Goal: Task Accomplishment & Management: Complete application form

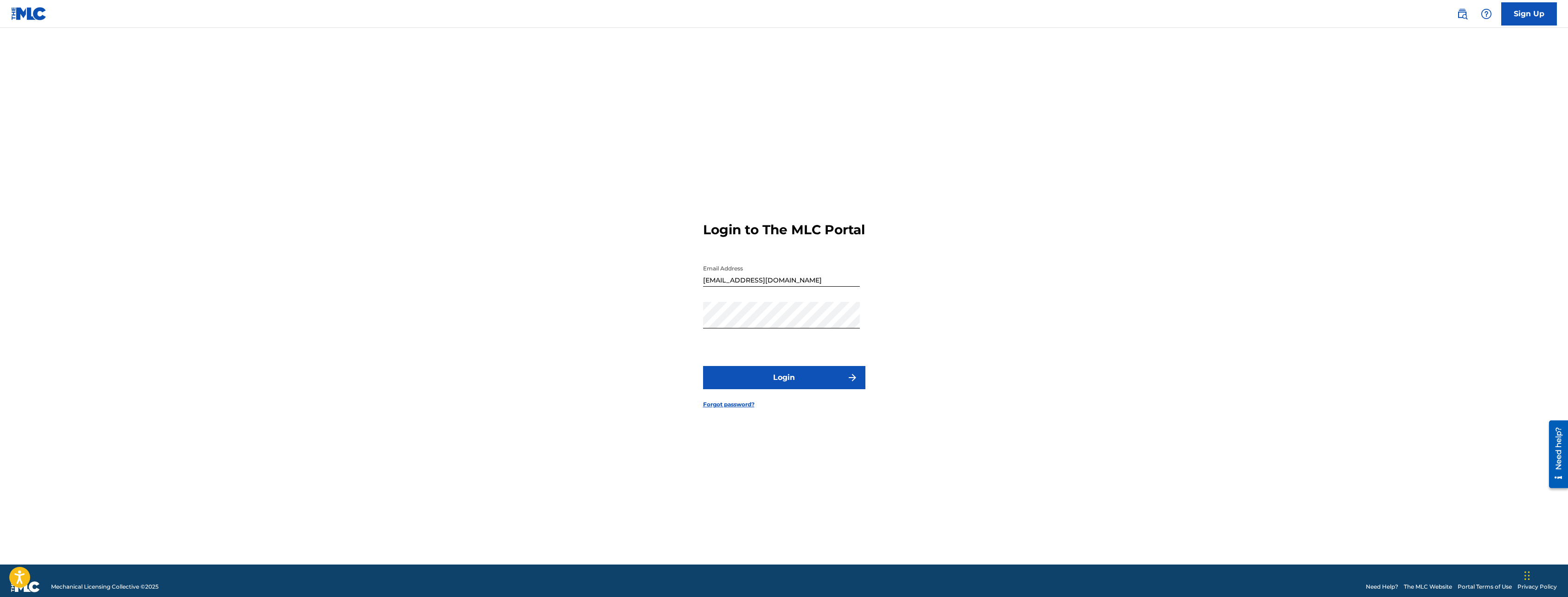
click at [810, 383] on button "Login" at bounding box center [784, 377] width 163 height 23
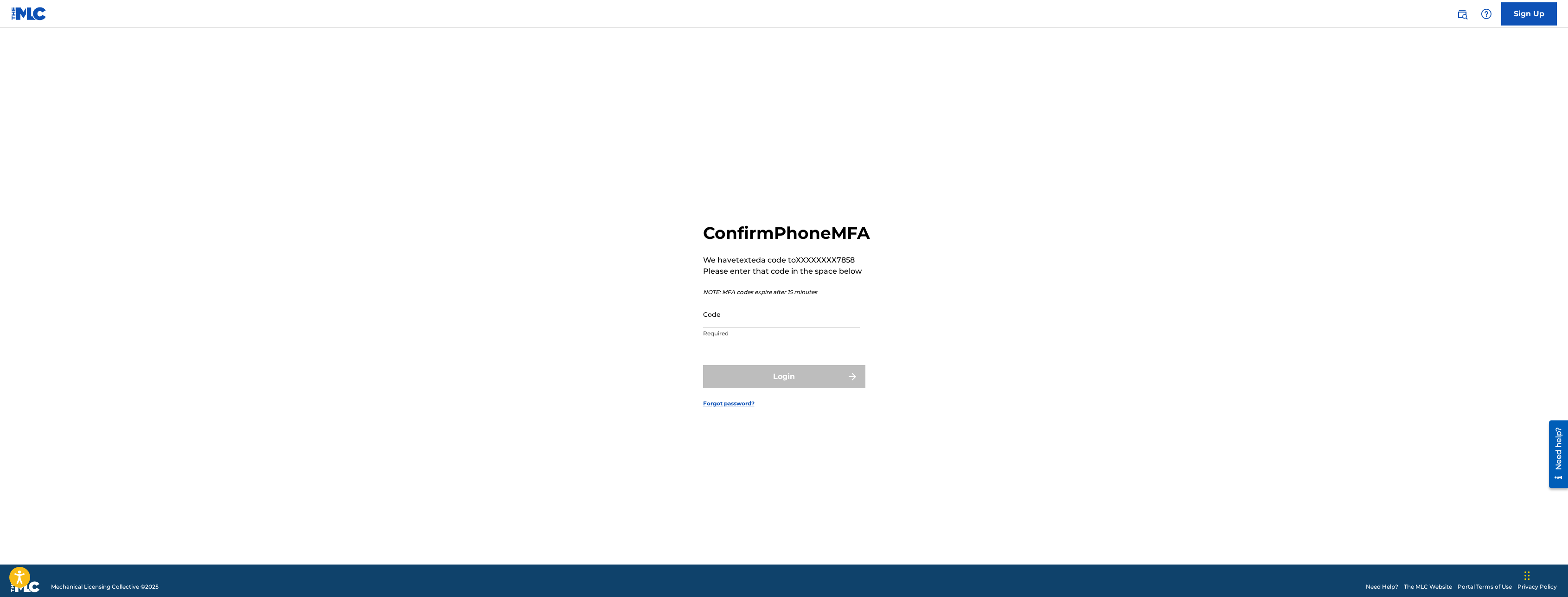
click at [741, 327] on input "Code" at bounding box center [782, 313] width 157 height 26
type input "892605"
click at [815, 380] on button "Login" at bounding box center [784, 377] width 163 height 23
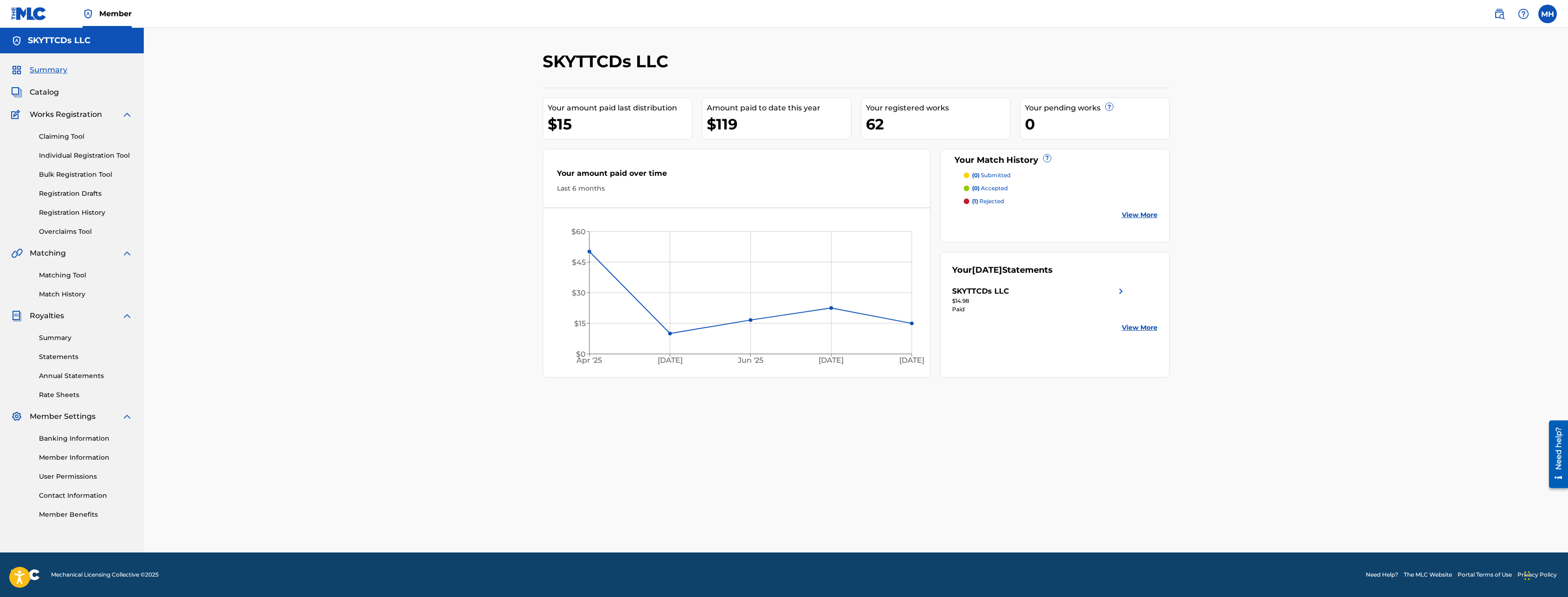
click at [68, 133] on link "Claiming Tool" at bounding box center [86, 136] width 94 height 10
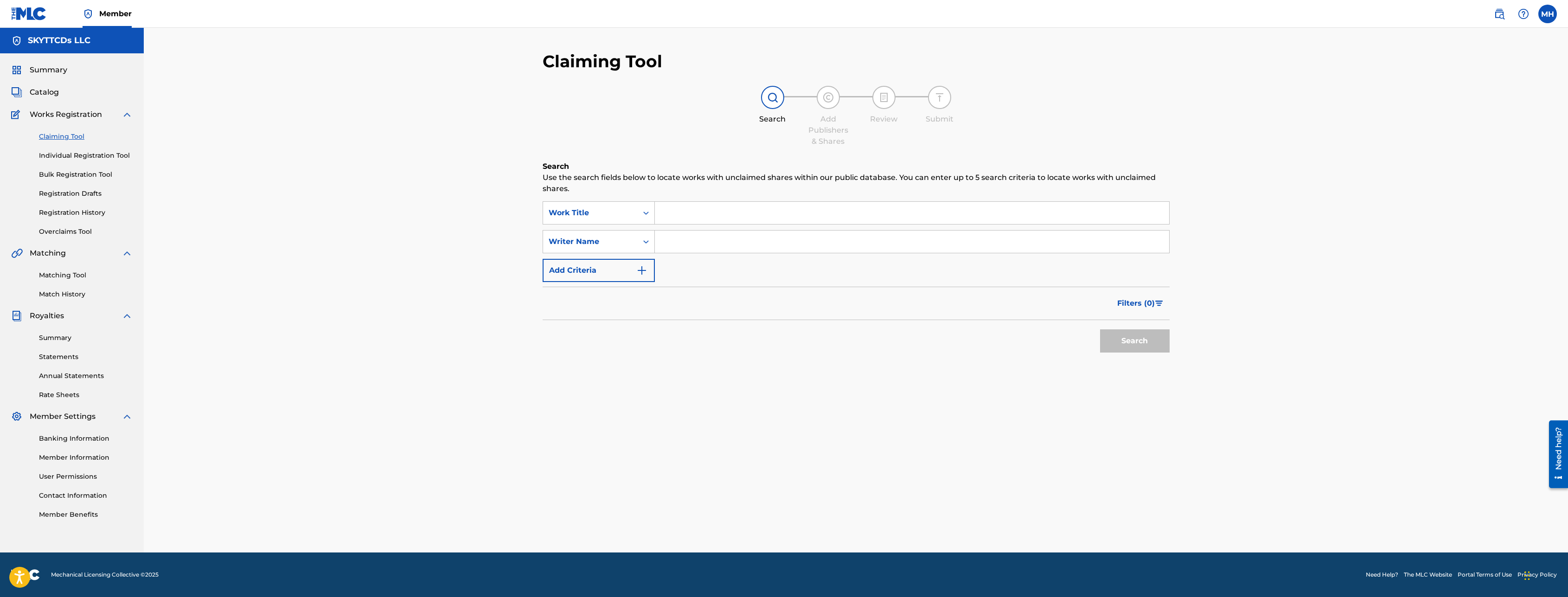
click at [94, 157] on link "Individual Registration Tool" at bounding box center [86, 156] width 94 height 10
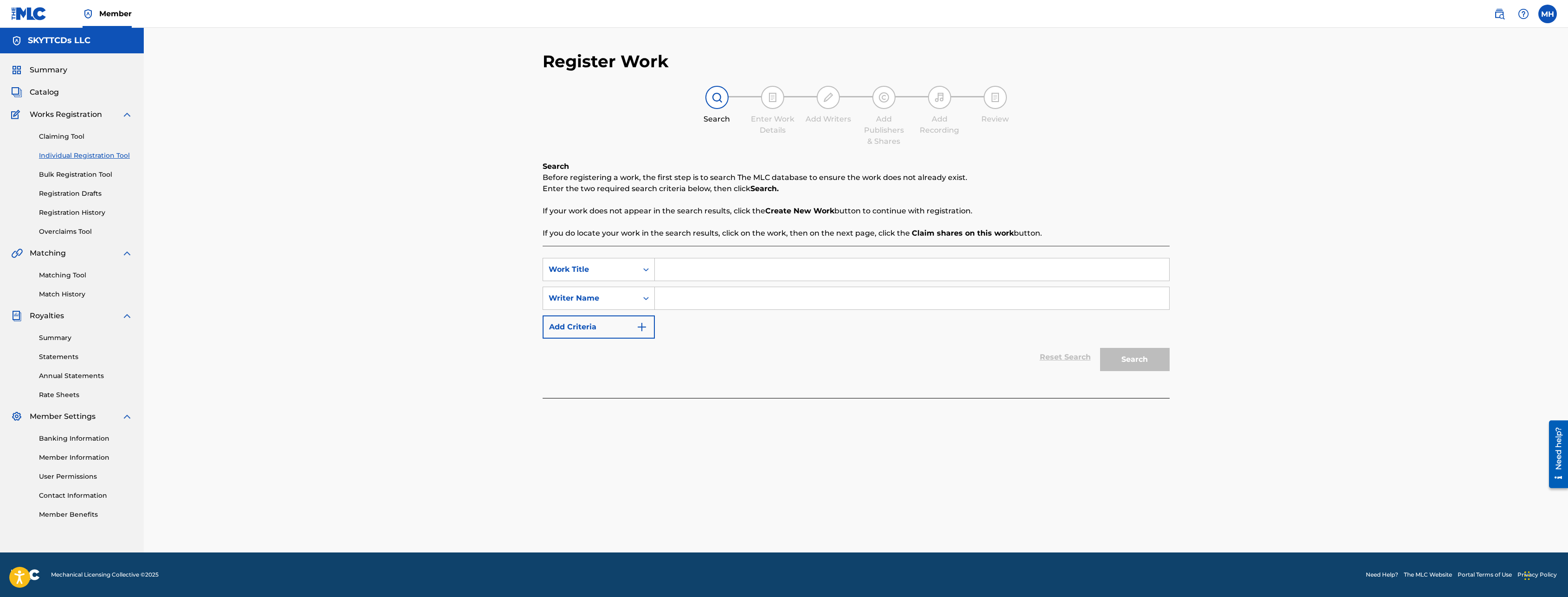
click at [47, 96] on span "Catalog" at bounding box center [44, 92] width 29 height 11
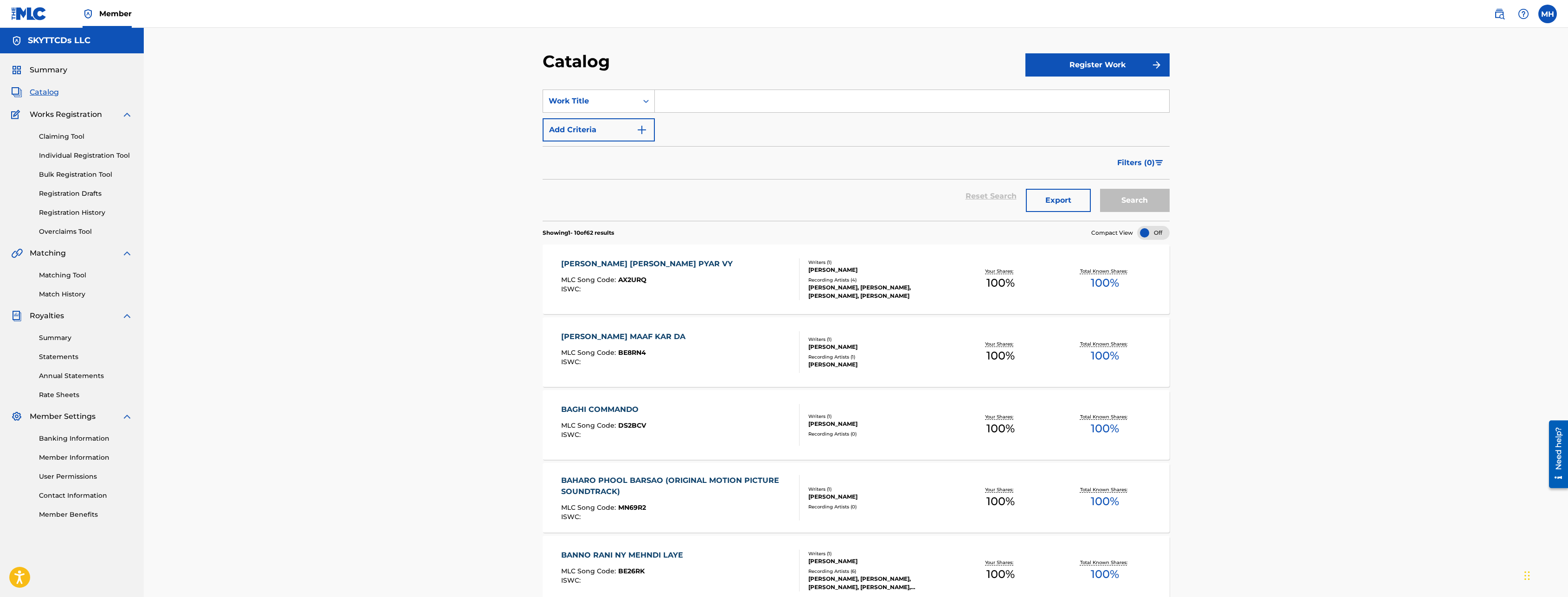
click at [681, 91] on input "Search Form" at bounding box center [912, 101] width 514 height 23
paste input "Mahi Pehli Var"
click at [803, 113] on div "mahi pehli var" at bounding box center [842, 121] width 376 height 18
click at [1146, 203] on button "Search" at bounding box center [1135, 200] width 69 height 23
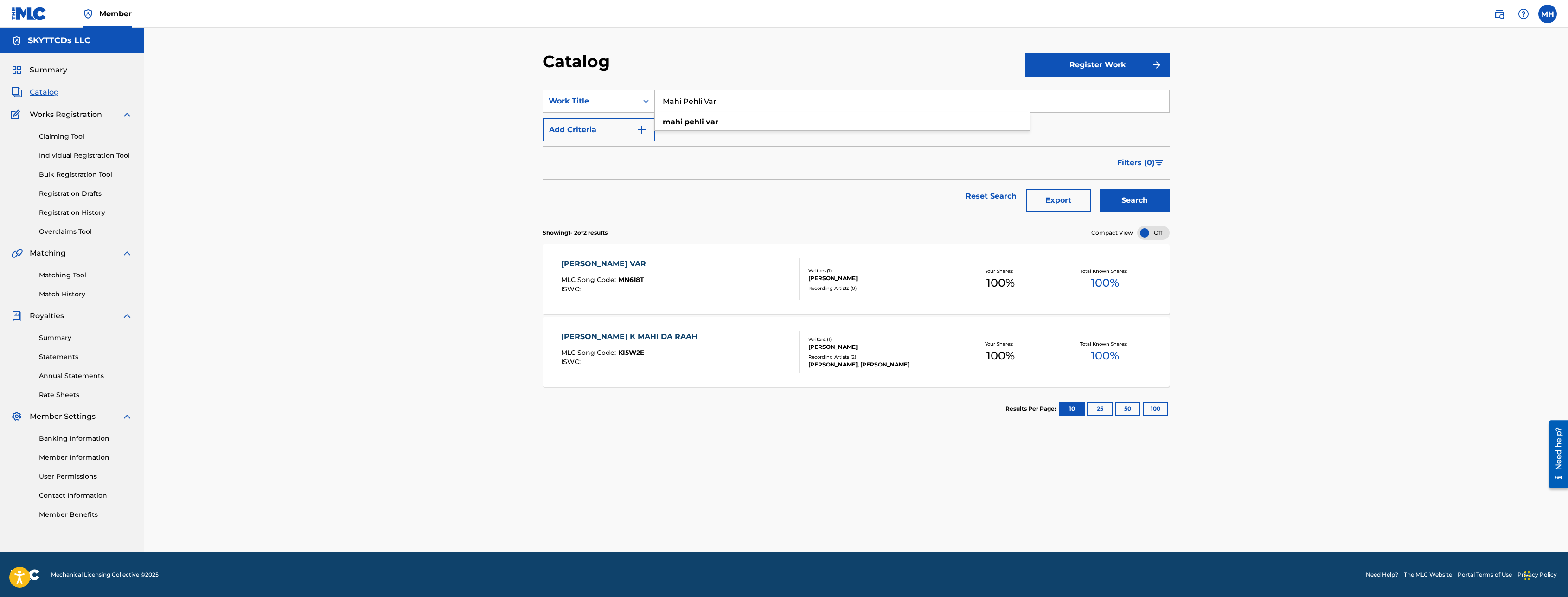
drag, startPoint x: 723, startPoint y: 108, endPoint x: 642, endPoint y: 109, distance: 81.0
click at [655, 109] on input "Mahi Pehli Var" at bounding box center [912, 101] width 514 height 23
paste input "jnu"
click at [1100, 189] on button "Search" at bounding box center [1135, 200] width 69 height 23
drag, startPoint x: 691, startPoint y: 102, endPoint x: 643, endPoint y: 99, distance: 48.1
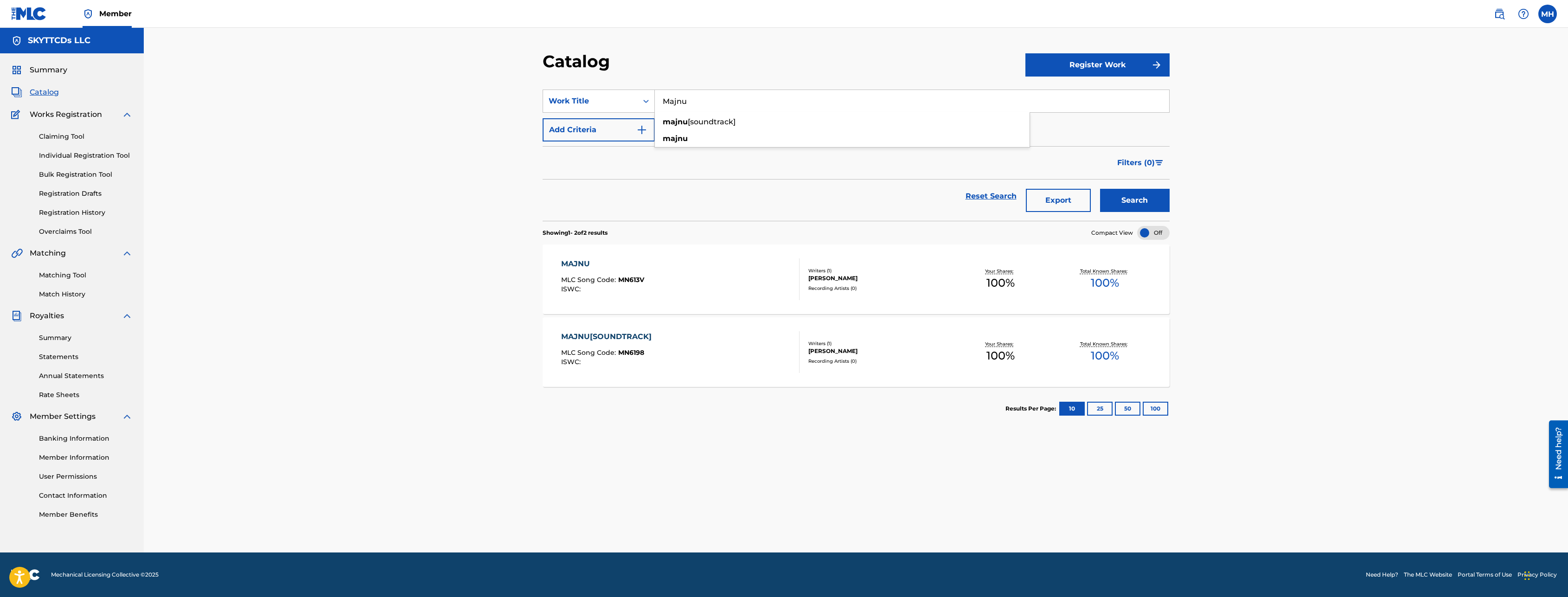
click at [655, 99] on input "Majnu" at bounding box center [912, 101] width 514 height 23
paste input "Baghi Original Motion Picture Soundtrack"
type input "Baghi Original Motion Picture Soundtrack"
click at [1100, 189] on button "Search" at bounding box center [1135, 200] width 69 height 23
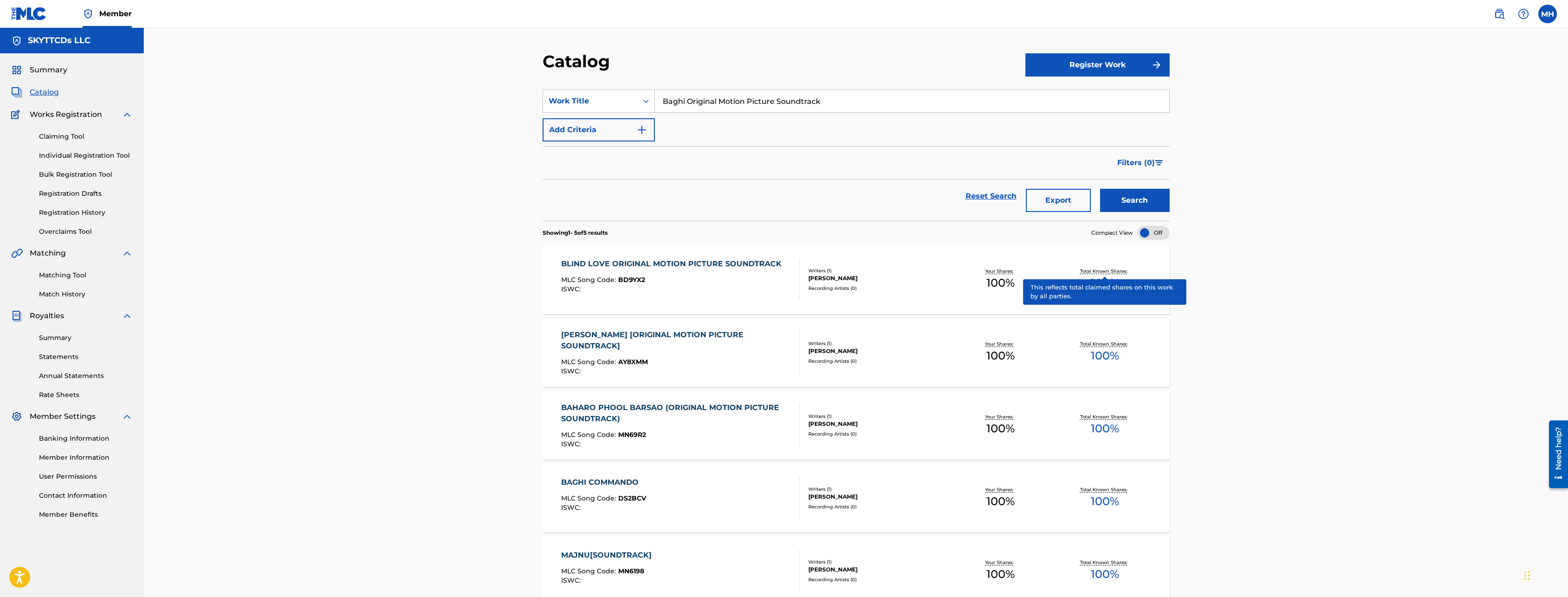
click at [1079, 61] on button "Register Work" at bounding box center [1097, 65] width 144 height 23
click at [1059, 97] on link "Individual" at bounding box center [1097, 95] width 144 height 23
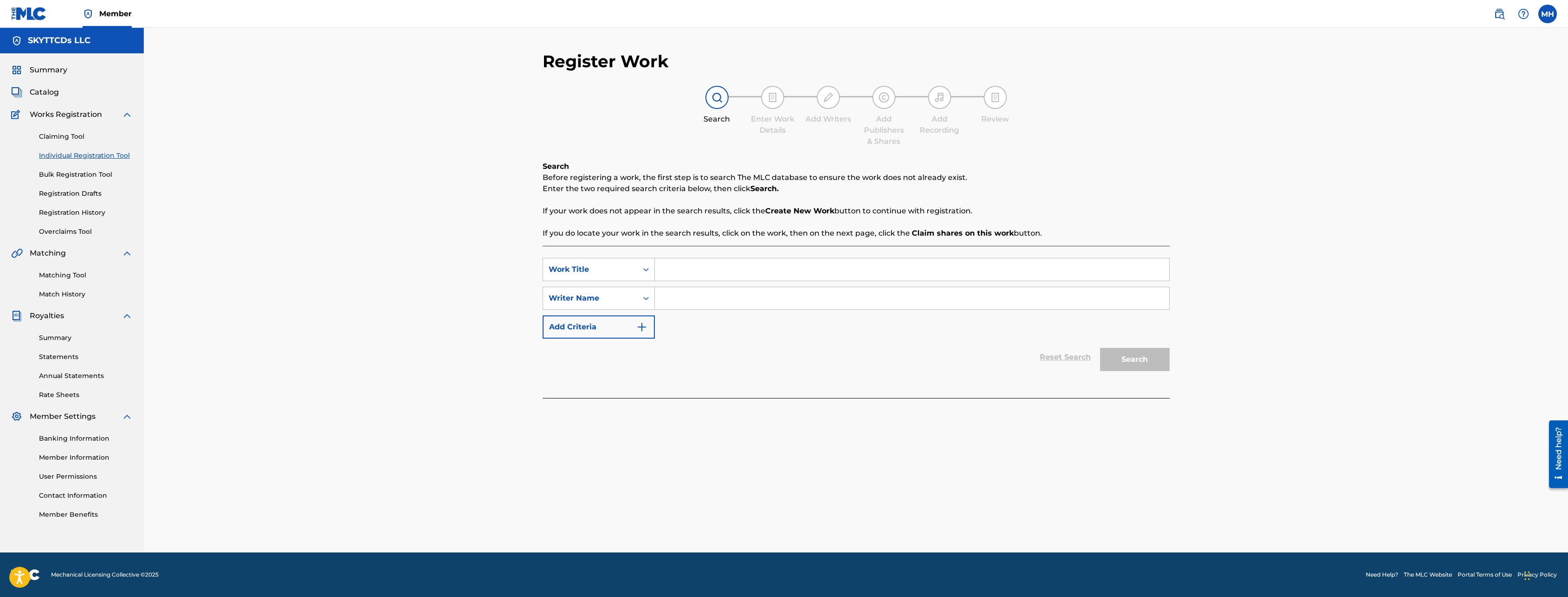
click at [688, 268] on input "Search Form" at bounding box center [912, 269] width 514 height 23
paste input "Baghi Original Motion Picture Soundtrack"
type input "Baghi Original Motion Picture Soundtrack"
click at [740, 305] on input "Search Form" at bounding box center [912, 298] width 514 height 23
paste input "[PERSON_NAME]"
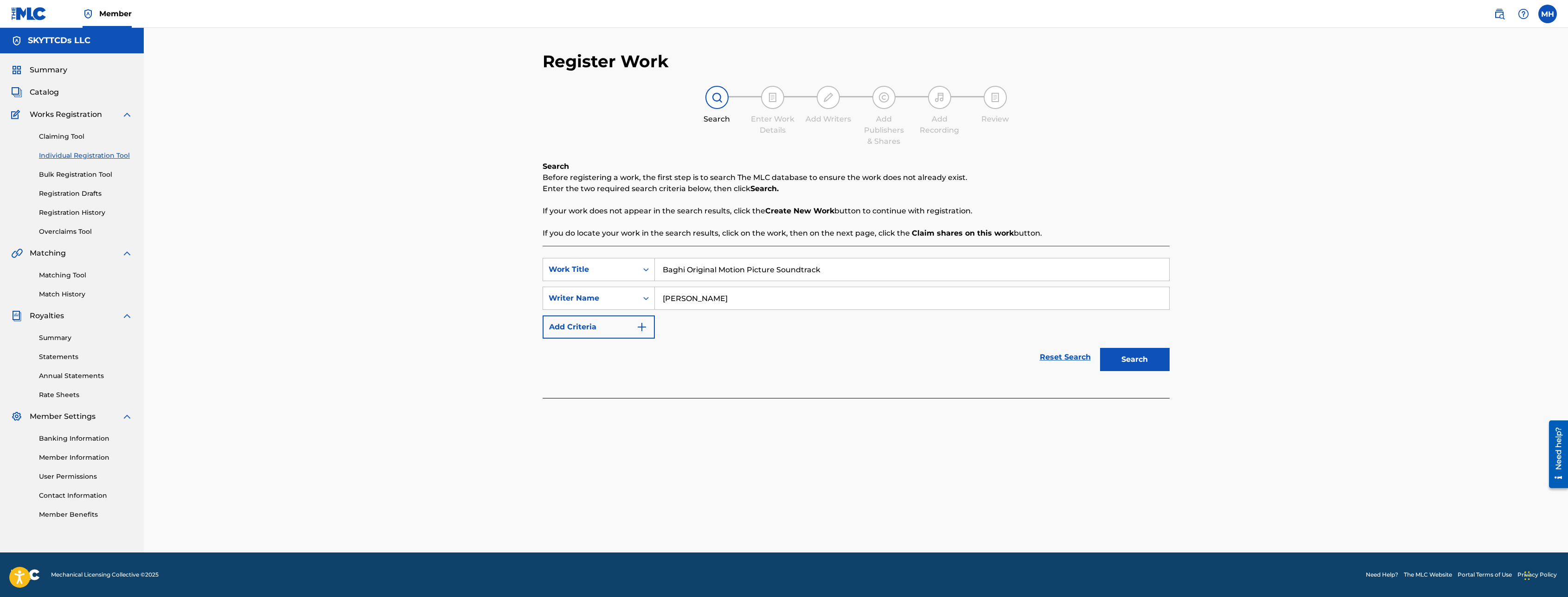
type input "[PERSON_NAME]"
click at [1154, 365] on button "Search" at bounding box center [1135, 359] width 69 height 23
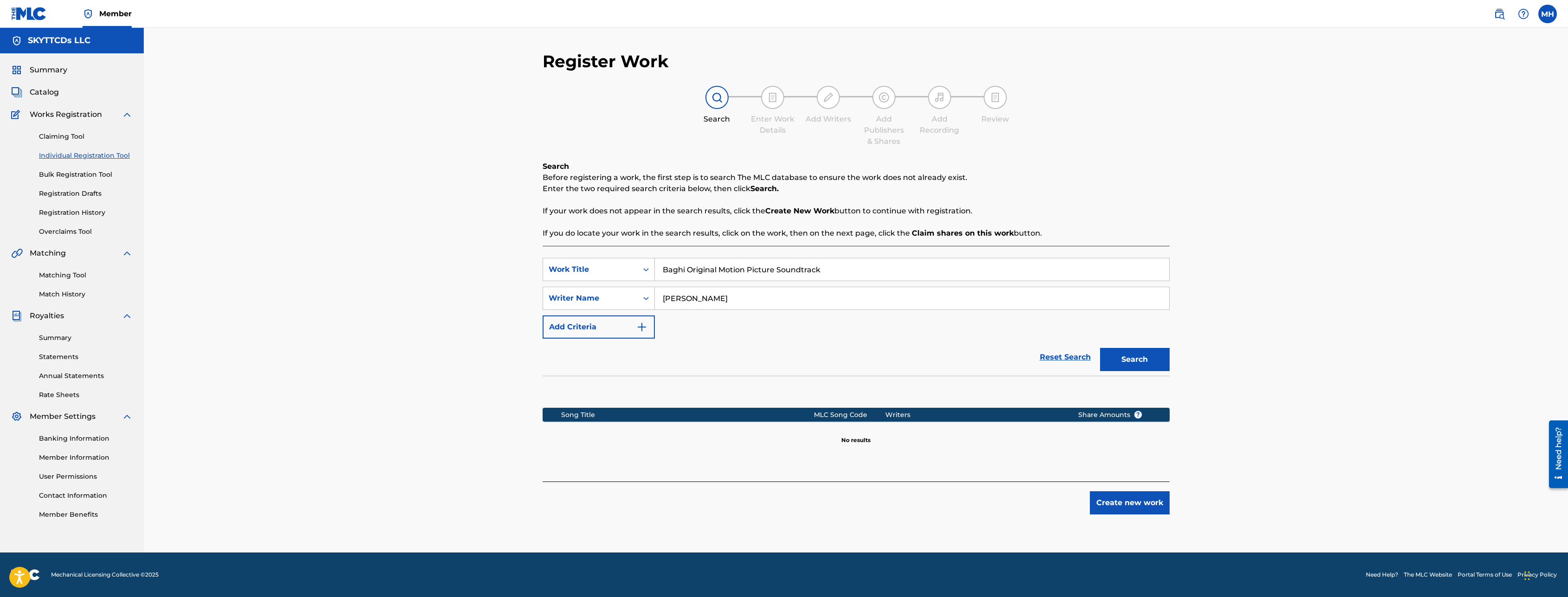
click at [1127, 505] on button "Create new work" at bounding box center [1129, 503] width 80 height 23
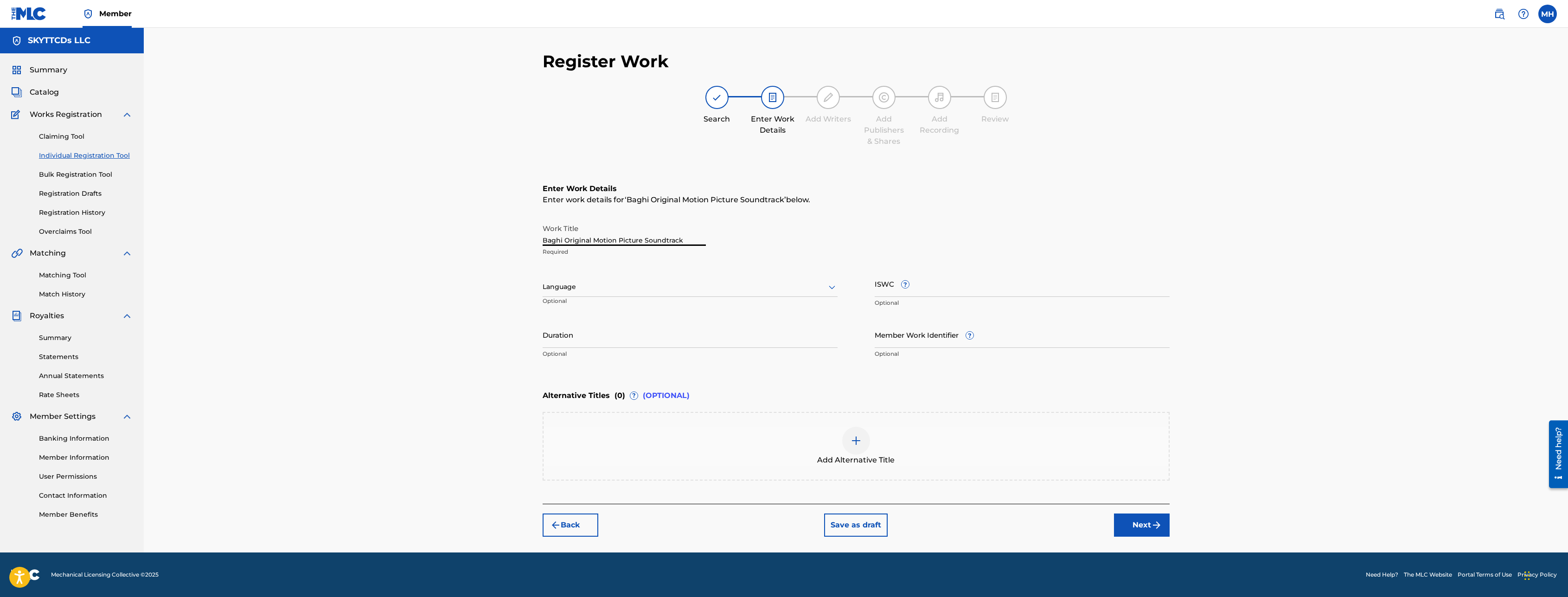
click at [562, 239] on input "Baghi Original Motion Picture Soundtrack" at bounding box center [624, 232] width 163 height 26
type input "Baghi [Original Motion Picture Soundtrack]"
click at [601, 291] on div at bounding box center [690, 287] width 295 height 12
type input "hin"
click at [581, 336] on div "Hindi" at bounding box center [690, 328] width 294 height 21
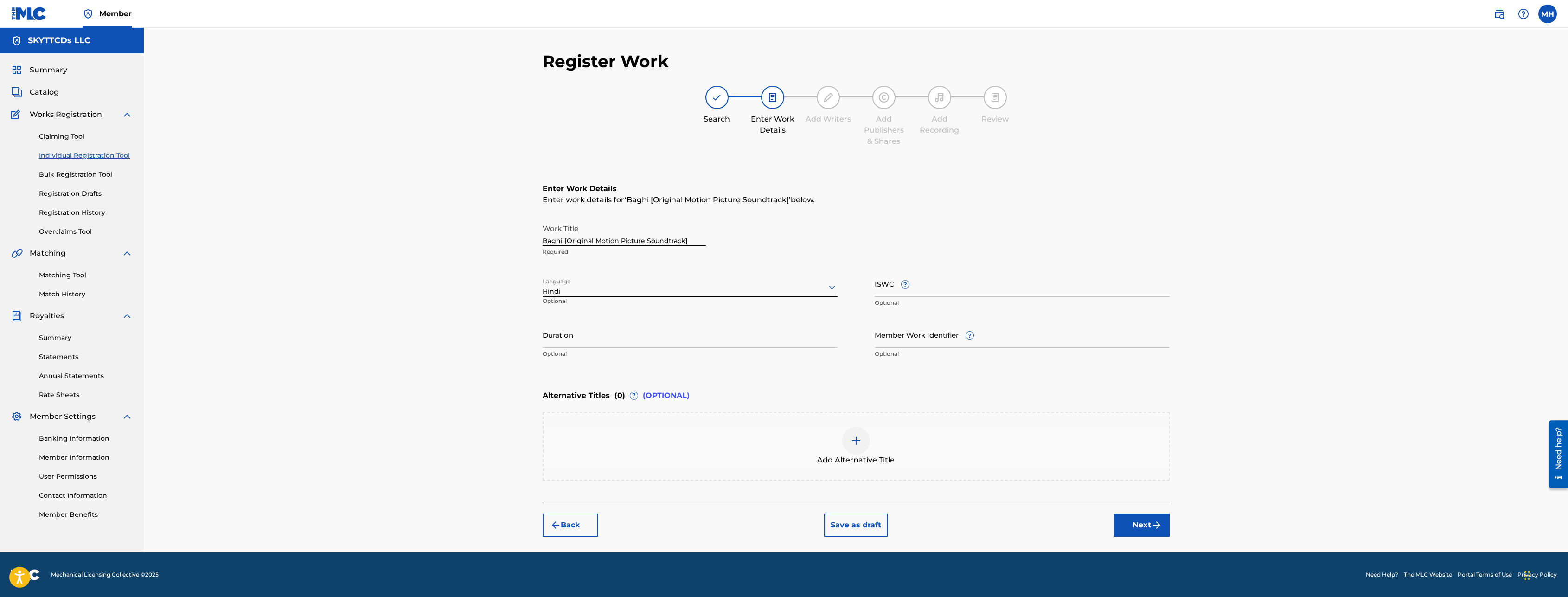
click at [579, 333] on input "Duration" at bounding box center [690, 334] width 295 height 26
type input "46:40"
click at [1158, 519] on button "Next" at bounding box center [1141, 525] width 55 height 23
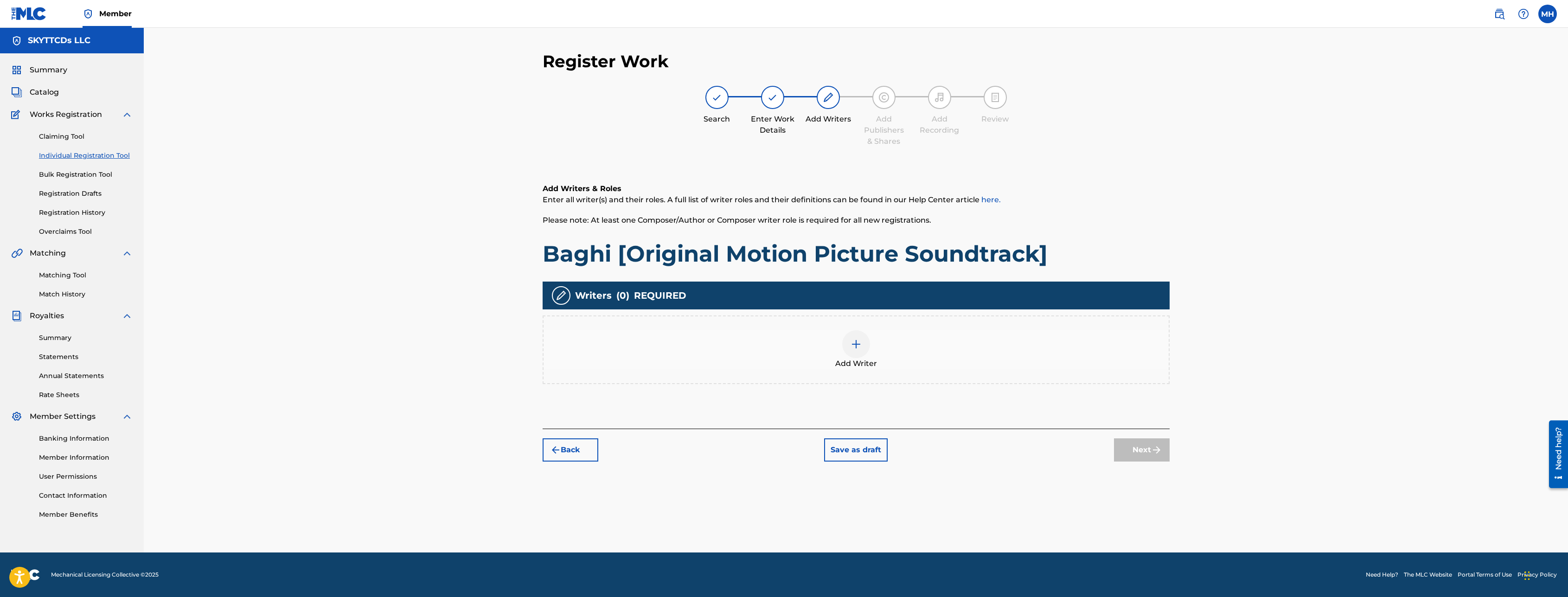
click at [843, 354] on div "Add Writer" at bounding box center [856, 349] width 625 height 39
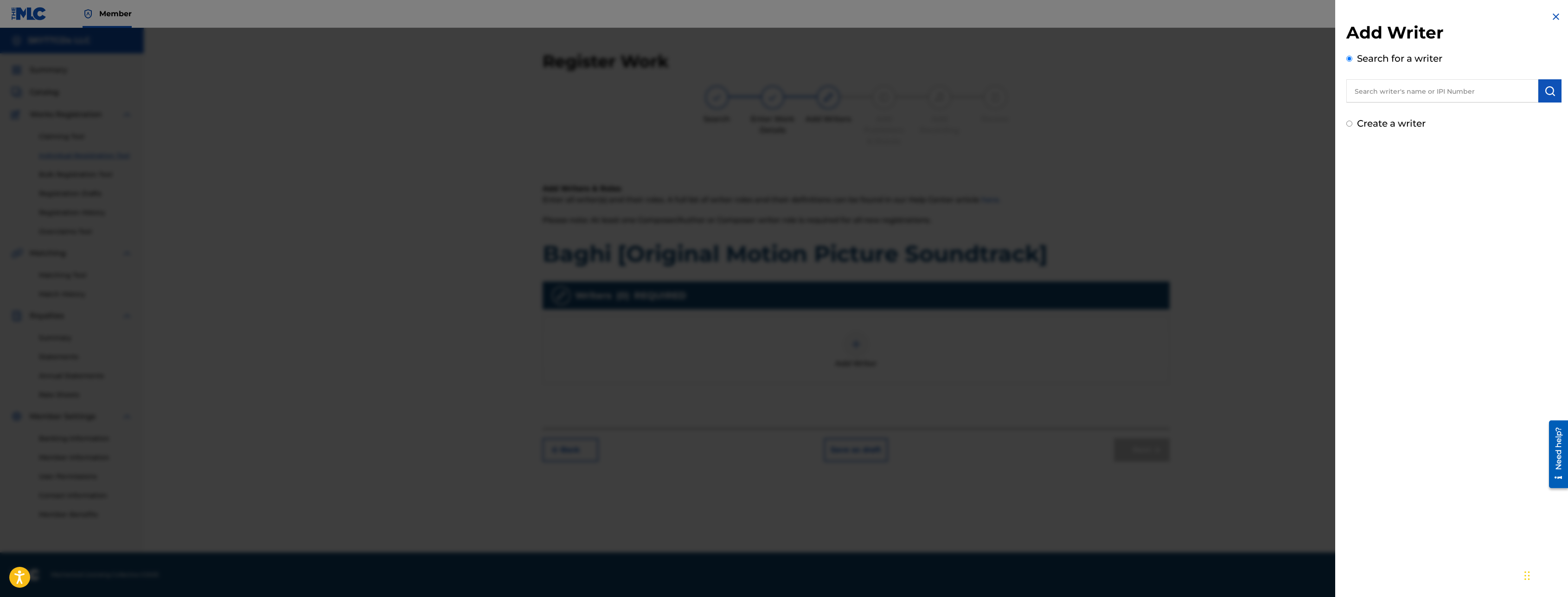
click at [1409, 91] on input "text" at bounding box center [1442, 91] width 192 height 23
click at [1423, 115] on strong "haider" at bounding box center [1435, 112] width 25 height 9
type input "[PERSON_NAME]"
click at [1553, 100] on button "submit" at bounding box center [1550, 91] width 23 height 23
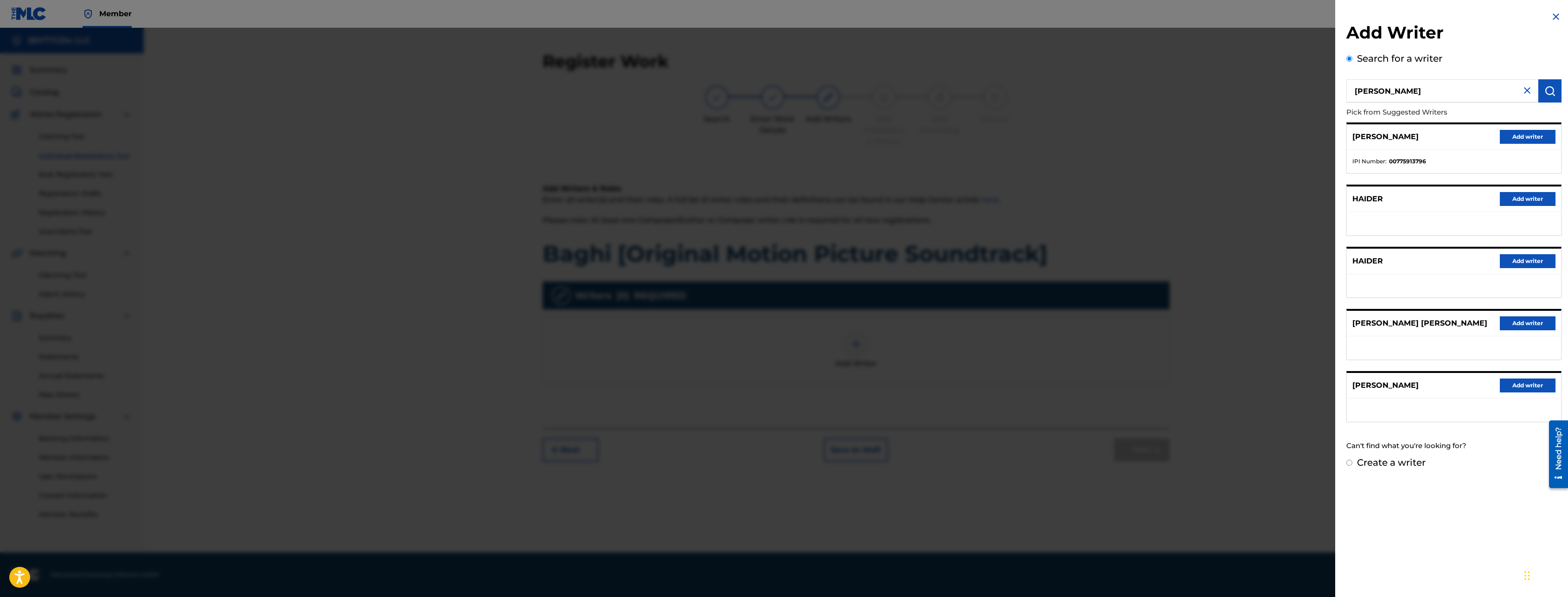
click at [1514, 141] on button "Add writer" at bounding box center [1527, 136] width 55 height 14
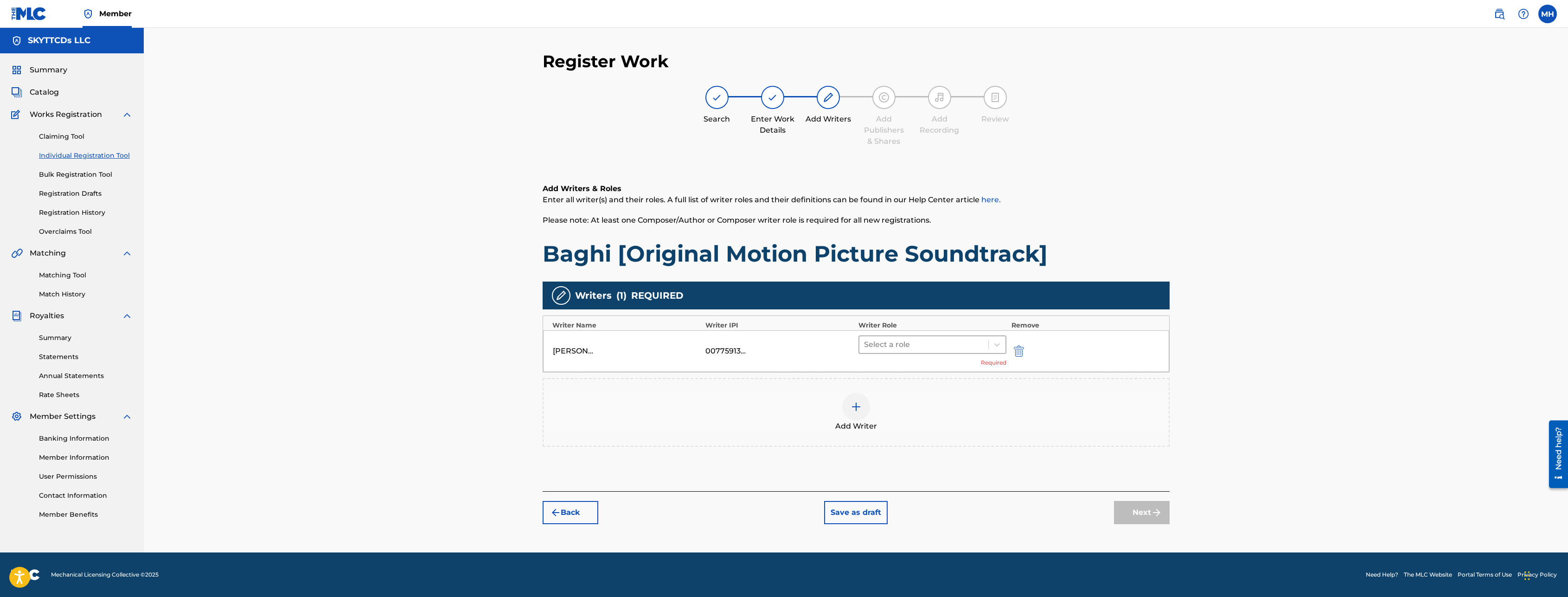
click at [898, 349] on div at bounding box center [923, 344] width 120 height 13
click at [927, 370] on div "Composer/Author" at bounding box center [933, 368] width 149 height 18
click at [1269, 396] on div "Register Work Search Enter Work Details Add Writers Add Publishers & Shares Add…" at bounding box center [856, 290] width 1424 height 525
click at [1136, 494] on button "Next" at bounding box center [1141, 498] width 55 height 23
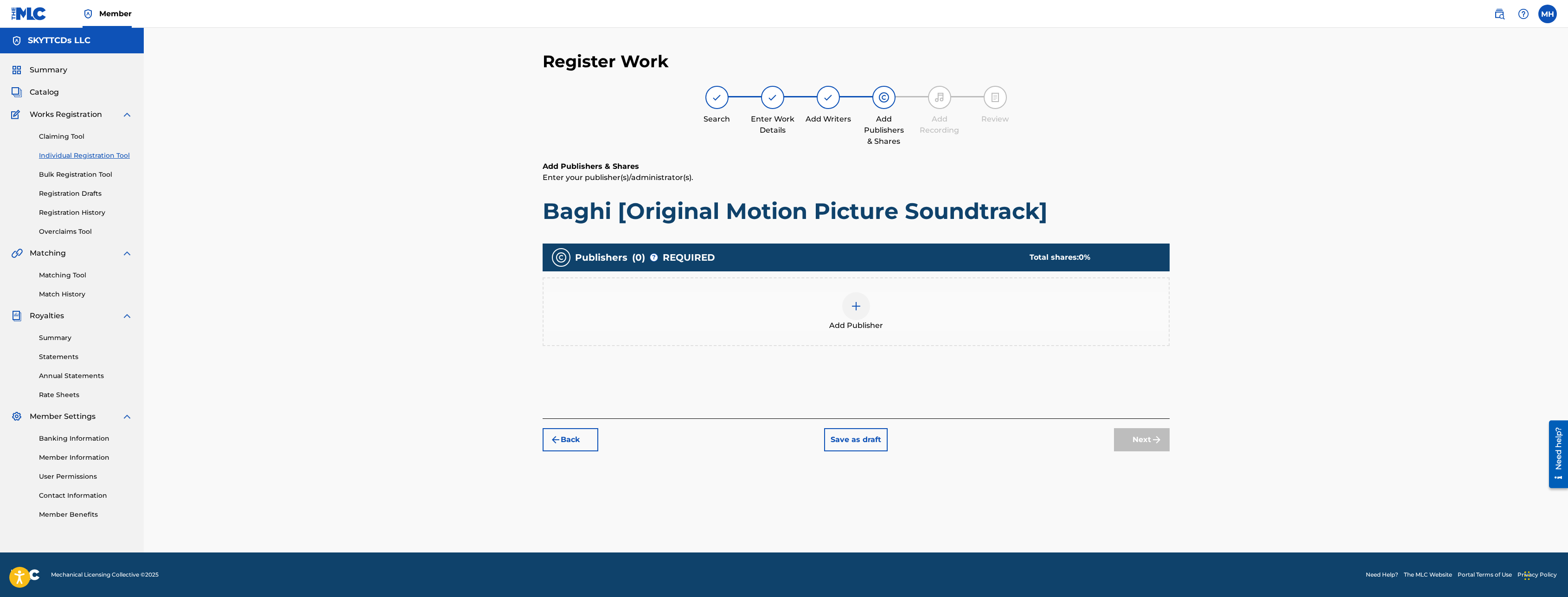
click at [847, 305] on div at bounding box center [856, 306] width 28 height 28
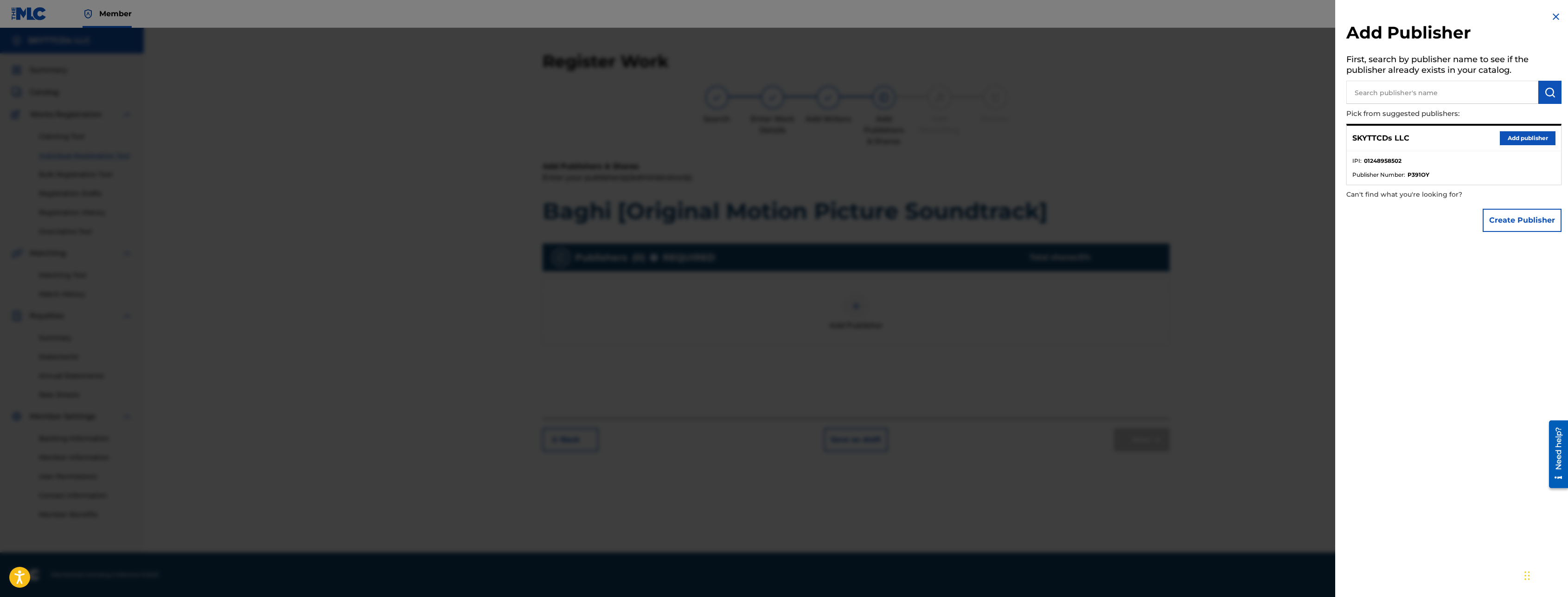
click at [1519, 141] on button "Add publisher" at bounding box center [1527, 138] width 55 height 14
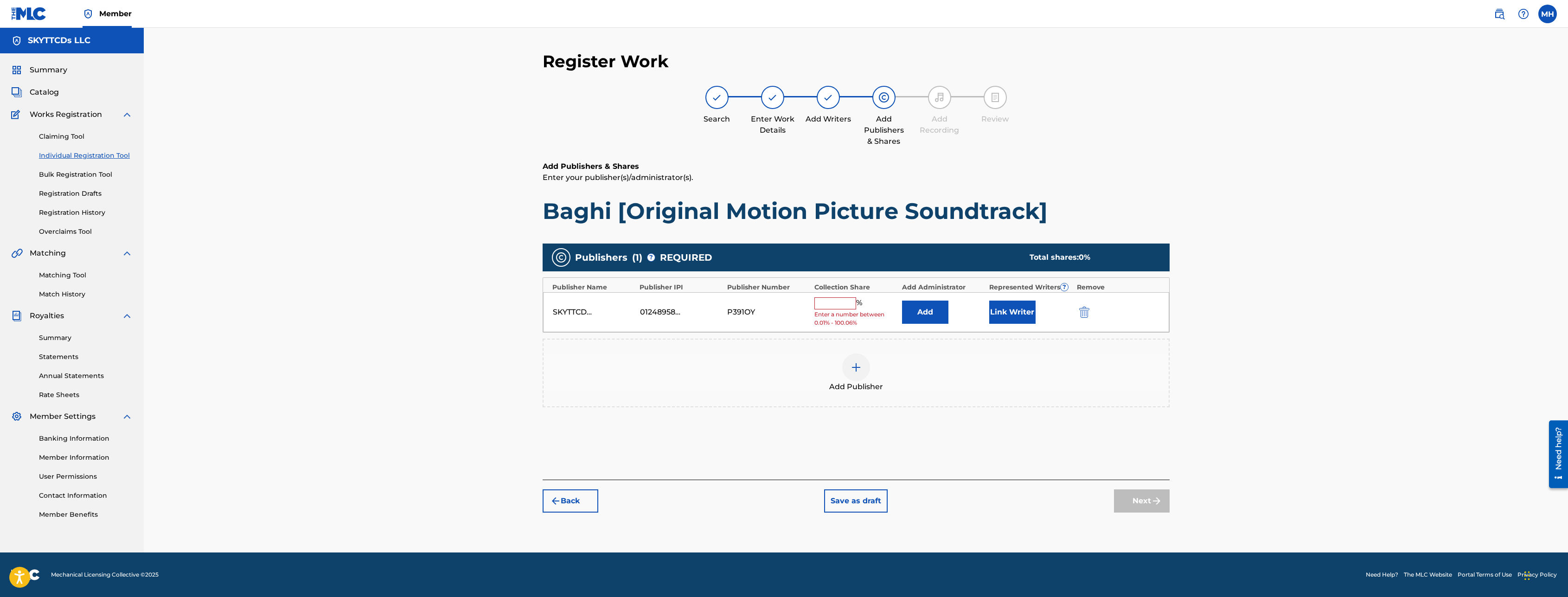
click at [842, 305] on input "text" at bounding box center [835, 303] width 42 height 12
type input "100"
click at [934, 305] on button "Add" at bounding box center [925, 309] width 46 height 23
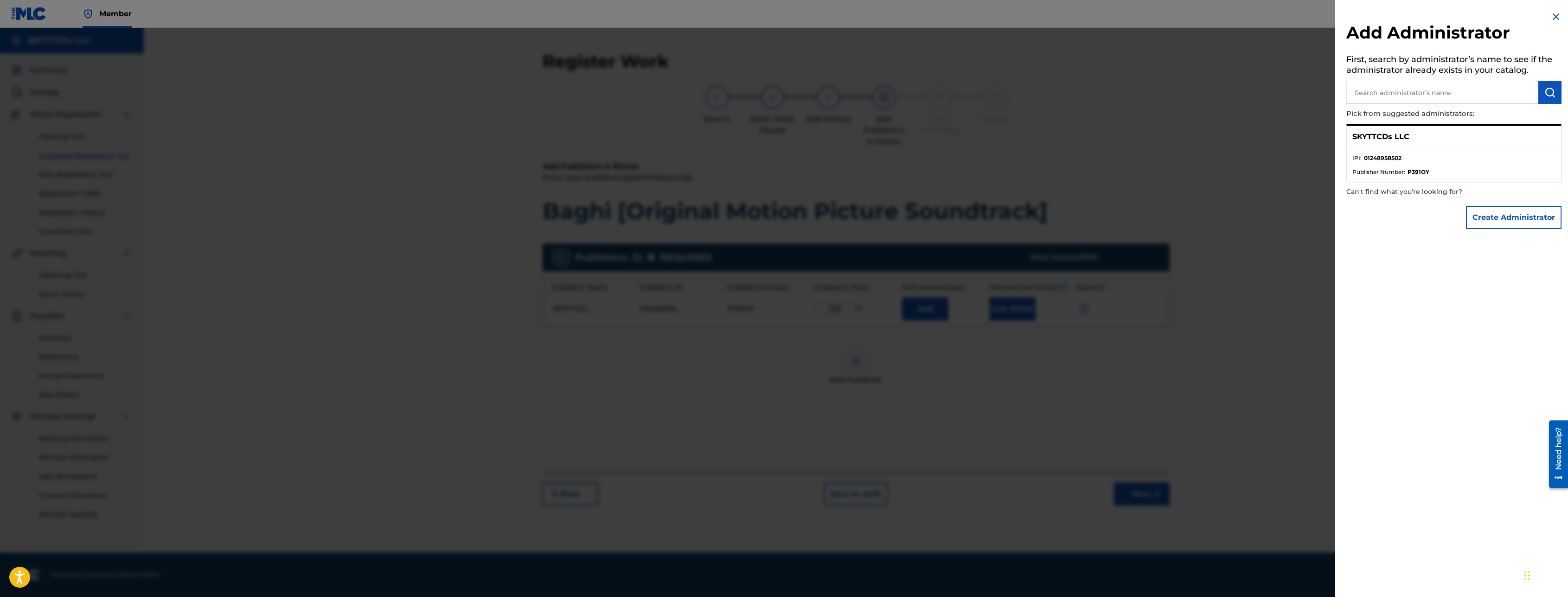
click at [1405, 139] on p "SKYTTCDs LLC" at bounding box center [1381, 137] width 57 height 11
click at [1265, 264] on div at bounding box center [784, 326] width 1568 height 597
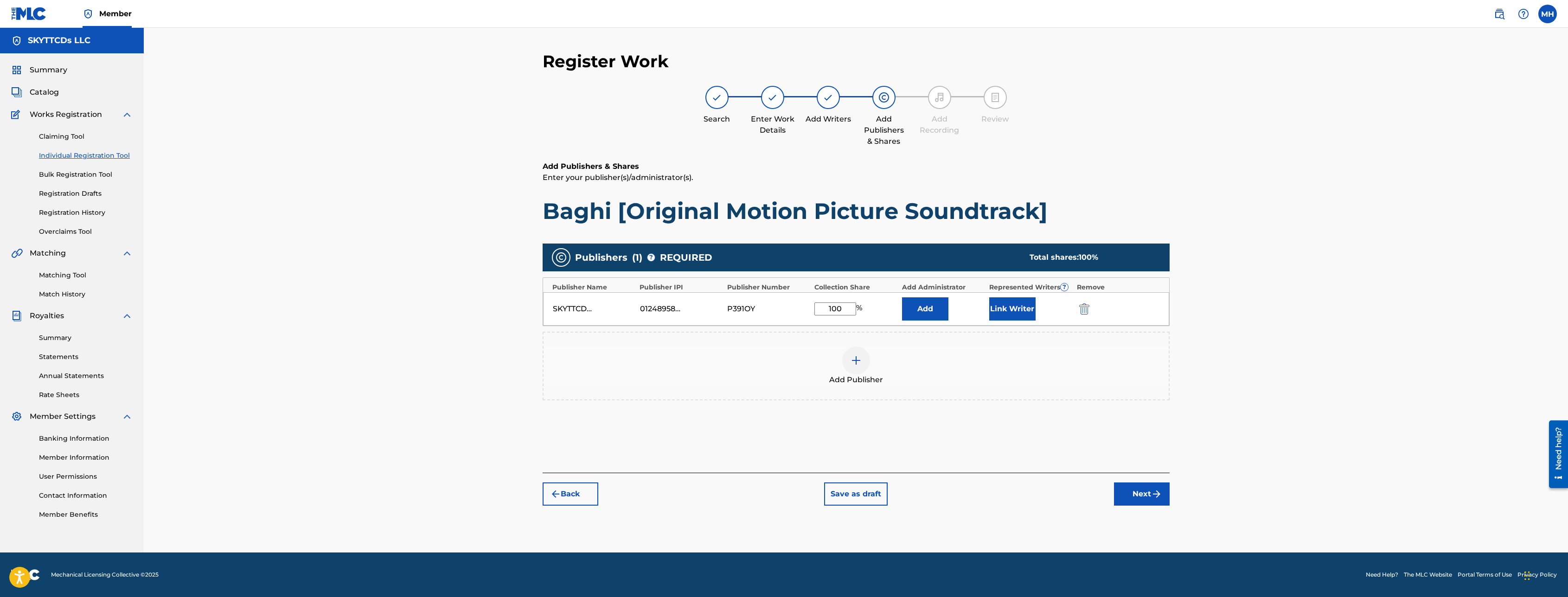
click at [1007, 318] on button "Link Writer" at bounding box center [1012, 309] width 46 height 23
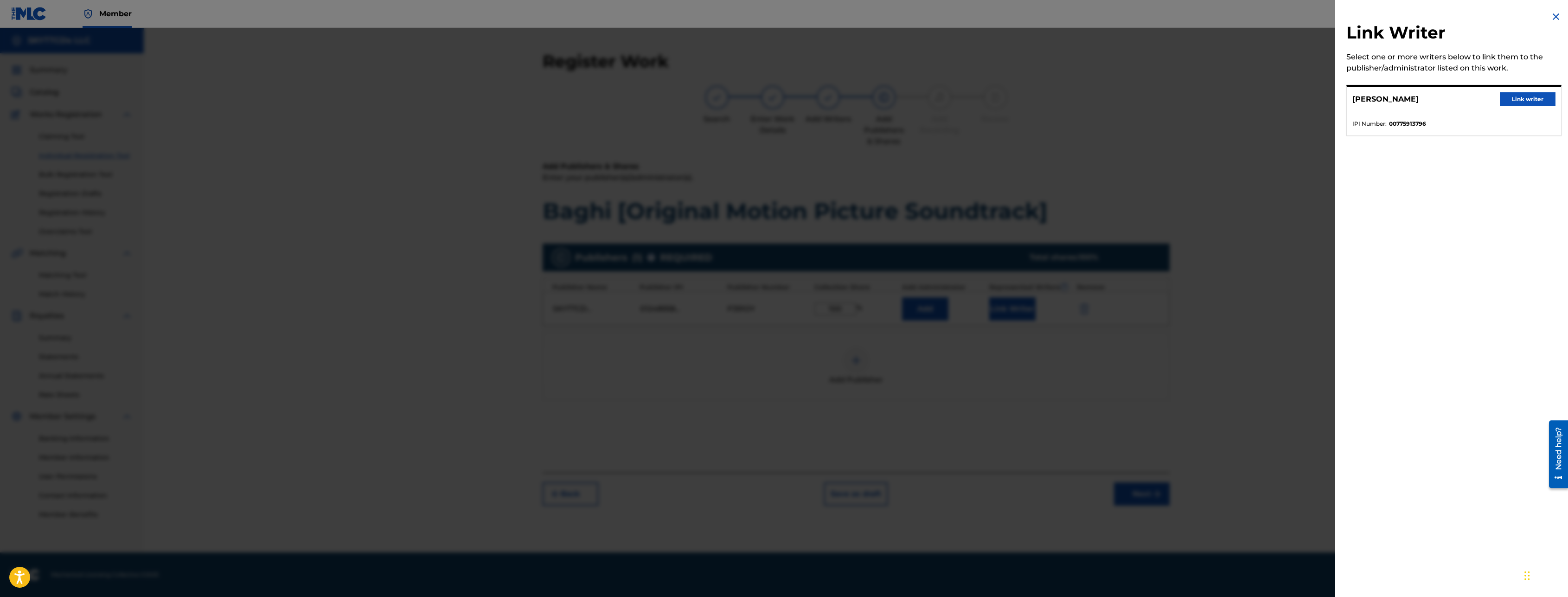
click at [1515, 99] on button "Link writer" at bounding box center [1527, 99] width 55 height 14
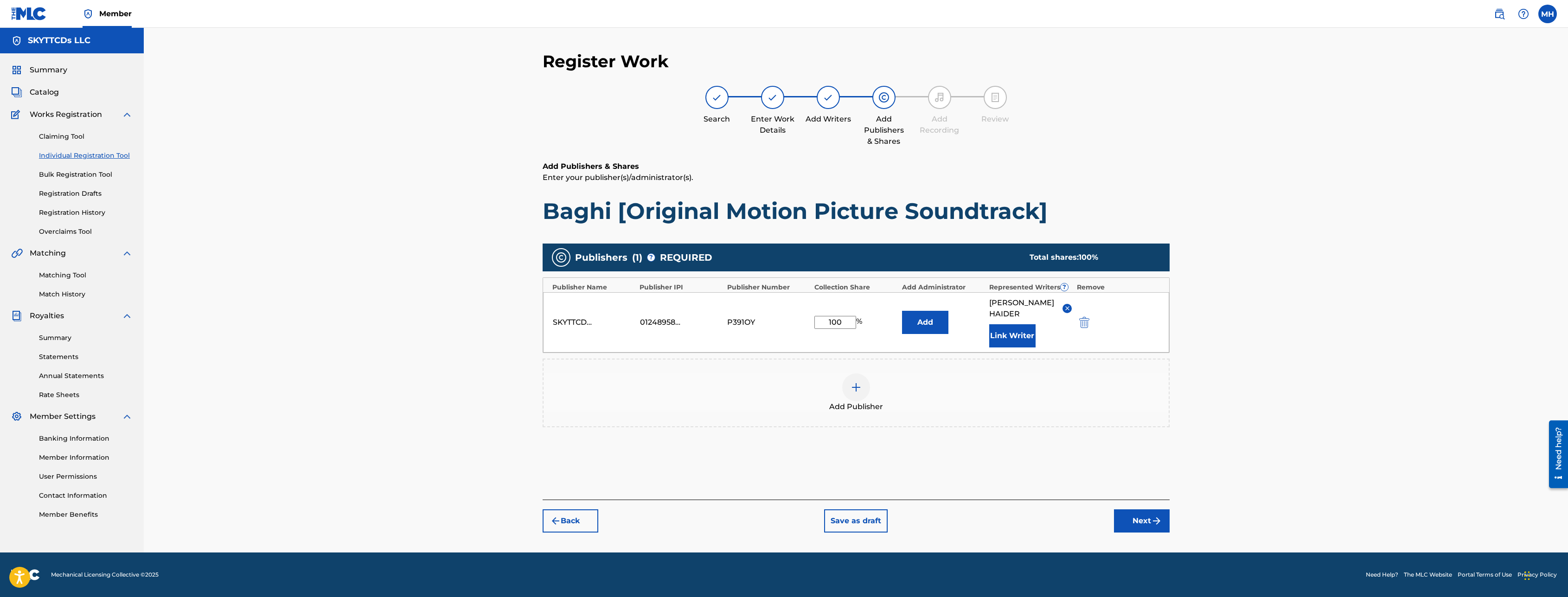
click at [1123, 373] on div "Add Publisher" at bounding box center [856, 393] width 625 height 39
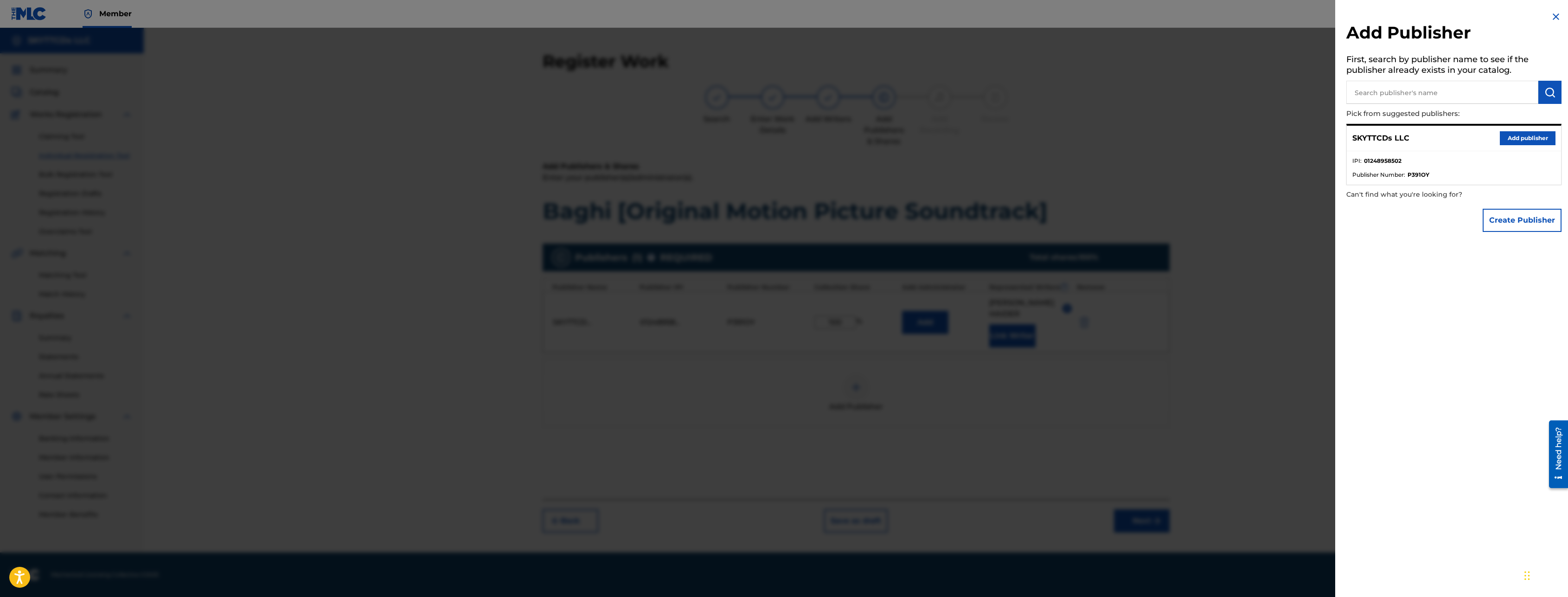
click at [1294, 267] on div at bounding box center [784, 326] width 1568 height 597
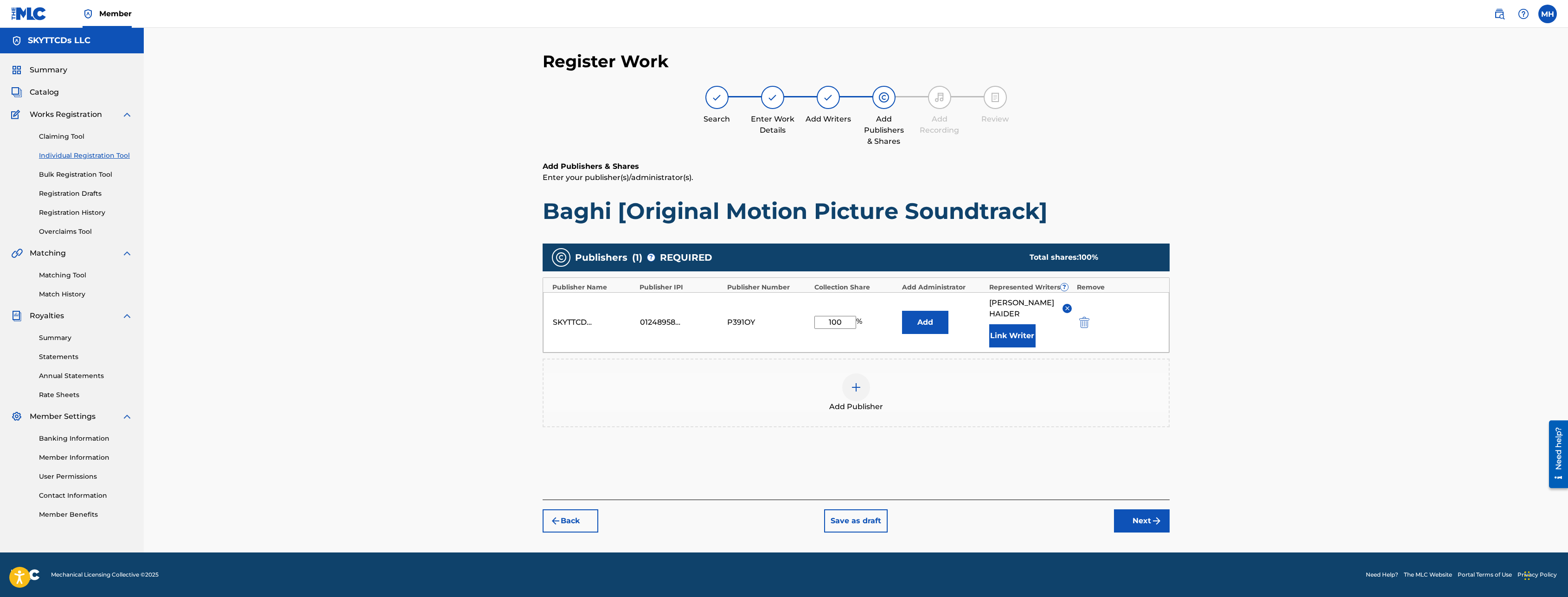
click at [1148, 509] on button "Next" at bounding box center [1141, 521] width 55 height 23
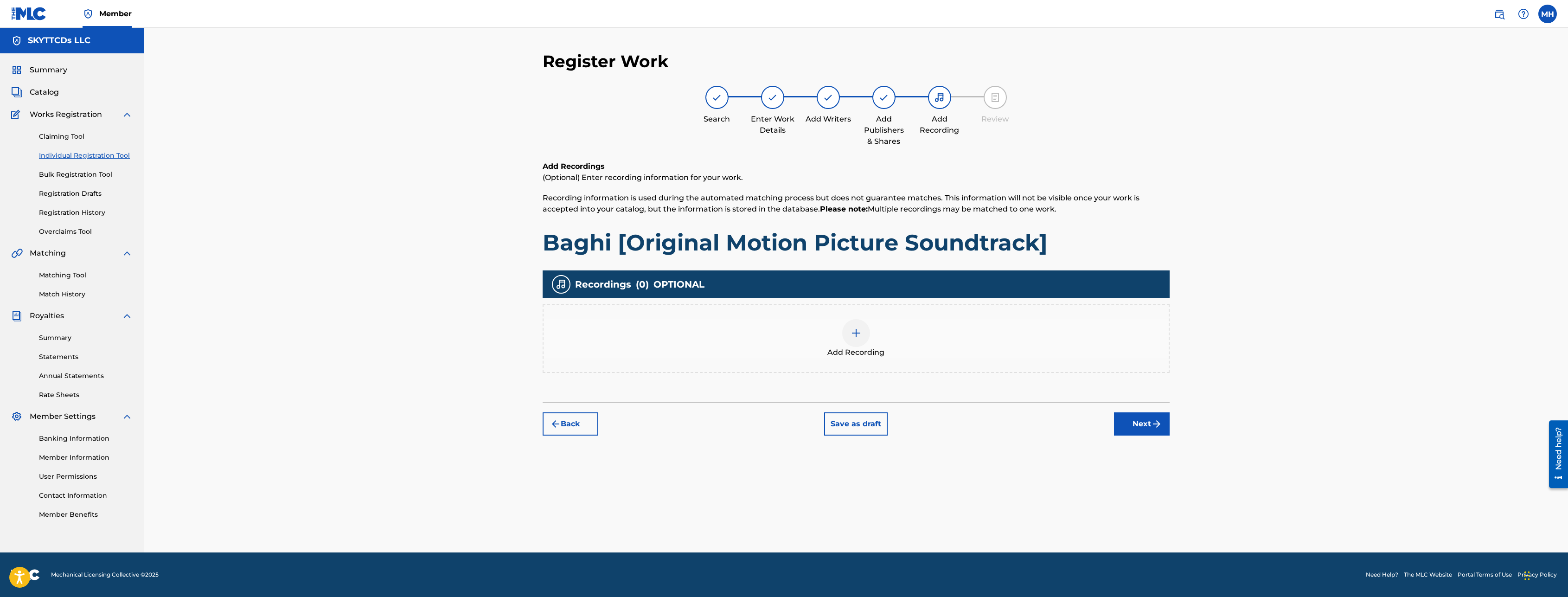
click at [851, 324] on div at bounding box center [856, 333] width 28 height 28
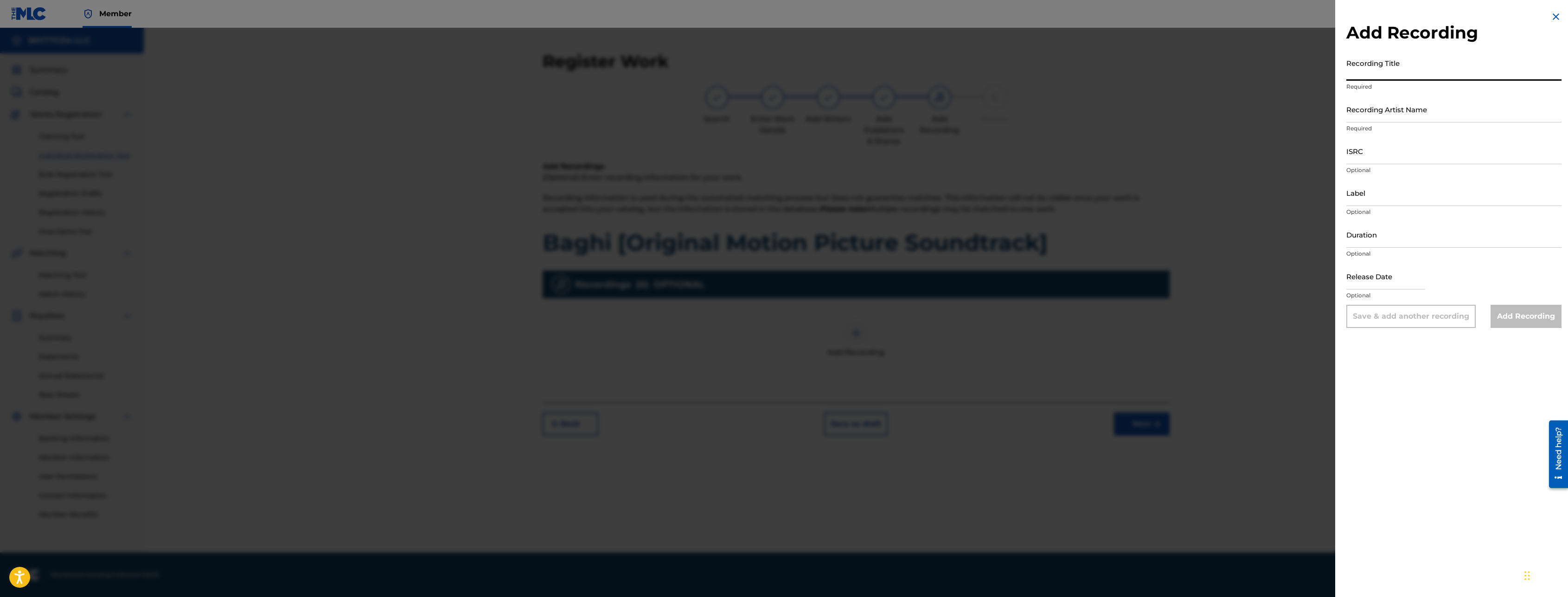
click at [1378, 61] on input "Recording Title" at bounding box center [1454, 67] width 215 height 26
paste input "Jalwe Kuch Is Ada Se"
type input "Jalwe Kuch Is Ada Se"
click at [1405, 105] on input "Recording Artist Name" at bounding box center [1454, 109] width 215 height 26
paste input "[PERSON_NAME]"
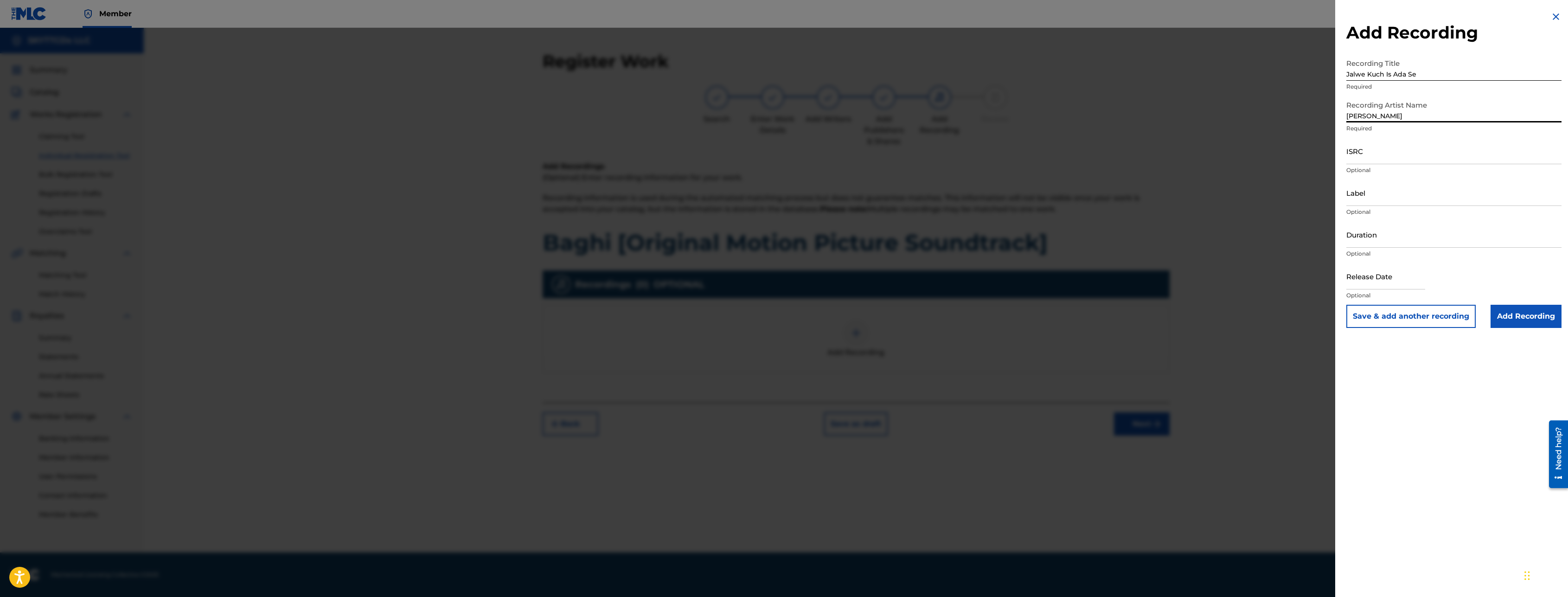
type input "[PERSON_NAME]"
click at [1363, 149] on input "ISRC" at bounding box center [1454, 150] width 215 height 26
paste input "FR-X87-25-43004"
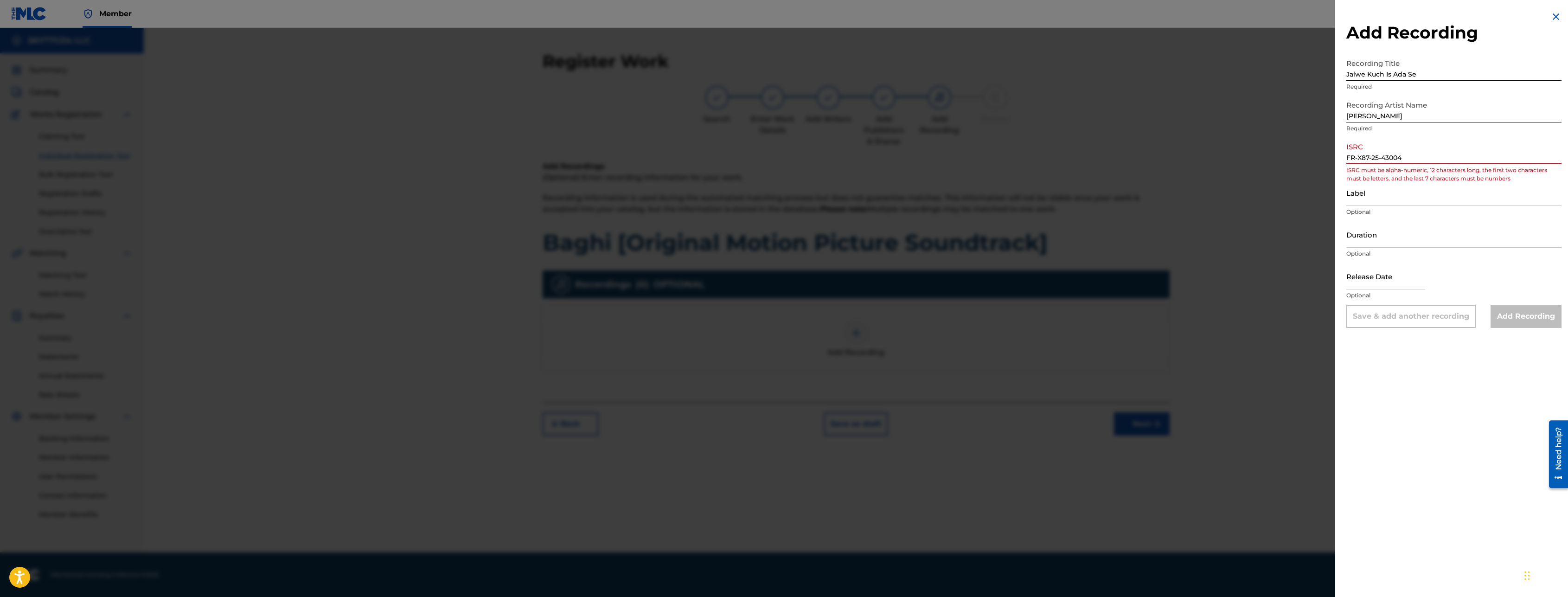
click at [1379, 153] on input "FR-X87-25-43004" at bounding box center [1454, 150] width 215 height 26
type input "FRX872543004"
click at [1380, 201] on input "Label" at bounding box center [1454, 192] width 215 height 26
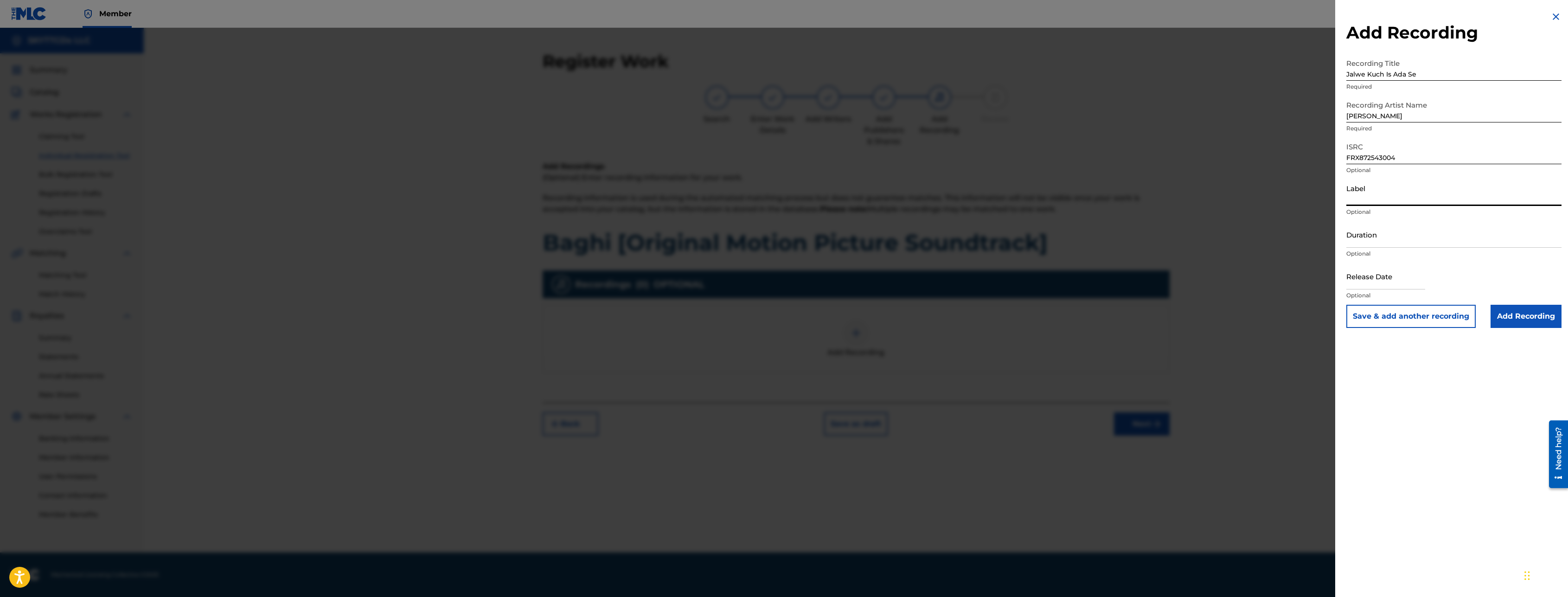
type input "0"
click at [1433, 200] on input "Label" at bounding box center [1454, 192] width 215 height 26
type input "SKY Motion Pictures"
click at [1405, 238] on input "Duration" at bounding box center [1454, 234] width 215 height 26
type input "46:40"
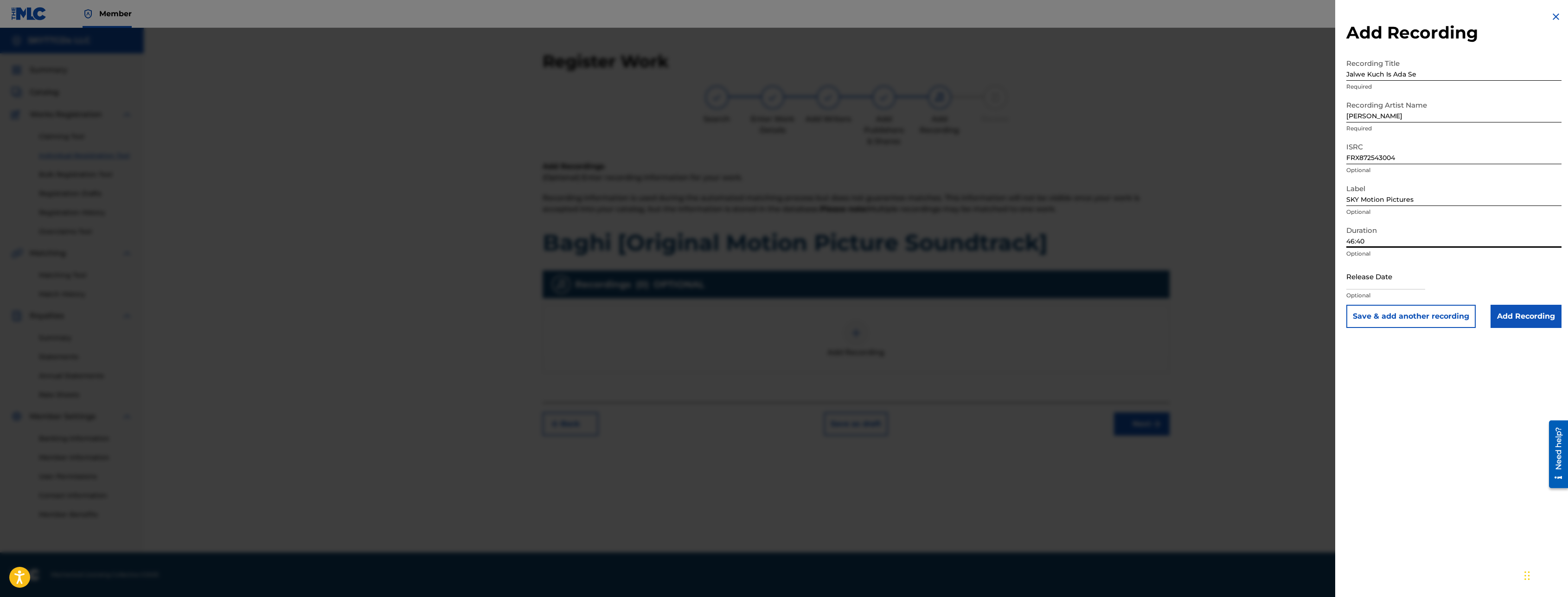
select select "7"
select select "2025"
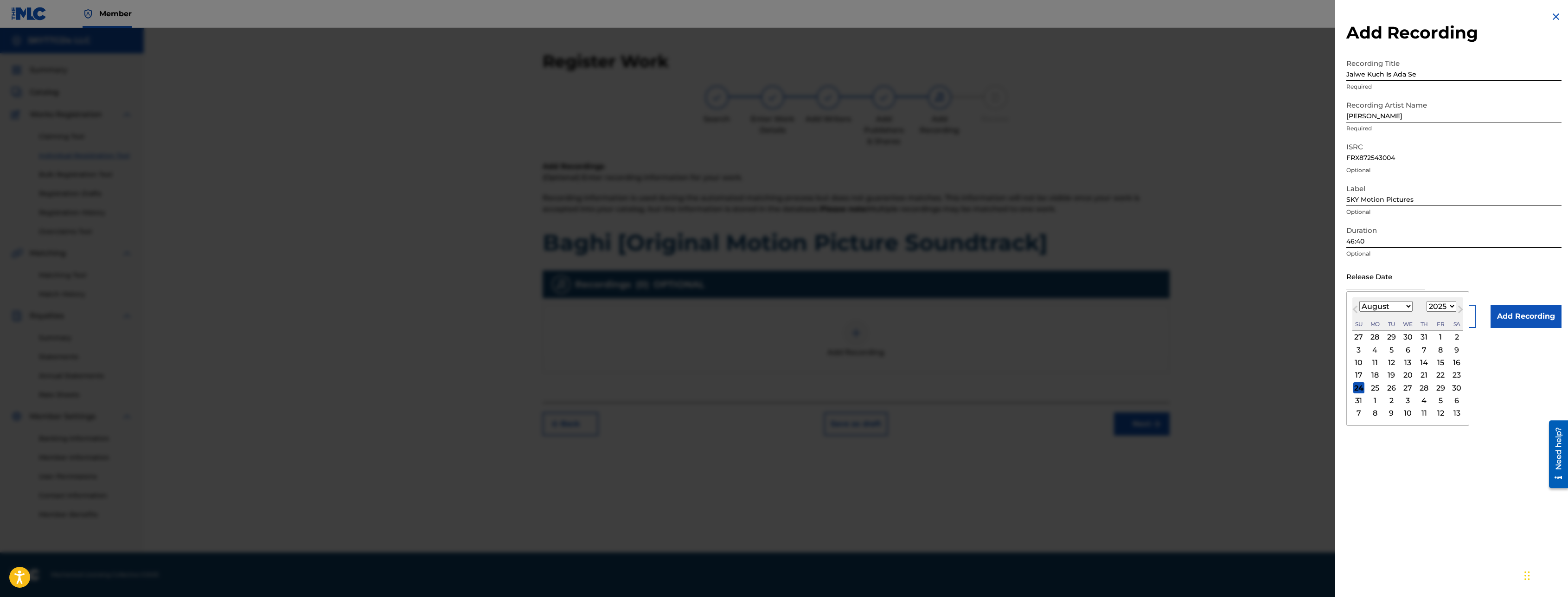
click at [1388, 273] on input "text" at bounding box center [1386, 276] width 79 height 26
click at [1376, 366] on div "11" at bounding box center [1375, 363] width 11 height 11
type input "[DATE]"
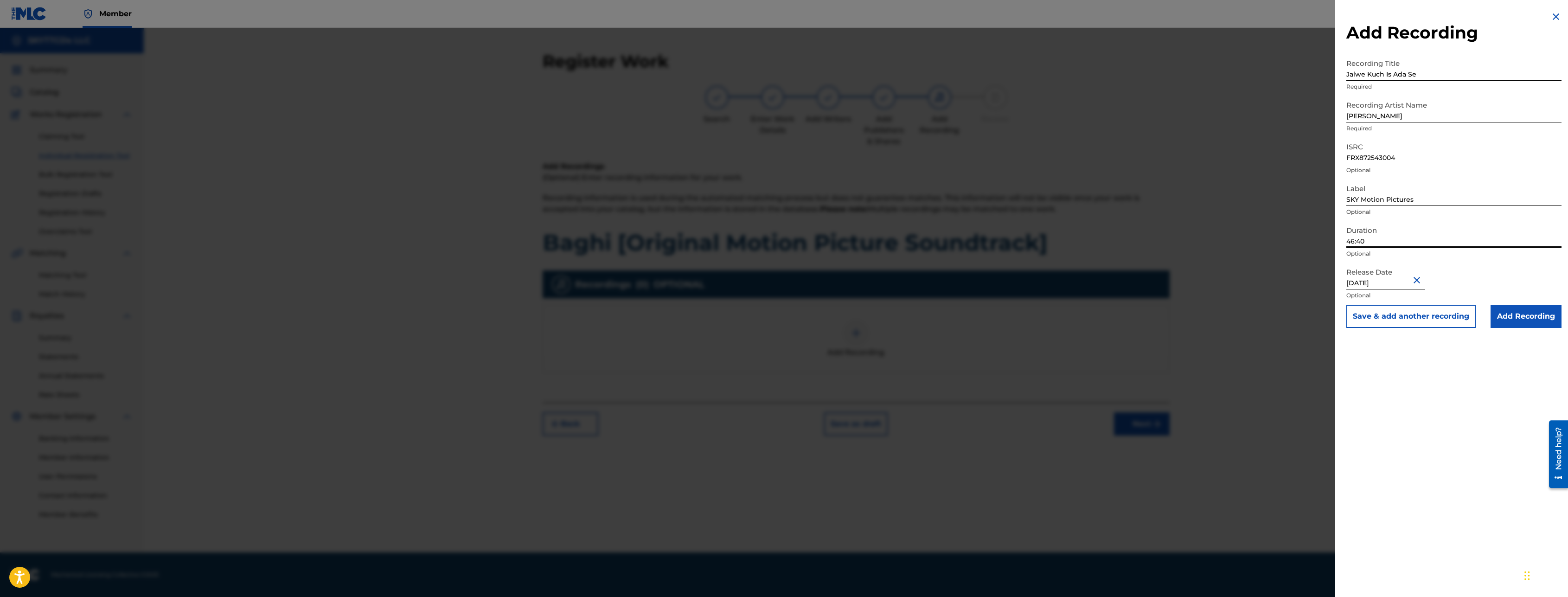
drag, startPoint x: 1371, startPoint y: 236, endPoint x: 1306, endPoint y: 231, distance: 65.2
click at [1346, 231] on input "46:40" at bounding box center [1454, 234] width 215 height 26
type input "6"
type input "06:25"
click at [1370, 316] on button "Save & add another recording" at bounding box center [1411, 316] width 130 height 23
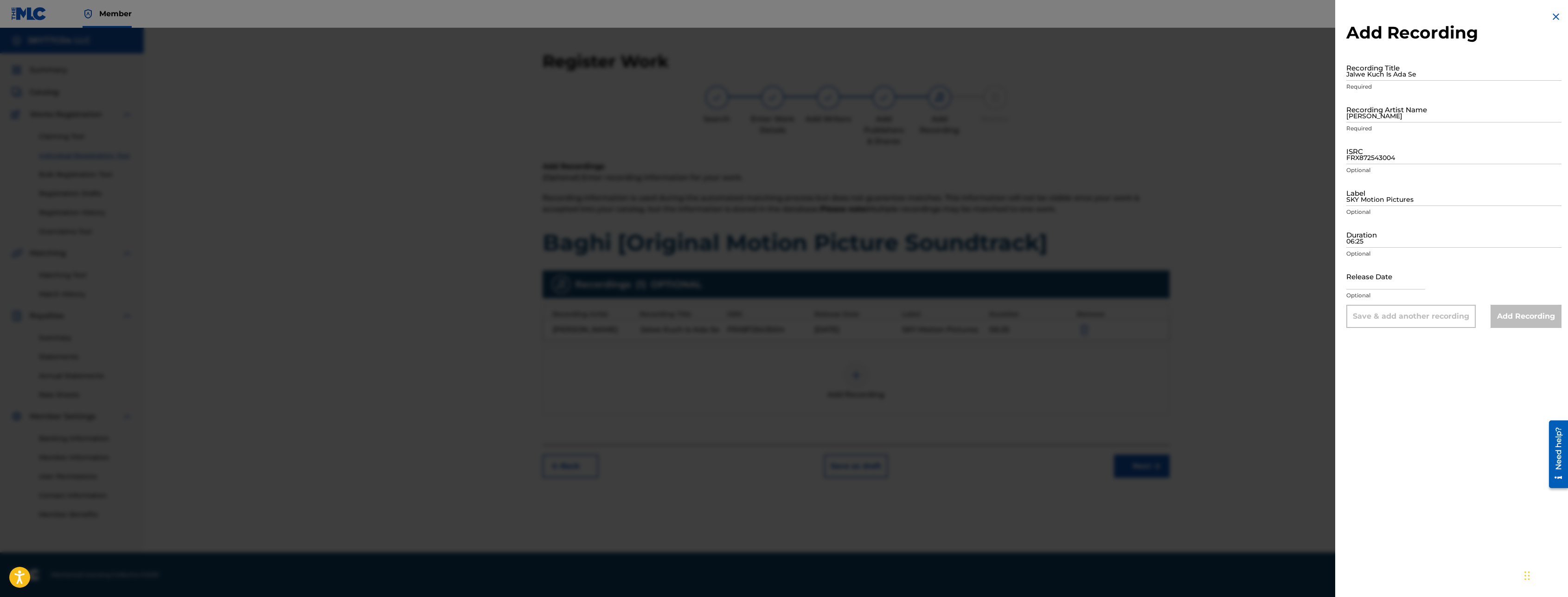
click at [1360, 69] on input "Jalwe Kuch Is Ada Se" at bounding box center [1454, 67] width 215 height 26
paste input "Main Be [PERSON_NAME]"
type input "Main Be [PERSON_NAME]"
click at [1419, 105] on input "[PERSON_NAME]" at bounding box center [1454, 109] width 215 height 26
paste input "[PERSON_NAME]"
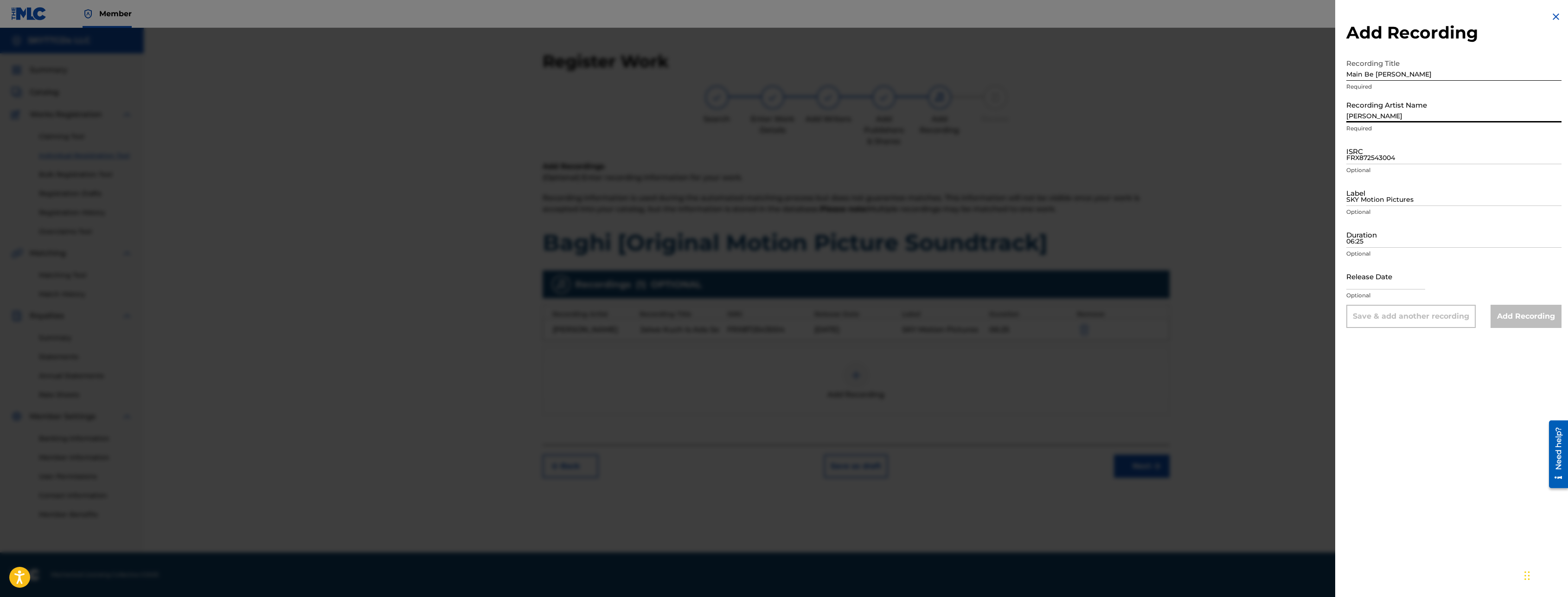
type input "[PERSON_NAME]"
click at [1416, 155] on input "FRX872543004" at bounding box center [1454, 150] width 215 height 26
paste input "FR-X87-25-43005"
click at [1385, 155] on input "FR-X87-25-43005" at bounding box center [1454, 150] width 215 height 26
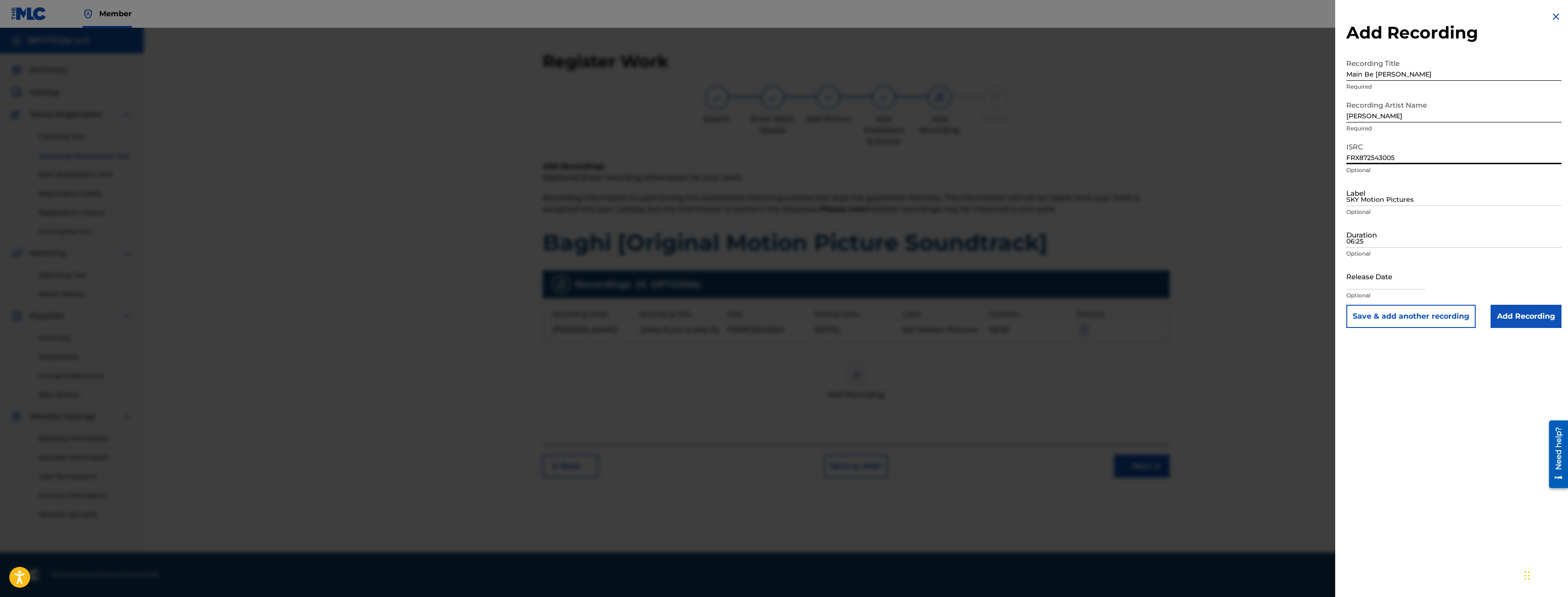
type input "FRX872543005"
click at [1365, 194] on input "SKY Motion Pictures" at bounding box center [1454, 192] width 215 height 26
type input "SKY Motion Pictures"
click at [1371, 231] on input "06:25" at bounding box center [1454, 234] width 215 height 26
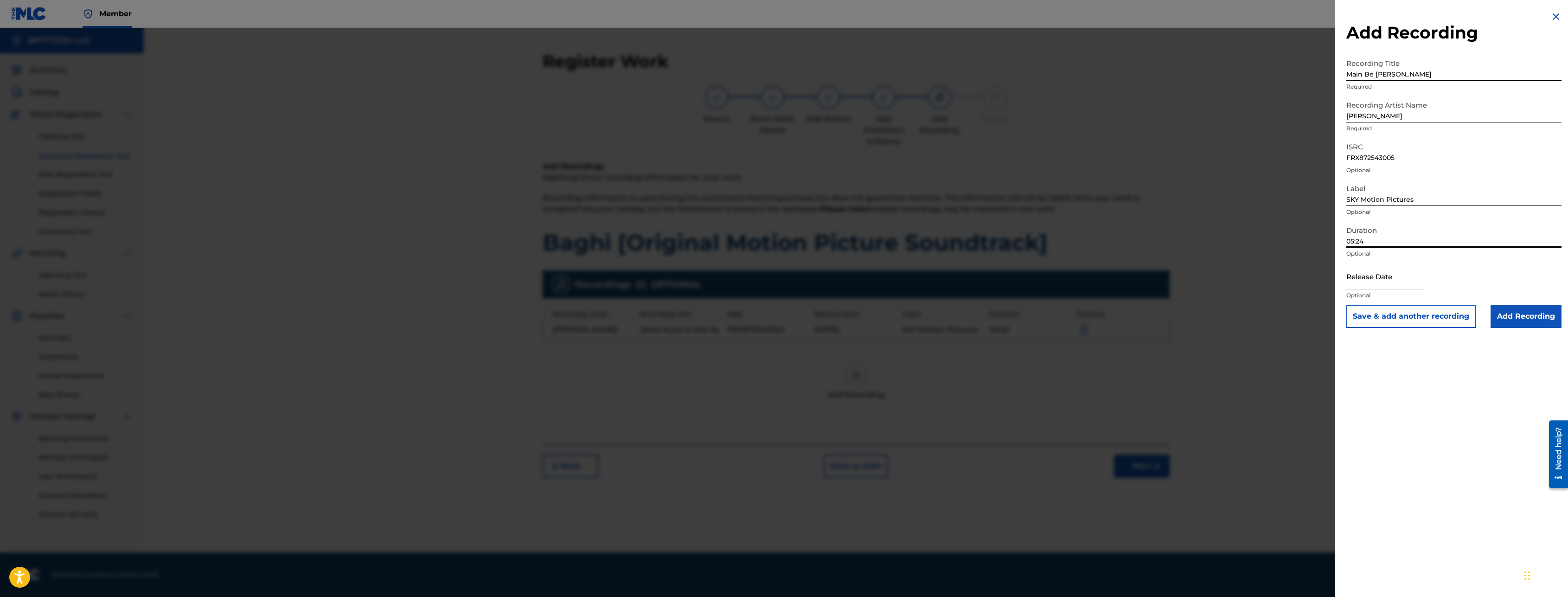
type input "05:24"
click at [1376, 280] on input "text" at bounding box center [1386, 276] width 79 height 26
select select "7"
select select "2025"
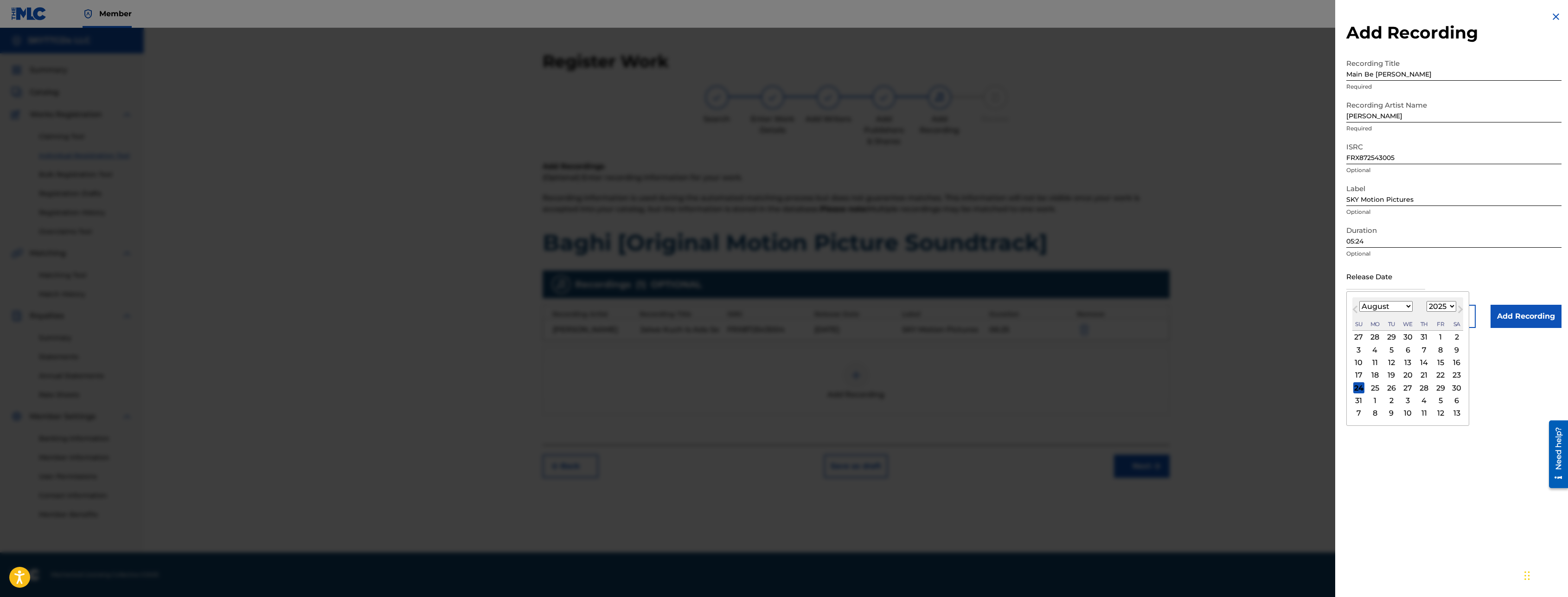
click at [1373, 360] on div "11" at bounding box center [1375, 363] width 11 height 11
type input "[DATE]"
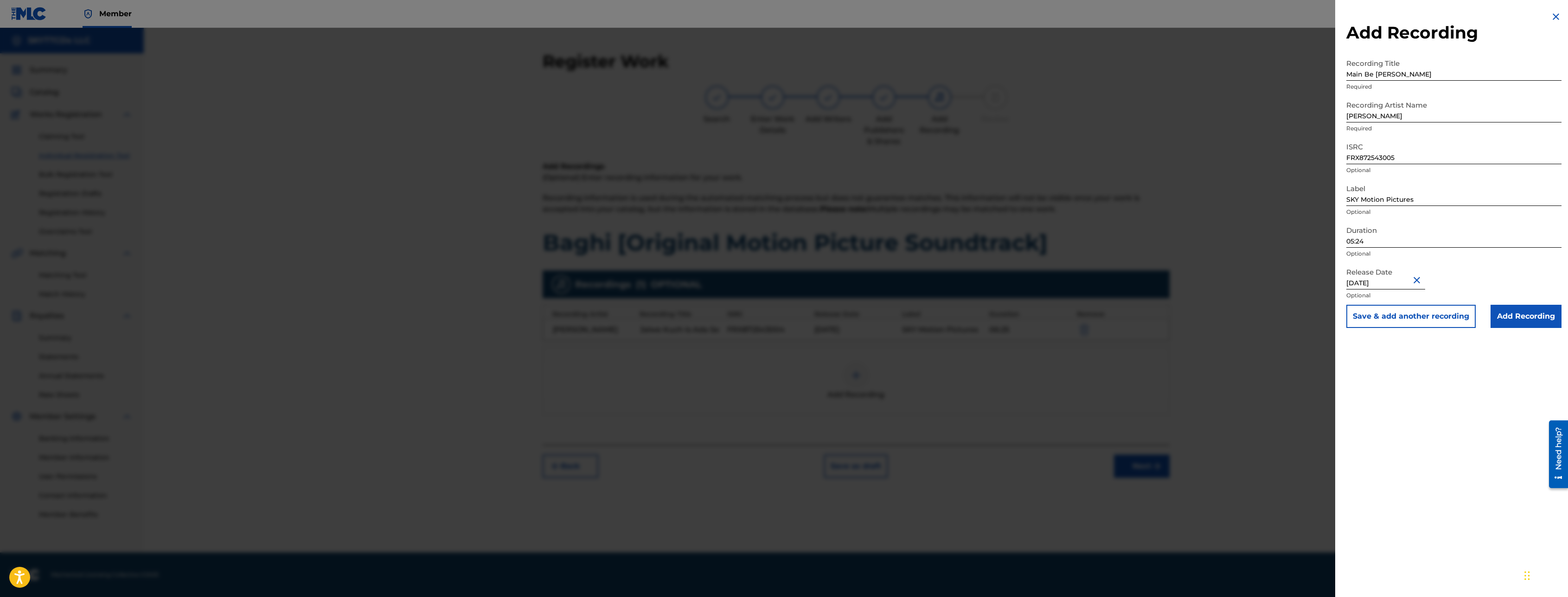
click at [1419, 311] on button "Save & add another recording" at bounding box center [1411, 316] width 130 height 23
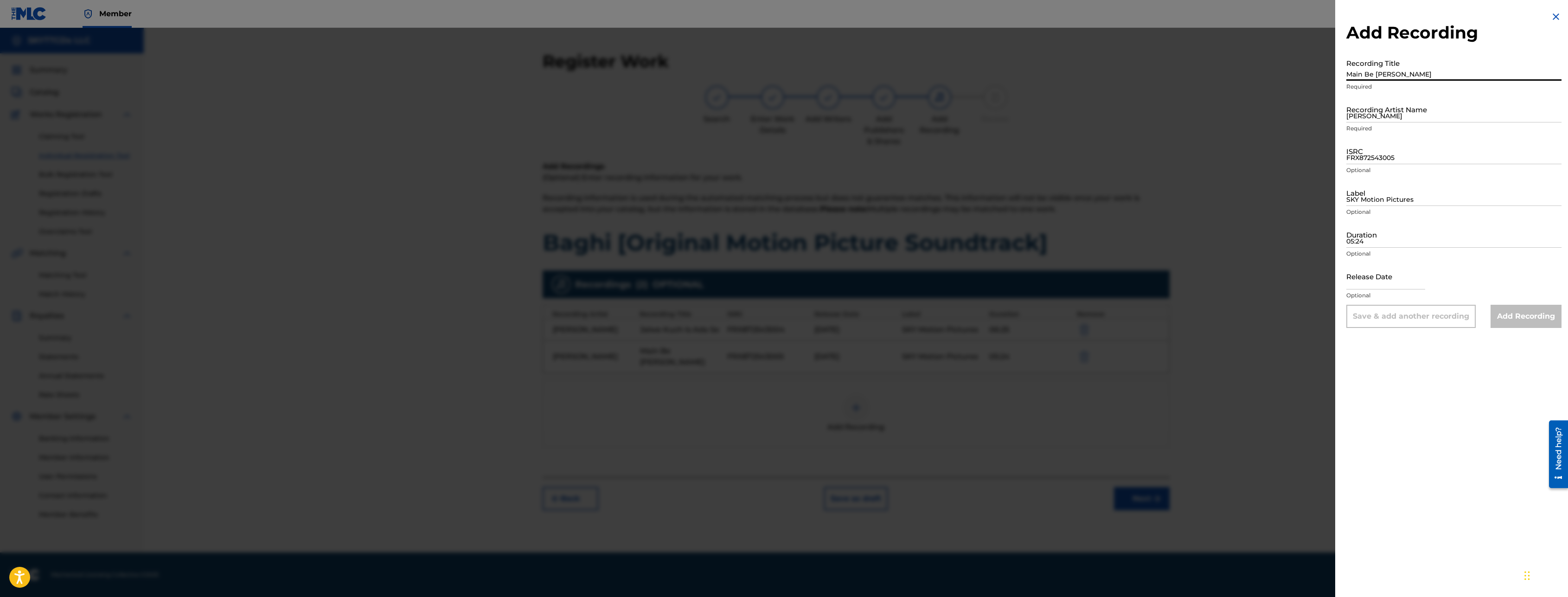
click at [1390, 69] on input "Main Be [PERSON_NAME]" at bounding box center [1454, 67] width 215 height 26
paste input "[PERSON_NAME]"
type input "[PERSON_NAME]"
click at [1398, 118] on input "[PERSON_NAME]" at bounding box center [1454, 109] width 215 height 26
paste input "[PERSON_NAME]"
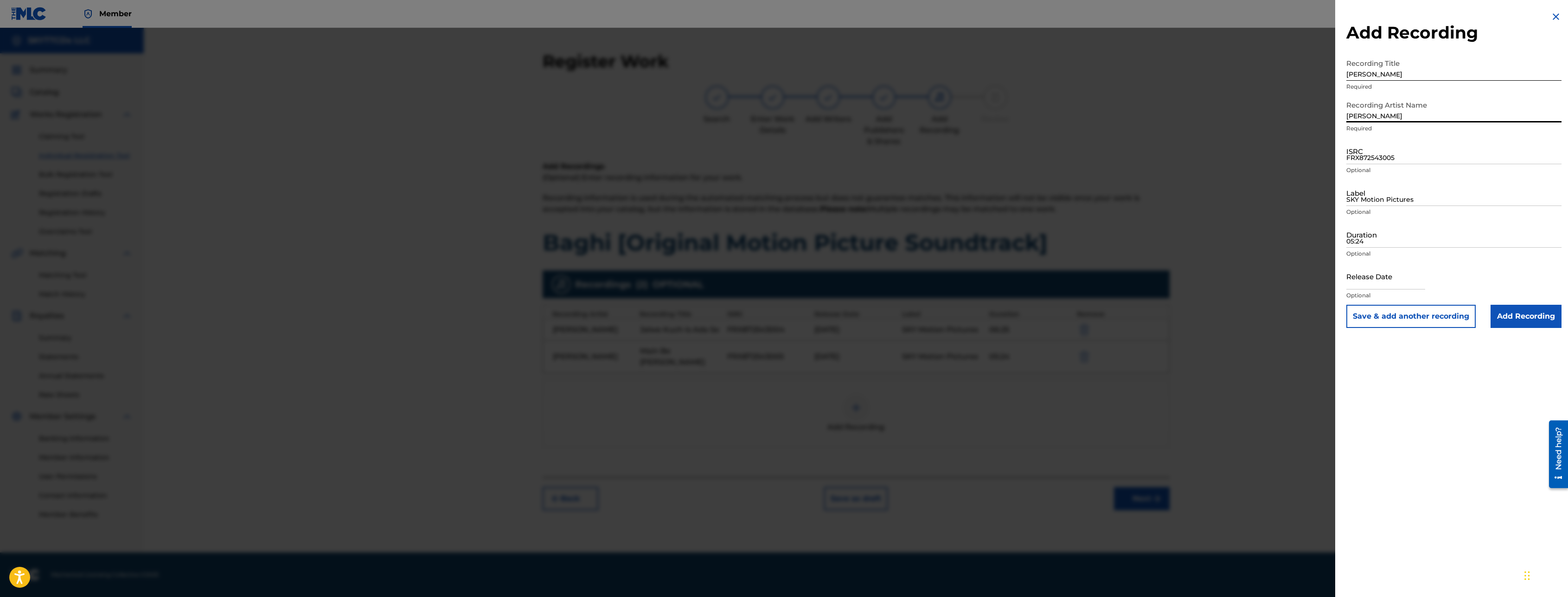
click at [1360, 114] on input "[PERSON_NAME]" at bounding box center [1454, 109] width 215 height 26
type input "[PERSON_NAME]"
click at [1383, 152] on input "FRX872543005" at bounding box center [1454, 150] width 215 height 26
paste input "FR-X87-25-43006"
type input "FRX872543006"
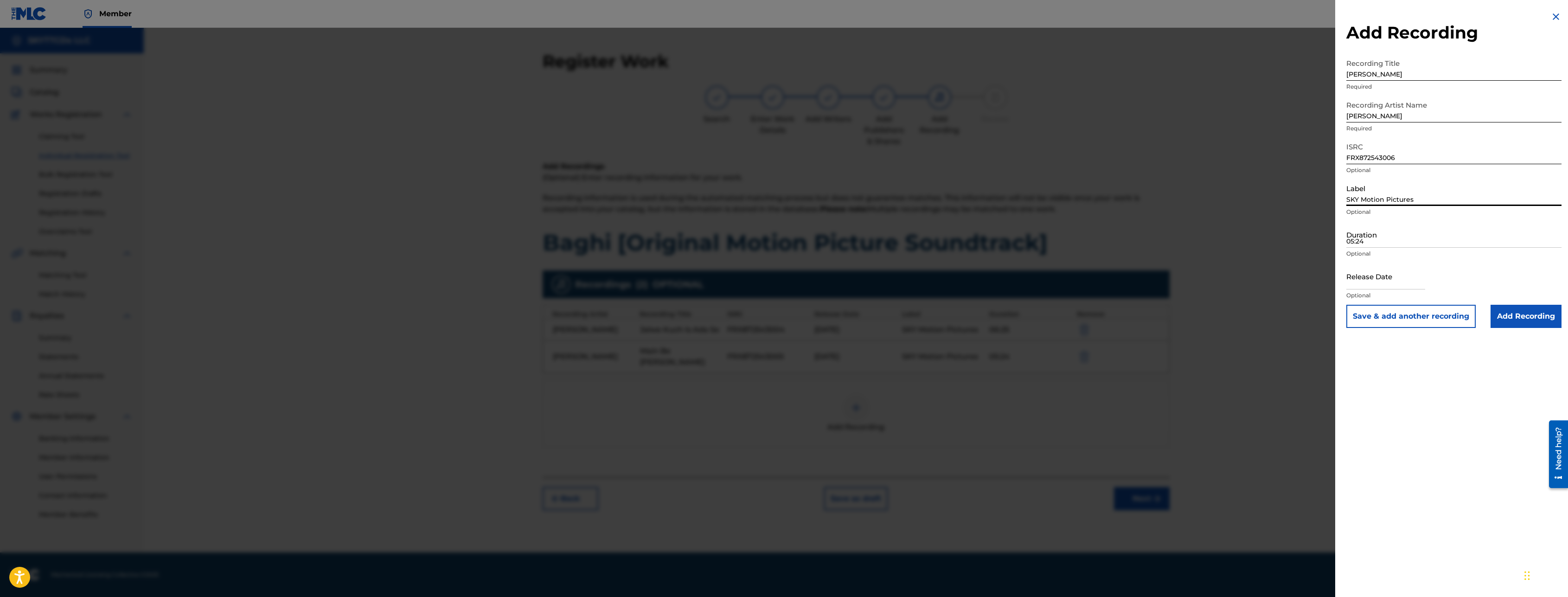
click at [1381, 192] on input "SKY Motion Pictures" at bounding box center [1454, 192] width 215 height 26
type input "SKY Motion Pictures"
click at [1382, 234] on input "05:24" at bounding box center [1454, 234] width 215 height 26
type input "05:49"
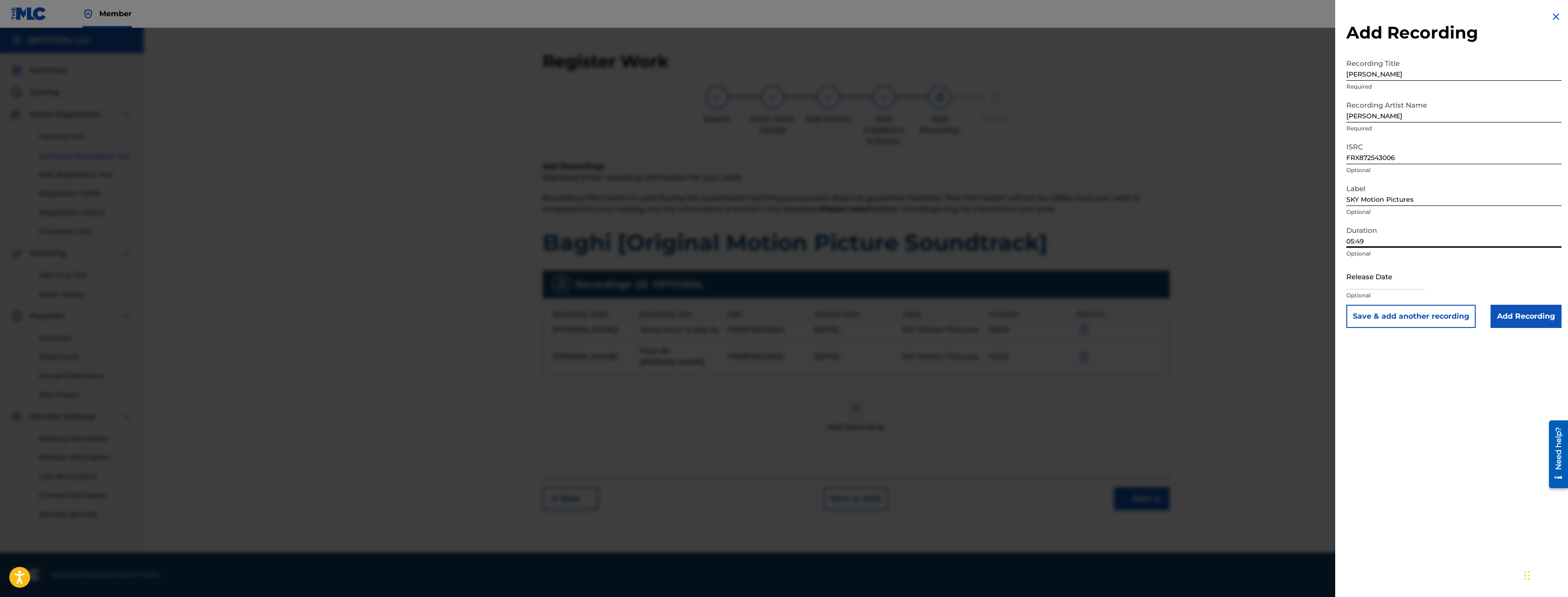
click at [1380, 270] on input "text" at bounding box center [1386, 276] width 79 height 26
select select "7"
select select "2025"
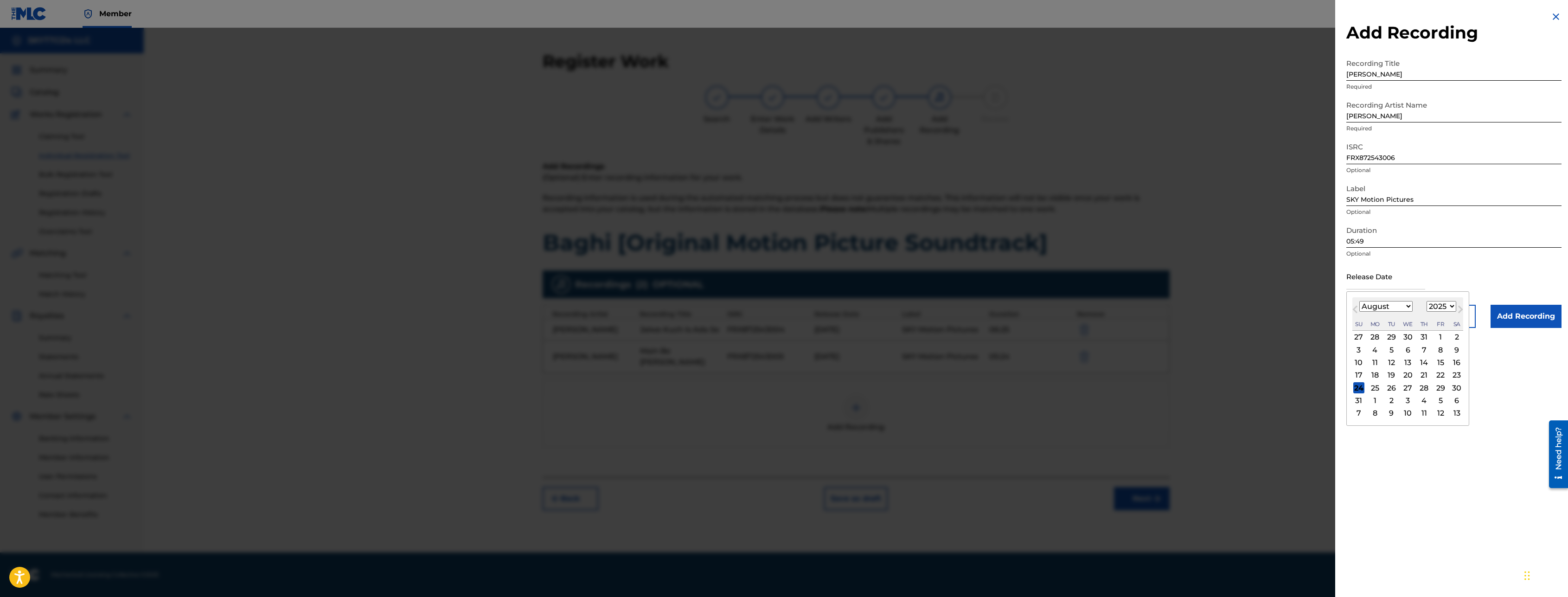
click at [1374, 365] on div "11" at bounding box center [1375, 363] width 11 height 11
type input "[DATE]"
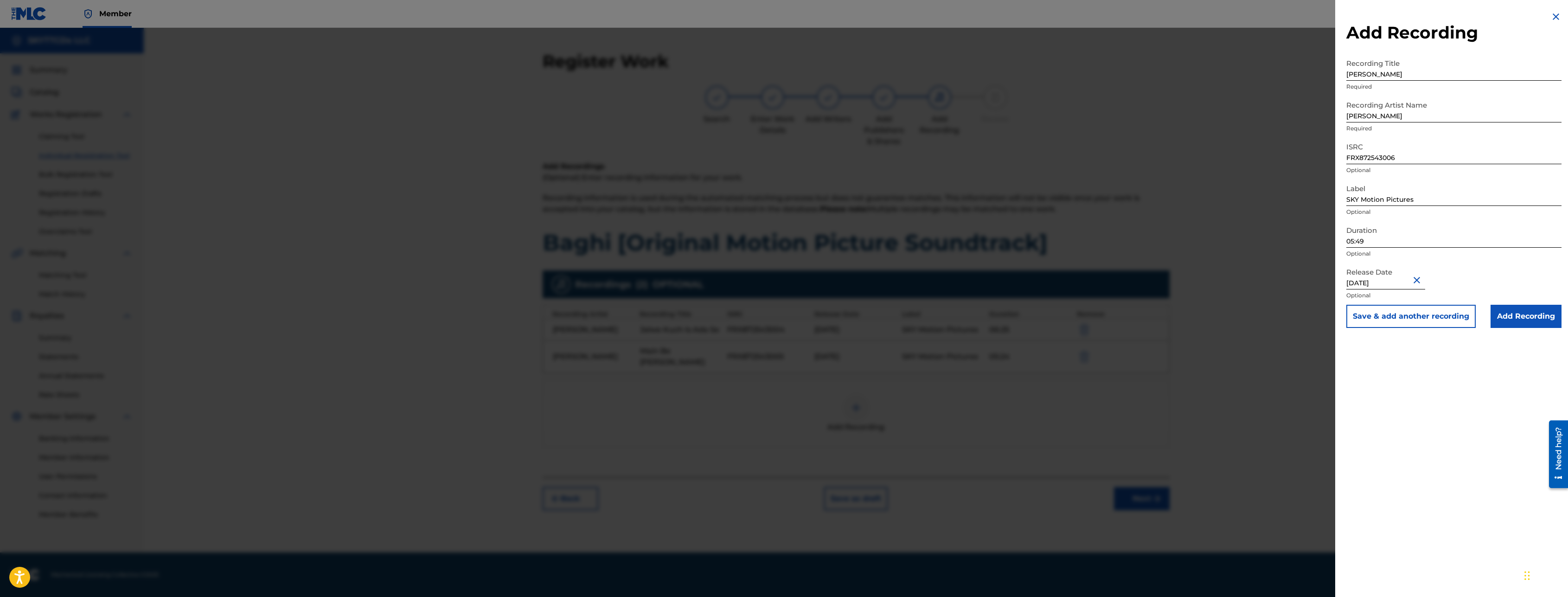
click at [1398, 312] on button "Save & add another recording" at bounding box center [1411, 316] width 130 height 23
click at [1372, 74] on input "[PERSON_NAME]" at bounding box center [1454, 67] width 215 height 26
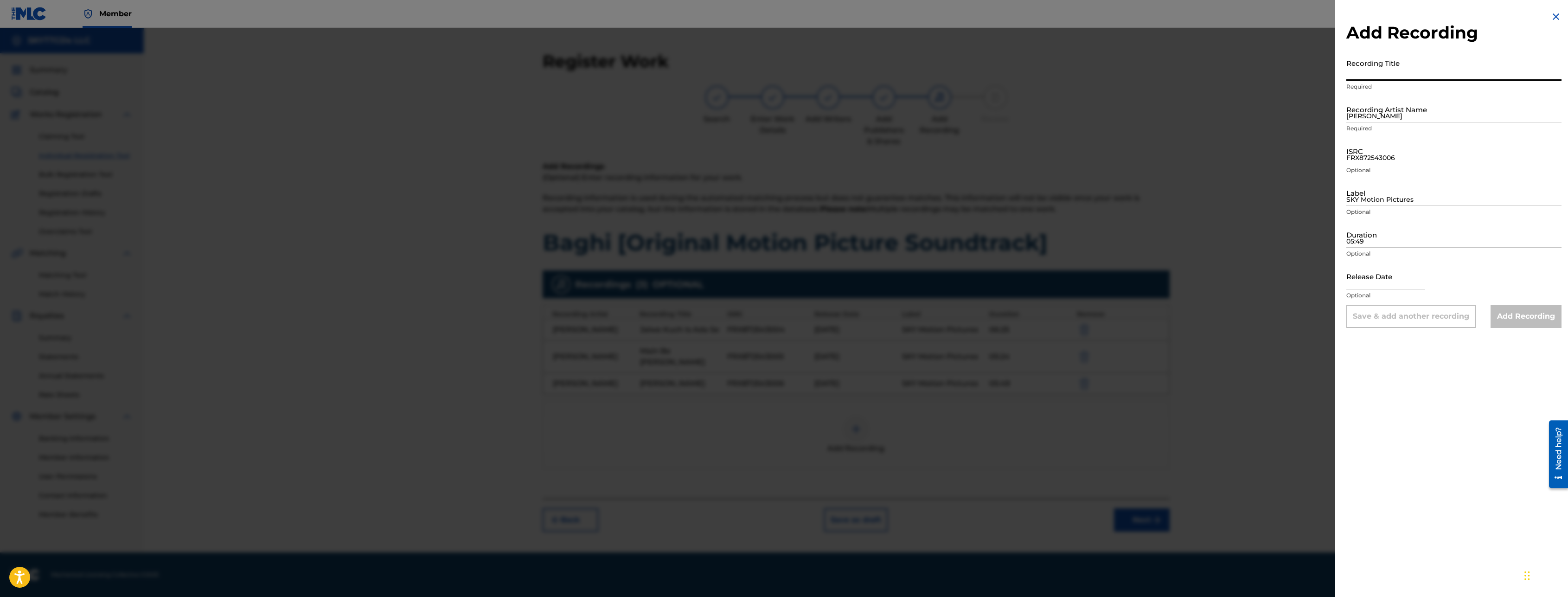
paste input "Tu Jeevien [PERSON_NAME]"
type input "Tu Jeevien [PERSON_NAME]"
click at [1376, 110] on input "[PERSON_NAME]" at bounding box center [1454, 109] width 215 height 26
paste input "[PERSON_NAME], [PERSON_NAME]"
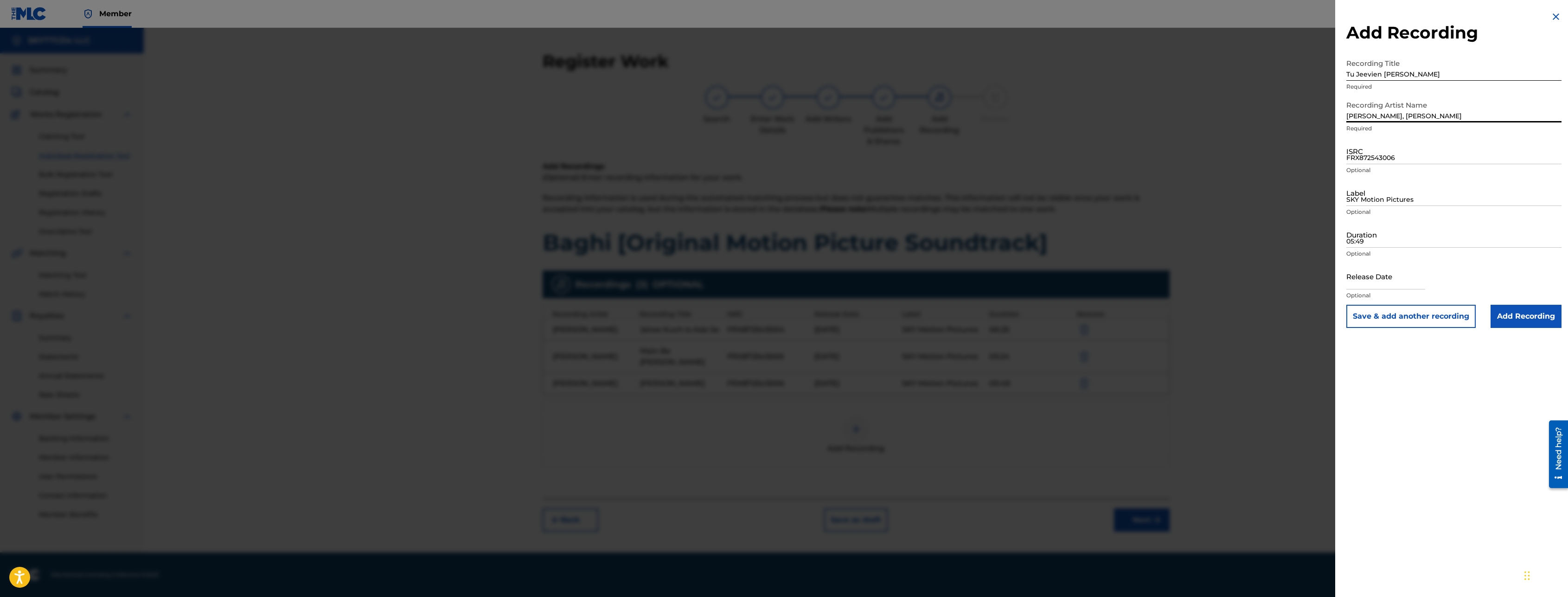
type input "[PERSON_NAME], [PERSON_NAME]"
click at [1374, 157] on input "FRX872543006" at bounding box center [1454, 150] width 215 height 26
click at [1372, 153] on input "FRX872543006" at bounding box center [1454, 150] width 215 height 26
paste input "FR-X87-25-43007"
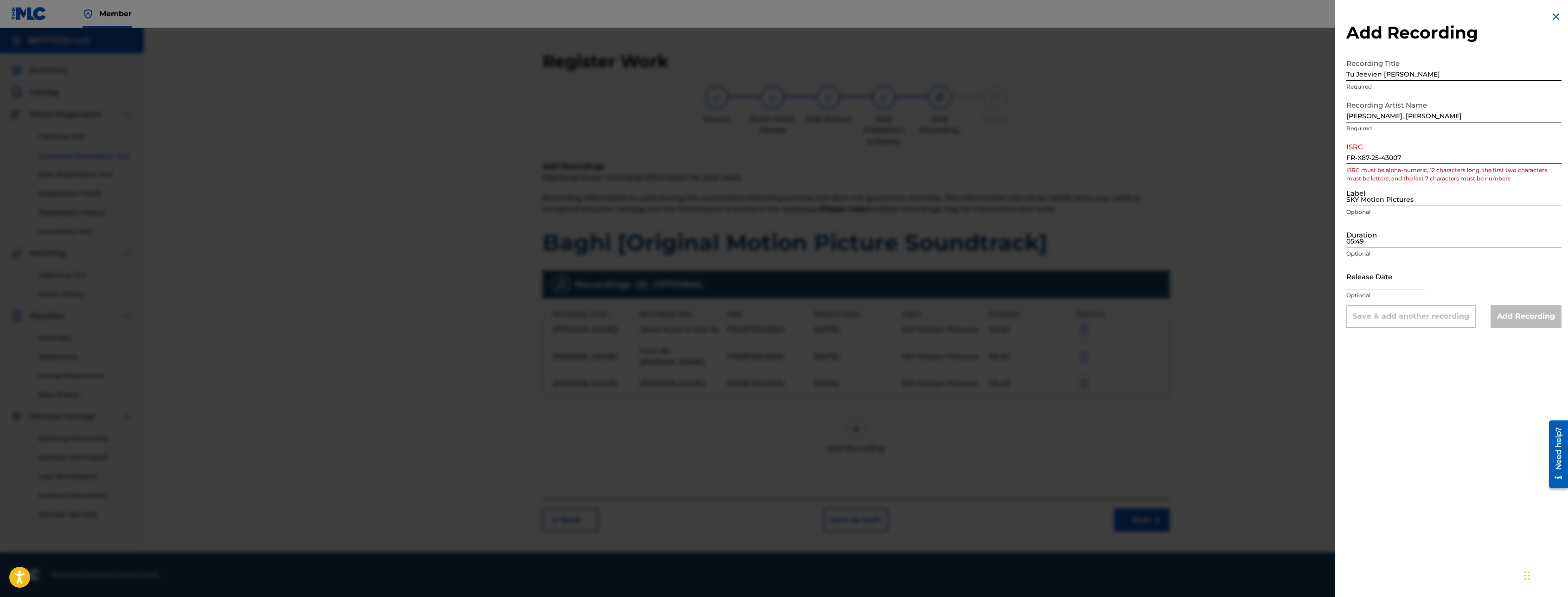
click at [1383, 161] on input "FR-X87-25-43007" at bounding box center [1454, 150] width 215 height 26
click at [1371, 160] on input "FR-X87-2543007" at bounding box center [1454, 150] width 215 height 26
click at [1359, 160] on input "FR-X872543007" at bounding box center [1454, 150] width 215 height 26
type input "FRX872543007"
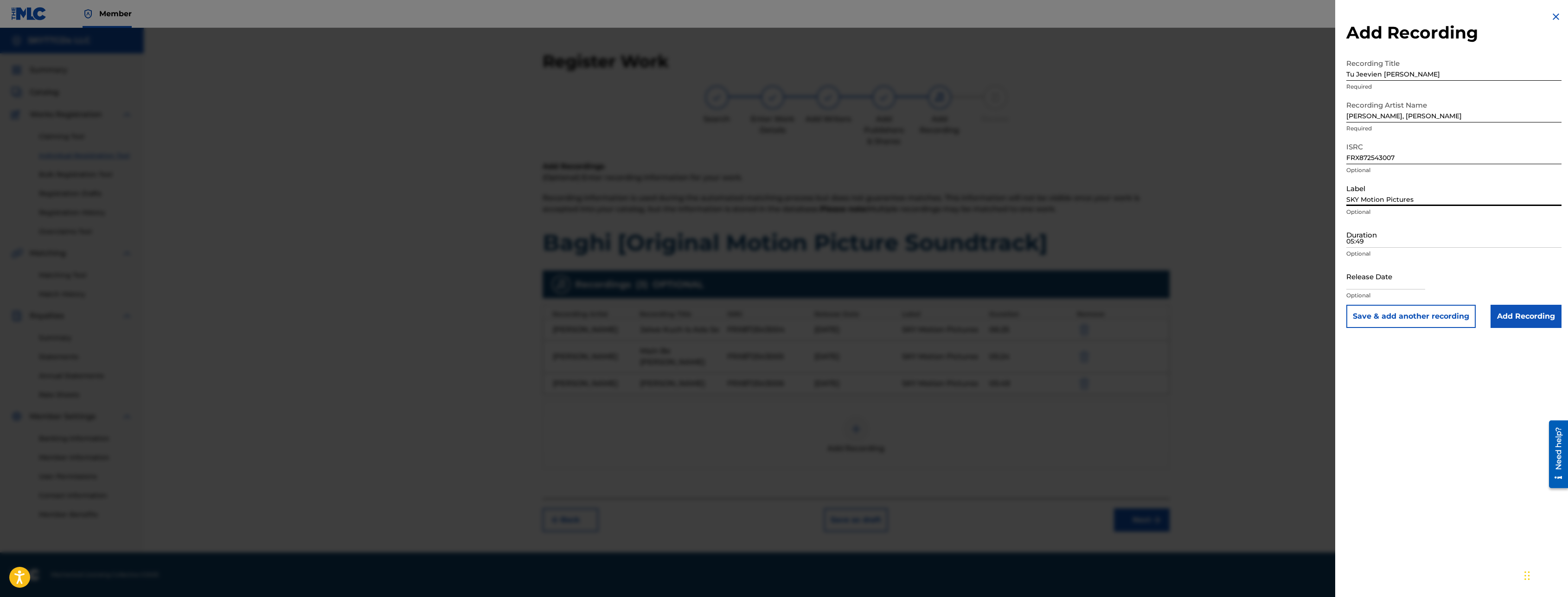
click at [1376, 200] on input "SKY Motion Pictures" at bounding box center [1454, 192] width 215 height 26
type input "SKY Motion Pictures"
click at [1377, 242] on input "05:49" at bounding box center [1454, 234] width 215 height 26
type input "08:09"
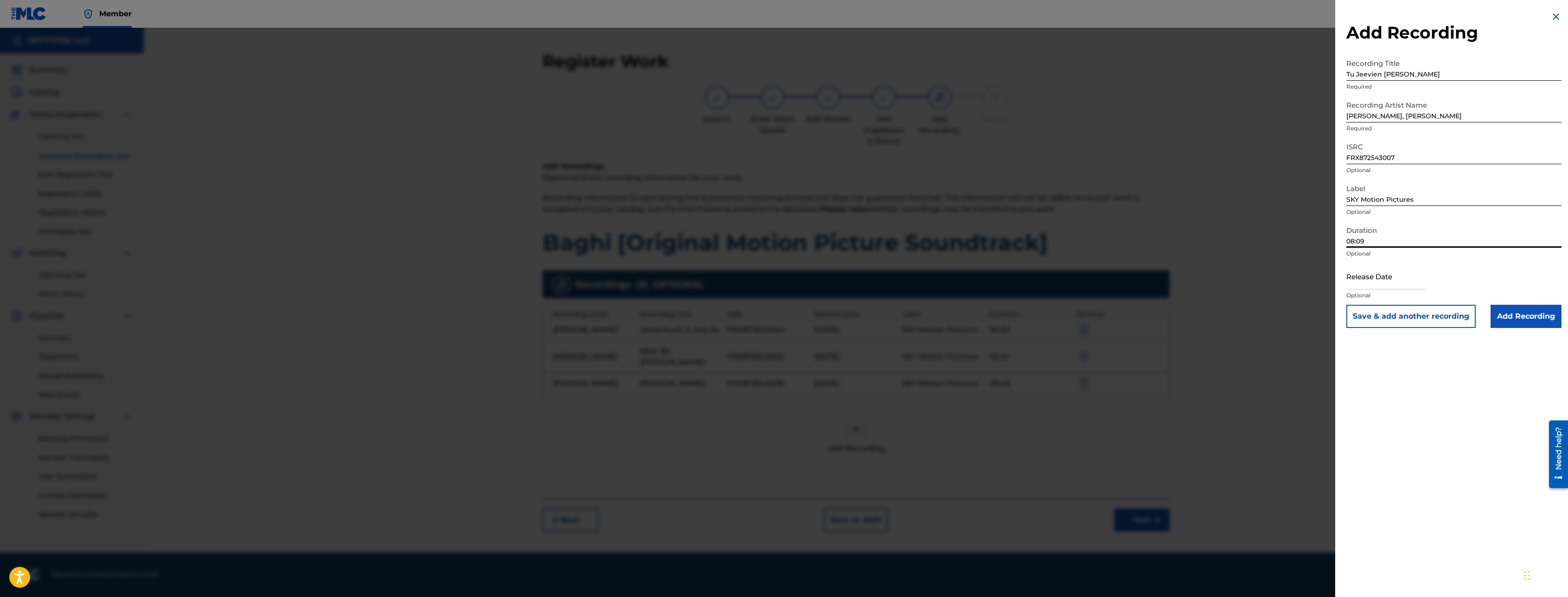
select select "7"
select select "2025"
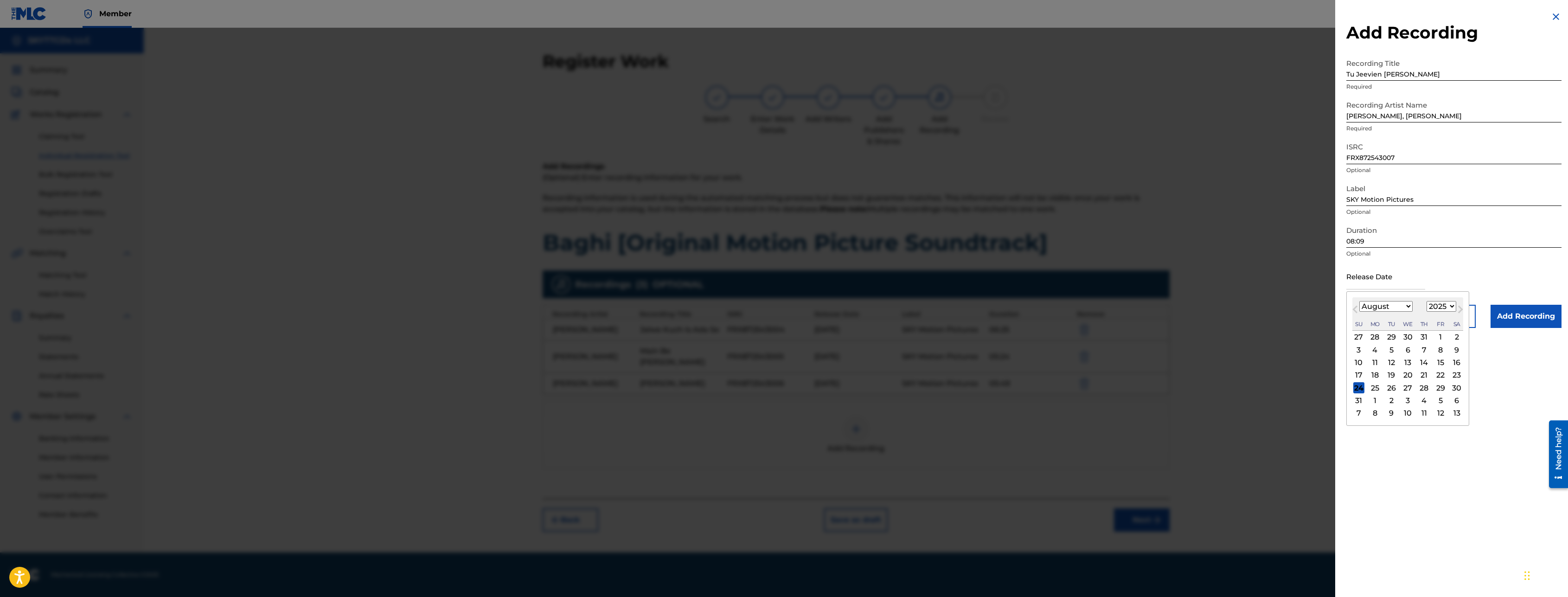
click at [1364, 285] on input "text" at bounding box center [1386, 276] width 79 height 26
click at [1373, 363] on div "11" at bounding box center [1375, 363] width 11 height 11
type input "[DATE]"
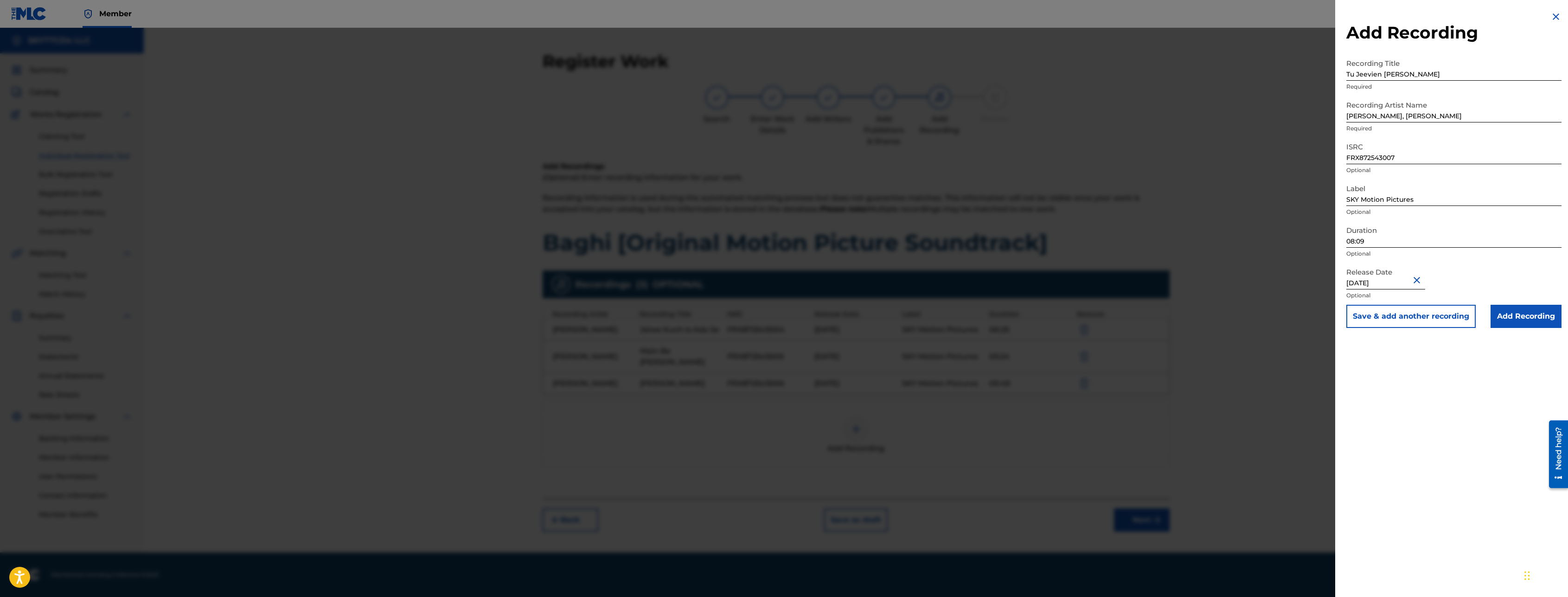
click at [1382, 323] on button "Save & add another recording" at bounding box center [1411, 316] width 130 height 23
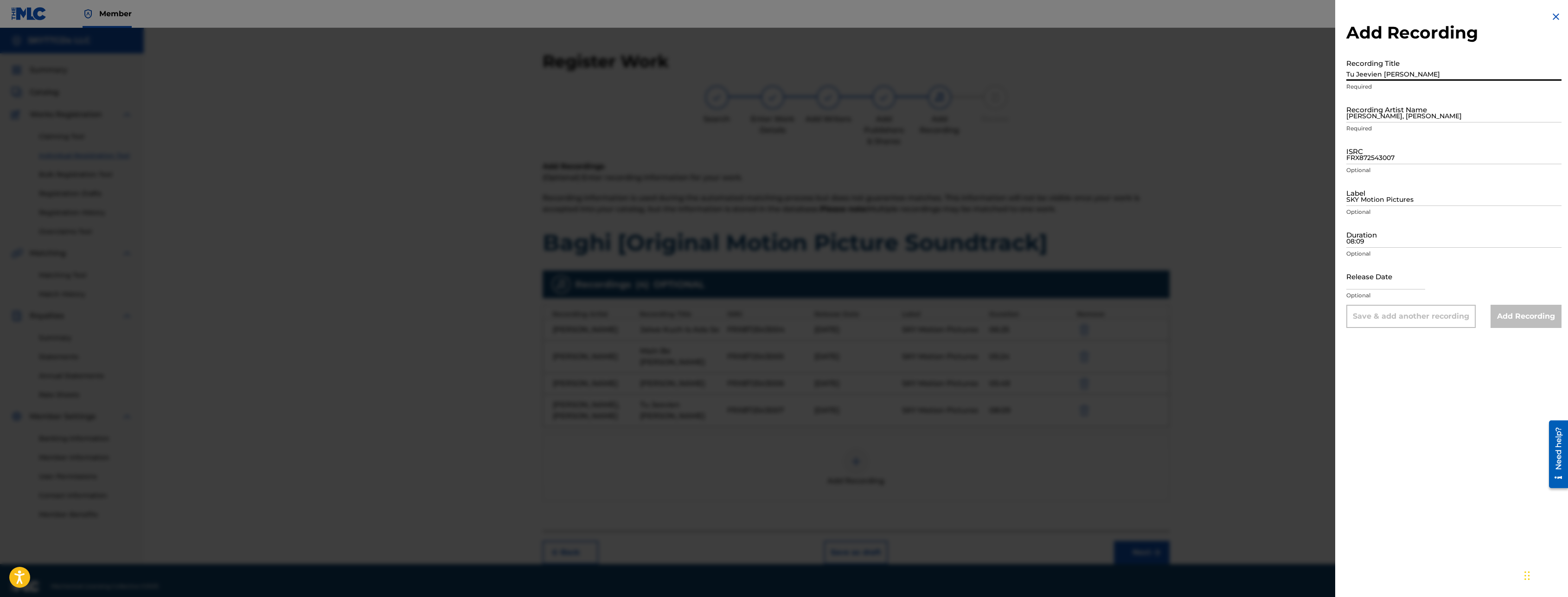
click at [1374, 79] on input "Tu Jeevien [PERSON_NAME]" at bounding box center [1454, 67] width 215 height 26
paste input "Ourh [PERSON_NAME] Ka"
type input "Ourh [PERSON_NAME] Ka"
click at [1384, 114] on input "[PERSON_NAME], [PERSON_NAME]" at bounding box center [1454, 109] width 215 height 26
paste input "[PERSON_NAME]"
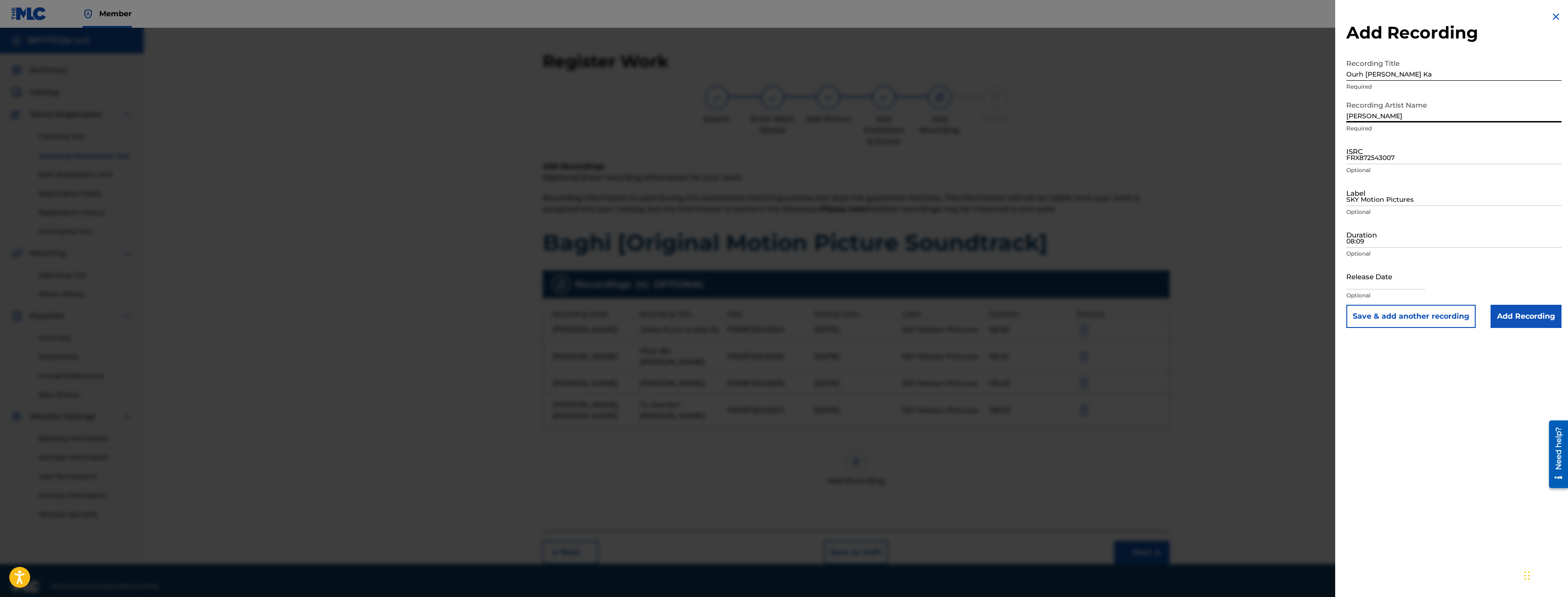
click at [1359, 114] on input "[PERSON_NAME]" at bounding box center [1454, 109] width 215 height 26
type input "[PERSON_NAME]"
click at [1409, 157] on input "FRX872543007" at bounding box center [1454, 150] width 215 height 26
paste input "FR-X87-25-43008"
type input "FRX872543008"
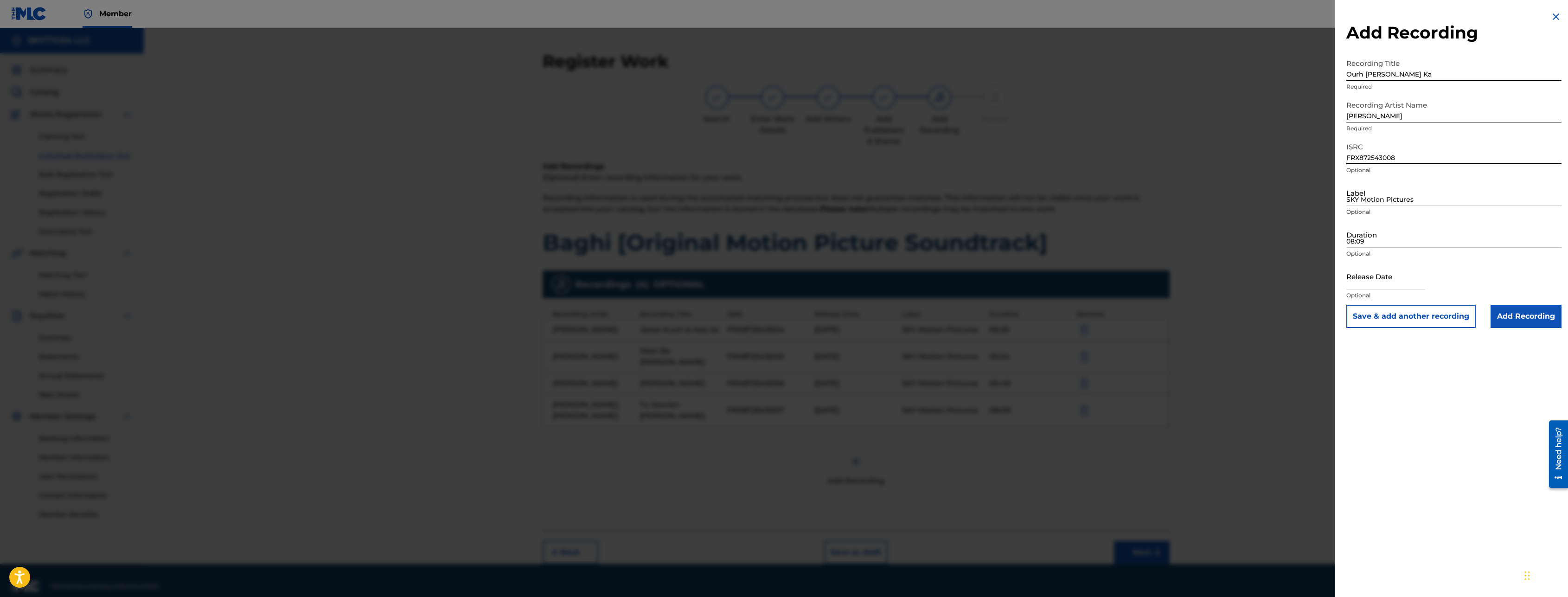
click at [1374, 200] on input "SKY Motion Pictures" at bounding box center [1454, 192] width 215 height 26
type input "SKY Motion Pictures"
click at [1373, 240] on input "08:09" at bounding box center [1454, 234] width 215 height 26
type input "06:59"
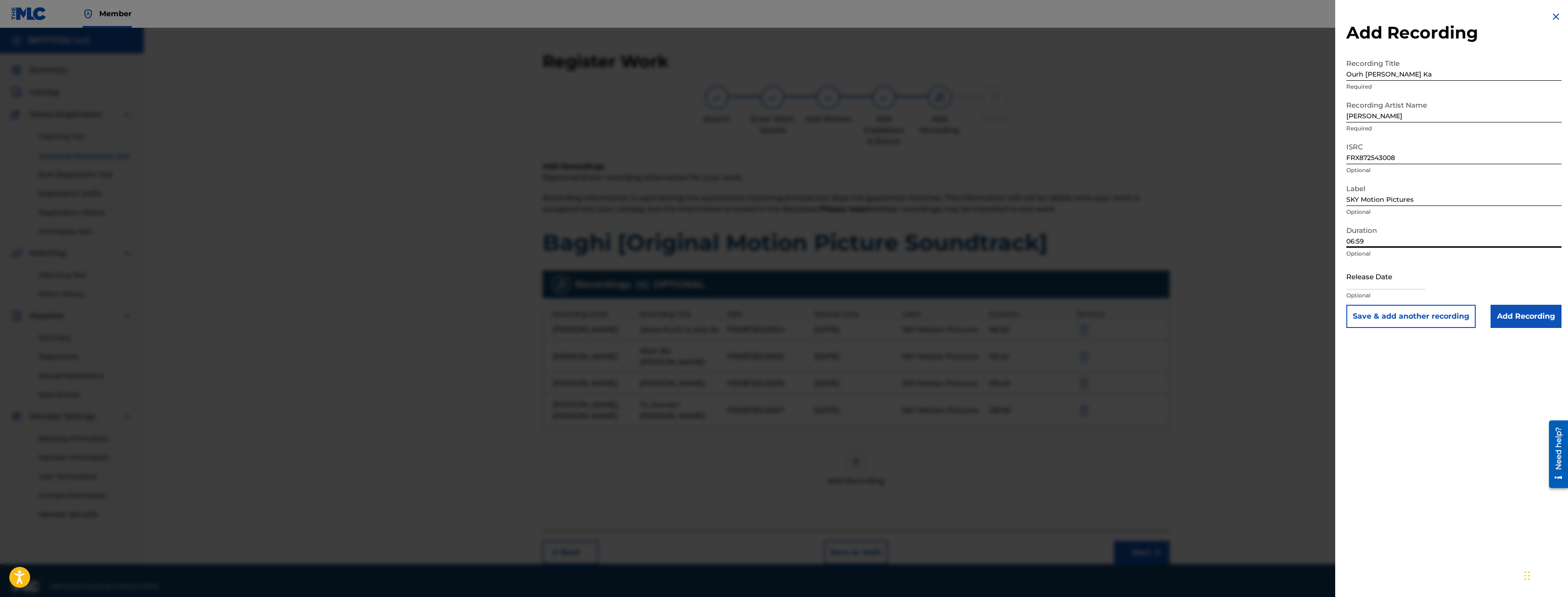
click at [1374, 272] on input "text" at bounding box center [1386, 276] width 79 height 26
select select "7"
select select "2025"
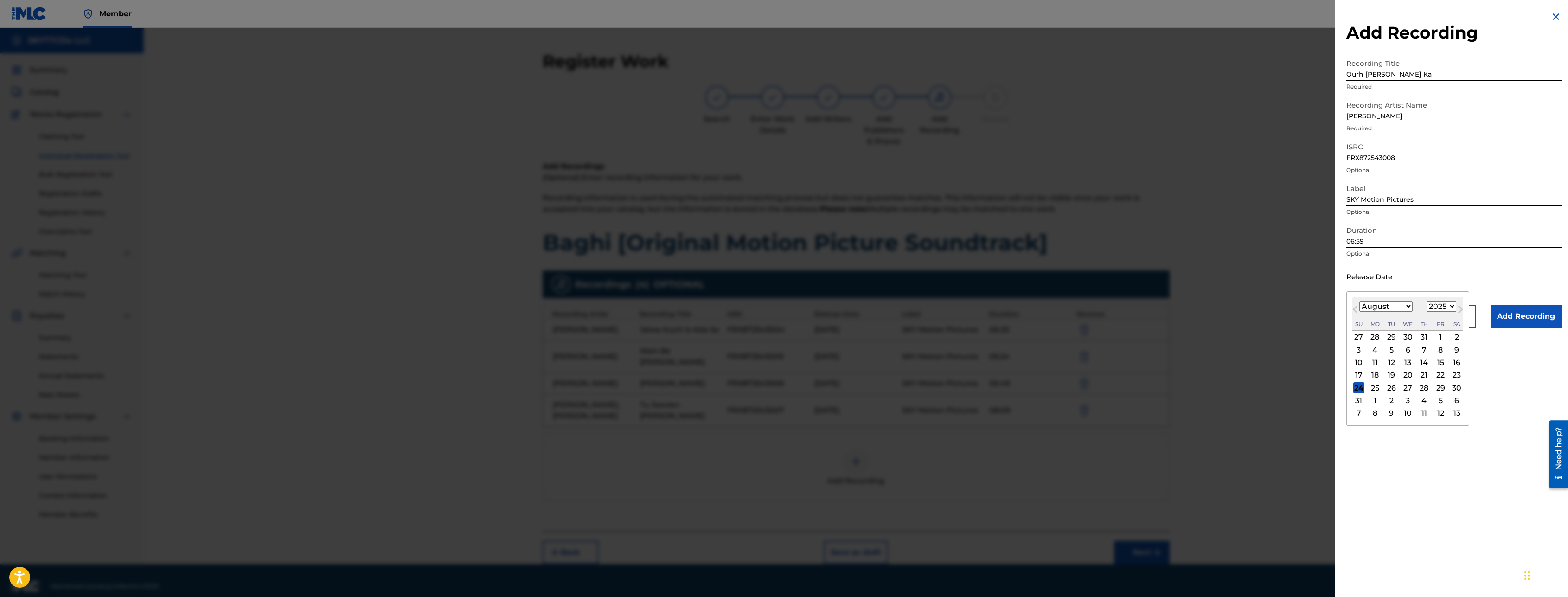
click at [1377, 361] on div "11" at bounding box center [1375, 363] width 11 height 11
type input "[DATE]"
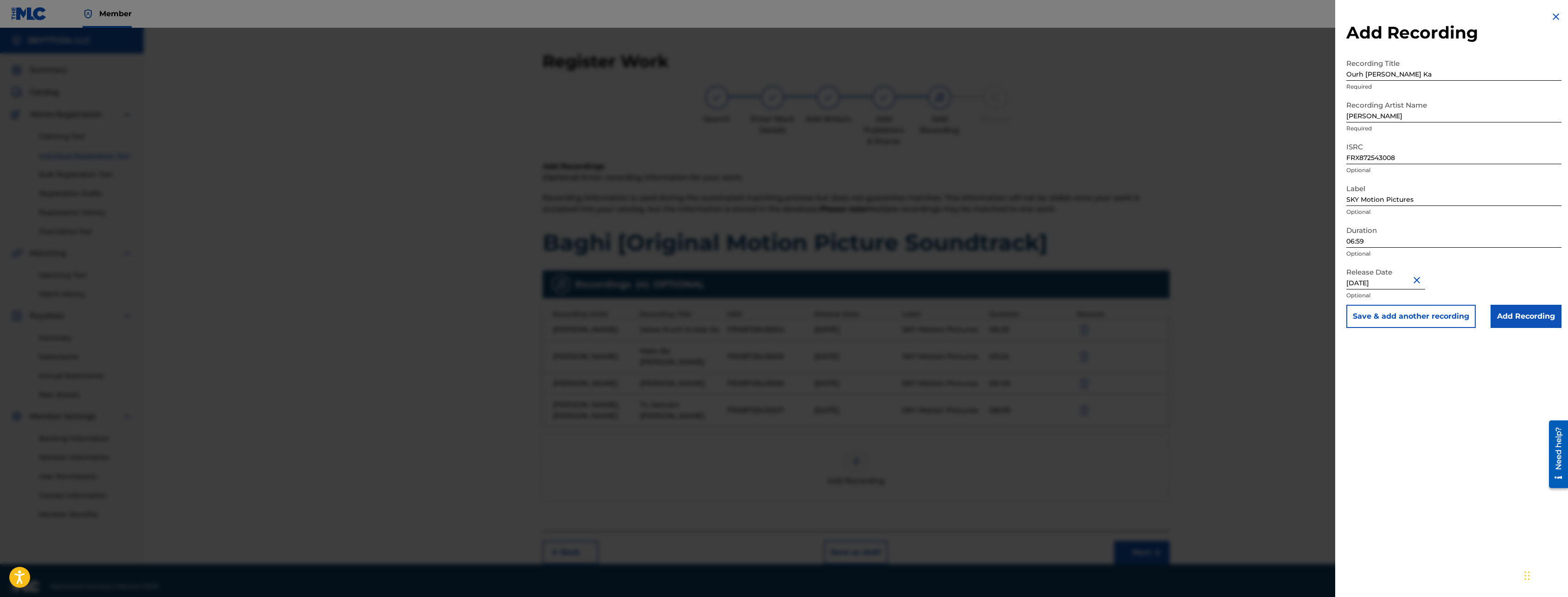
click at [1406, 320] on button "Save & add another recording" at bounding box center [1411, 316] width 130 height 23
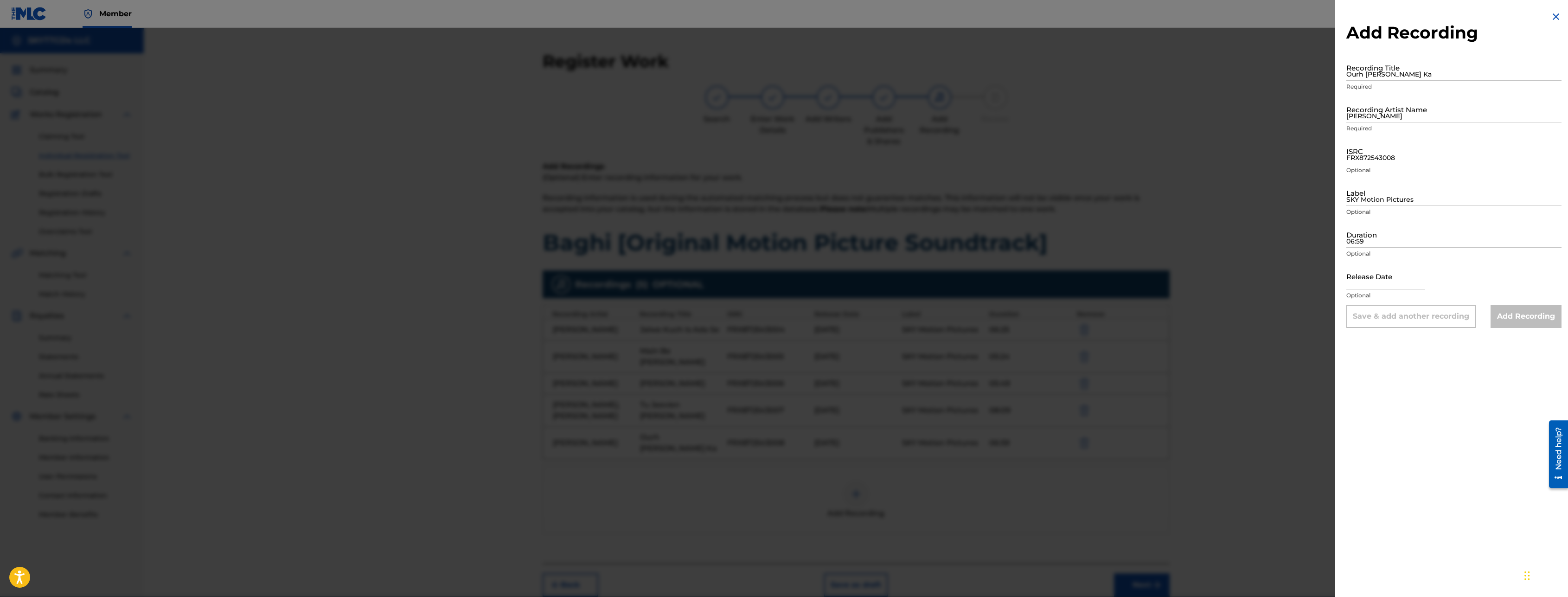
click at [1382, 73] on input "Ourh [PERSON_NAME] Ka" at bounding box center [1454, 67] width 215 height 26
paste input "Tere Ishq Mein Baaghi"
type input "Tere Ishq Mein Baaghi"
click at [1383, 113] on input "[PERSON_NAME]" at bounding box center [1454, 109] width 215 height 26
click at [1373, 151] on input "FRX872543008" at bounding box center [1454, 150] width 215 height 26
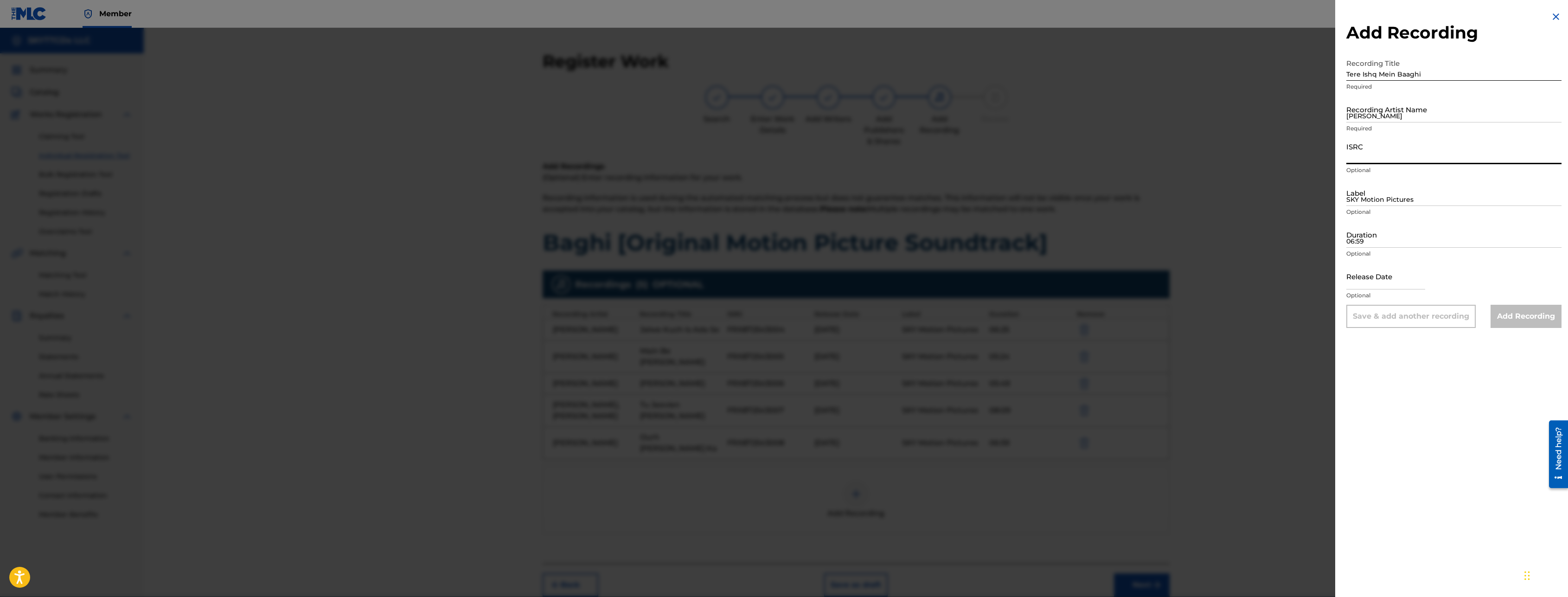
paste input "FR-X87-25-43009"
click at [1384, 151] on input "FR-X87-25-43009" at bounding box center [1454, 150] width 215 height 26
type input "FRX872543009"
click at [1376, 108] on input "[PERSON_NAME]" at bounding box center [1454, 109] width 215 height 26
type input "06:54"
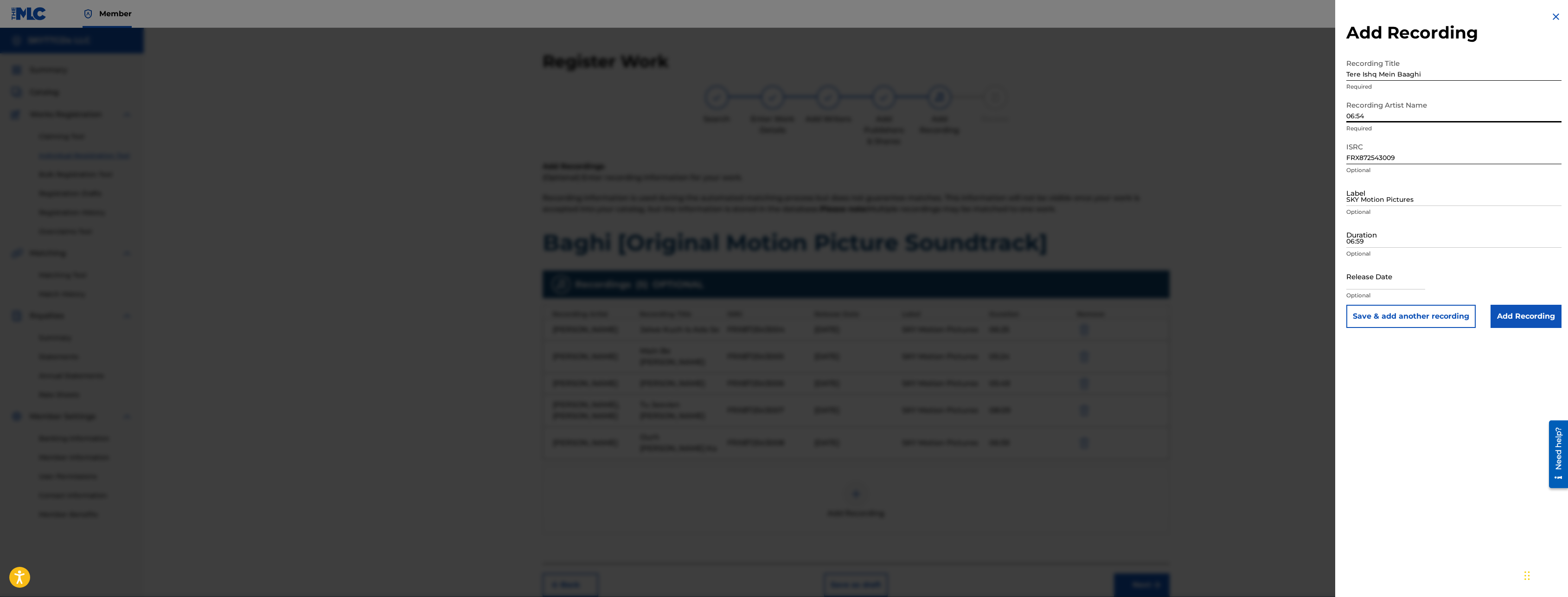
drag, startPoint x: 1384, startPoint y: 109, endPoint x: 1323, endPoint y: 113, distance: 61.1
click at [1346, 113] on input "06:54" at bounding box center [1454, 109] width 215 height 26
click at [1380, 235] on input "06:59" at bounding box center [1454, 234] width 215 height 26
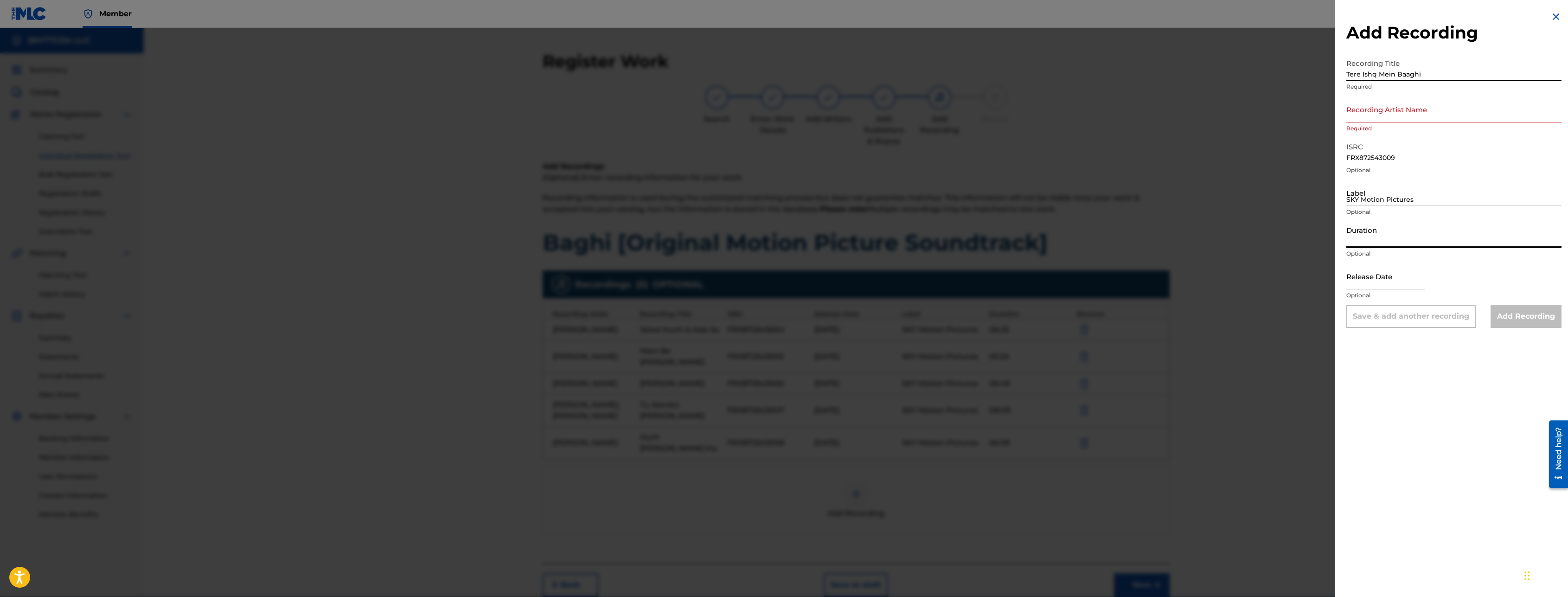
paste input "06:54"
type input "06:54"
click at [1369, 200] on input "SKY Motion Pictures" at bounding box center [1454, 192] width 215 height 26
type input "SKY Motion Pictures"
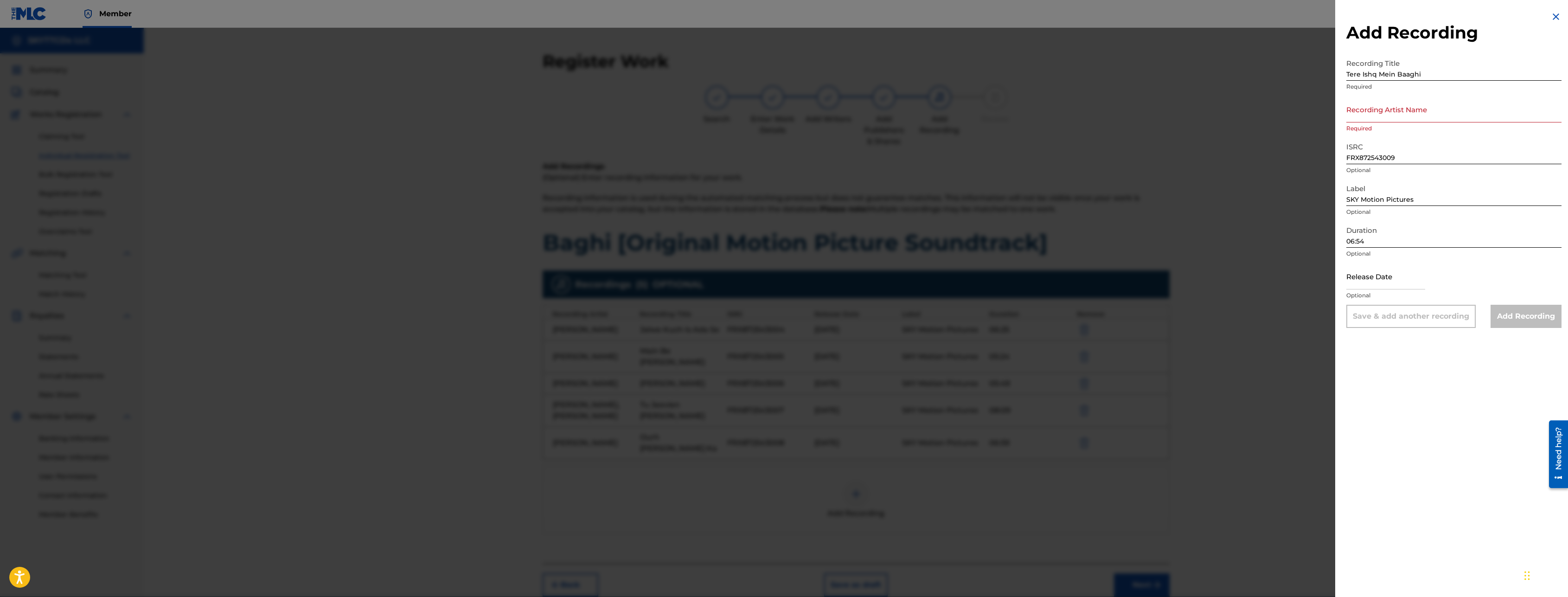
click at [1359, 110] on input "Recording Artist Name" at bounding box center [1454, 109] width 215 height 26
paste input "[PERSON_NAME]"
type input "[PERSON_NAME]"
click at [1394, 277] on input "text" at bounding box center [1386, 276] width 79 height 26
select select "7"
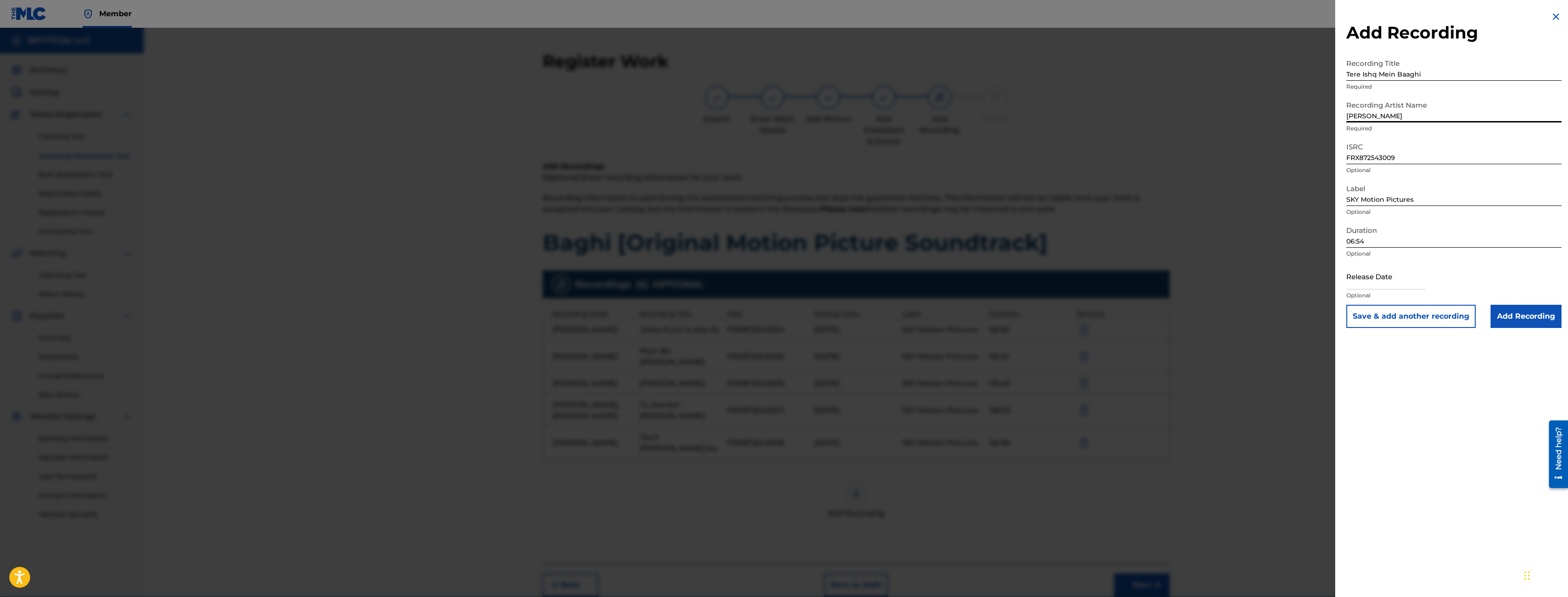
select select "2025"
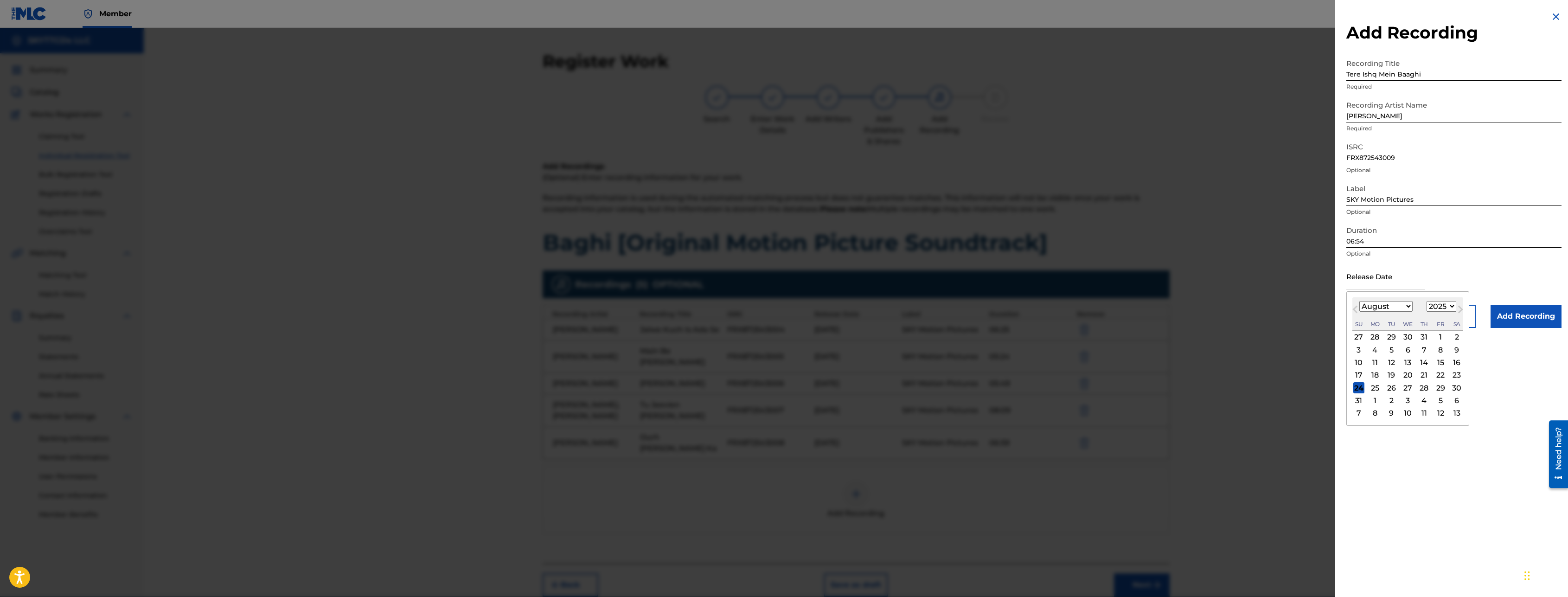
click at [1379, 365] on div "11" at bounding box center [1375, 363] width 11 height 11
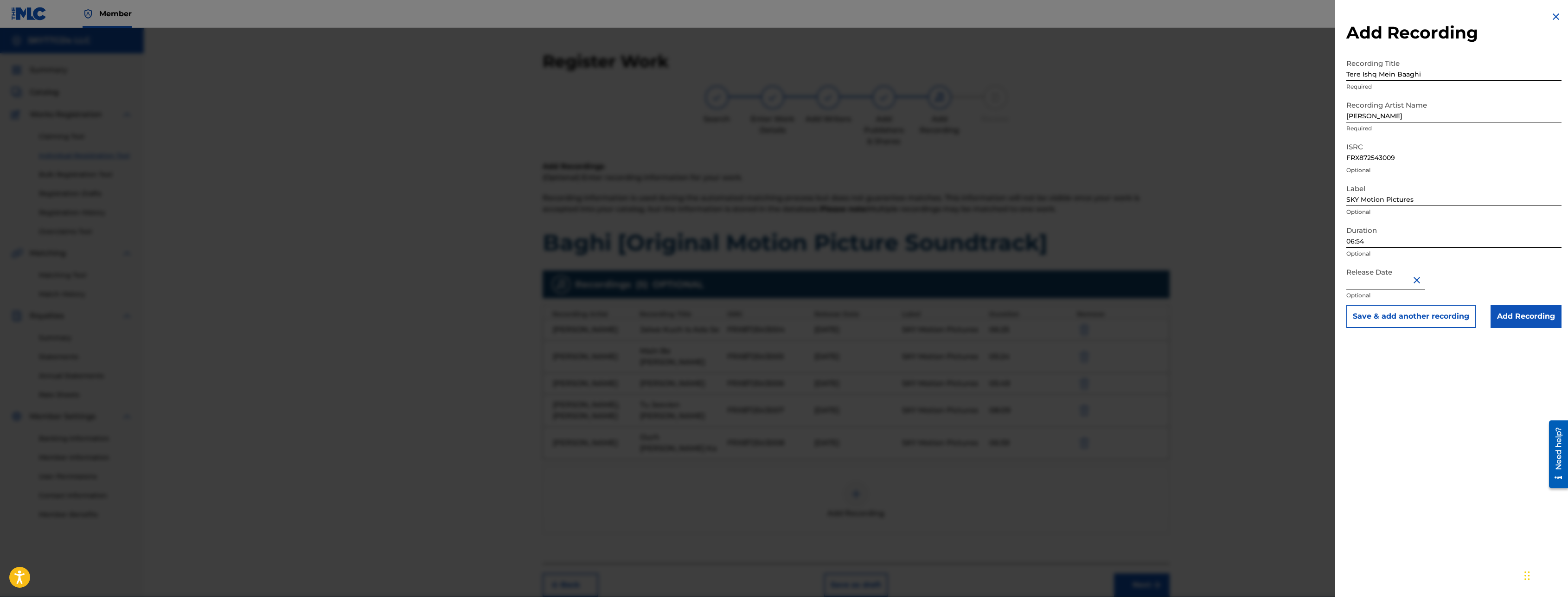
type input "[DATE]"
click at [1388, 323] on button "Save & add another recording" at bounding box center [1411, 316] width 130 height 23
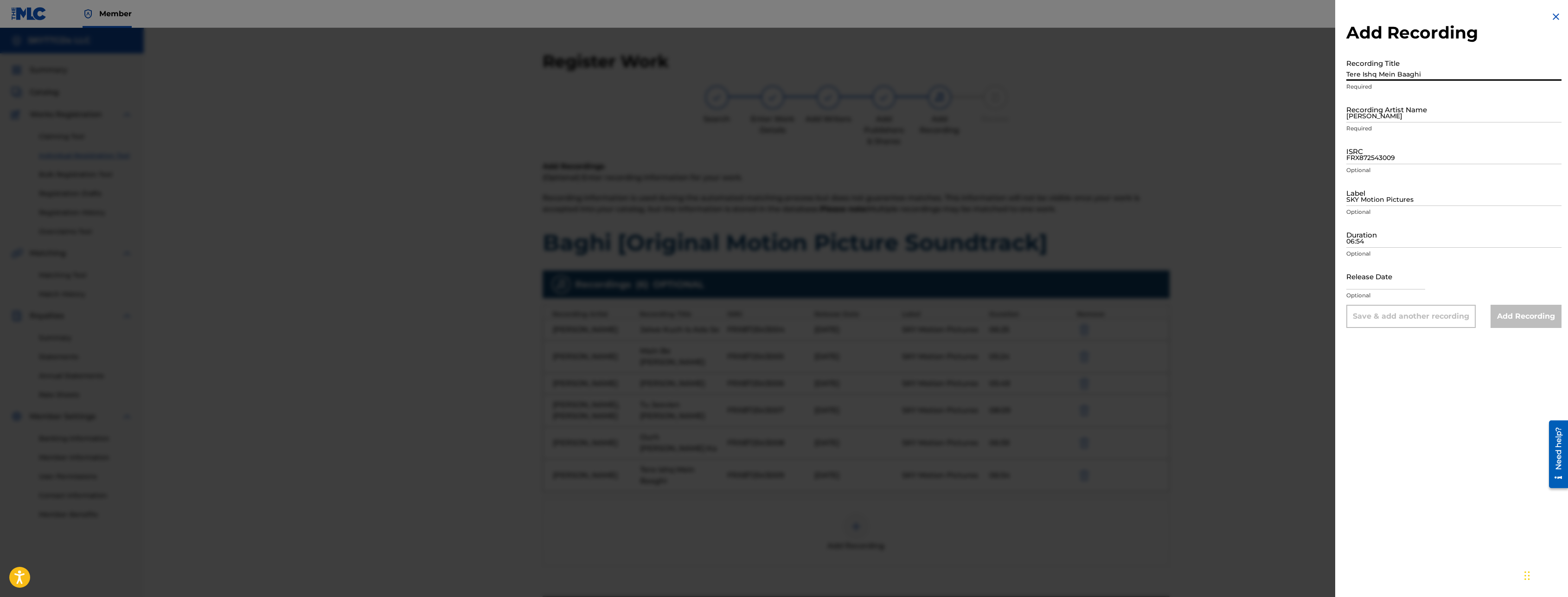
click at [1398, 61] on input "Tere Ishq Mein Baaghi" at bounding box center [1454, 67] width 215 height 26
paste input "Tere Ishq Mein Baaghi"
type input "Tere Ishq Mein Baaghi"
click at [1367, 114] on input "[PERSON_NAME]" at bounding box center [1454, 109] width 215 height 26
paste input "[PERSON_NAME]"
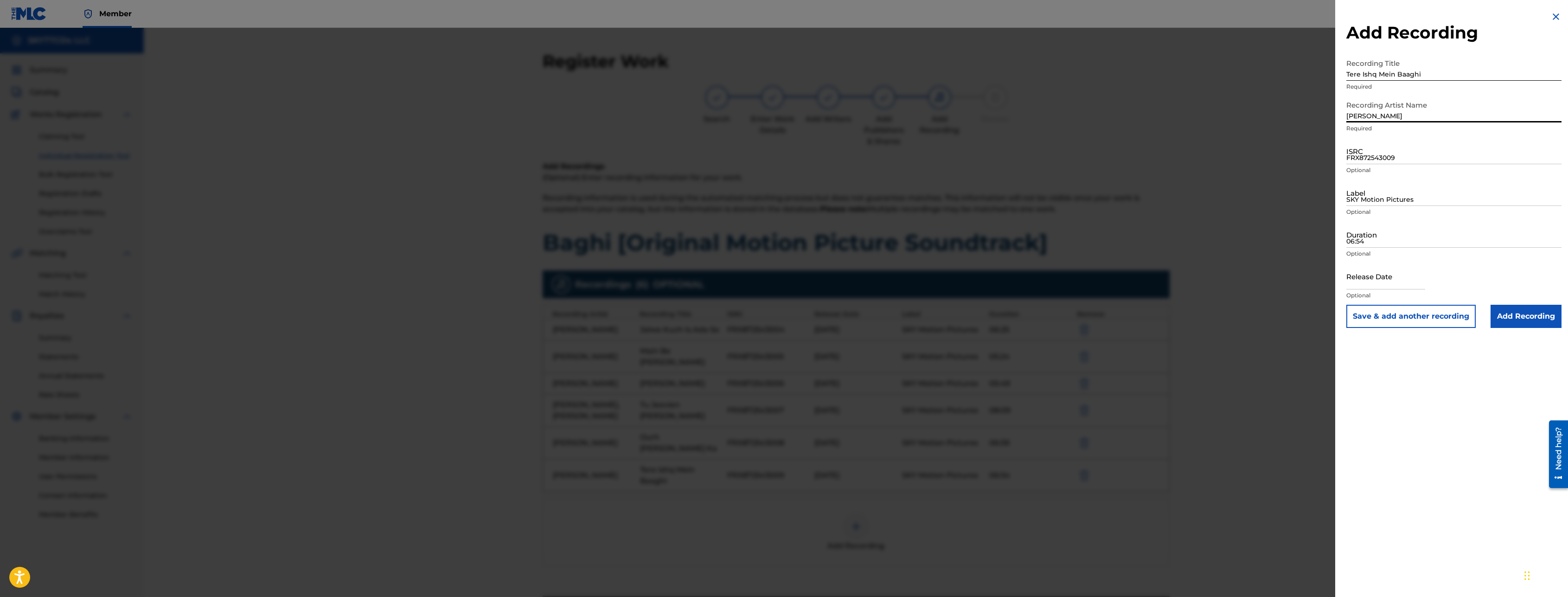
type input "[PERSON_NAME]"
click at [1388, 143] on input "FRX872543009" at bounding box center [1454, 150] width 215 height 26
paste input "FR-X87-25-43010"
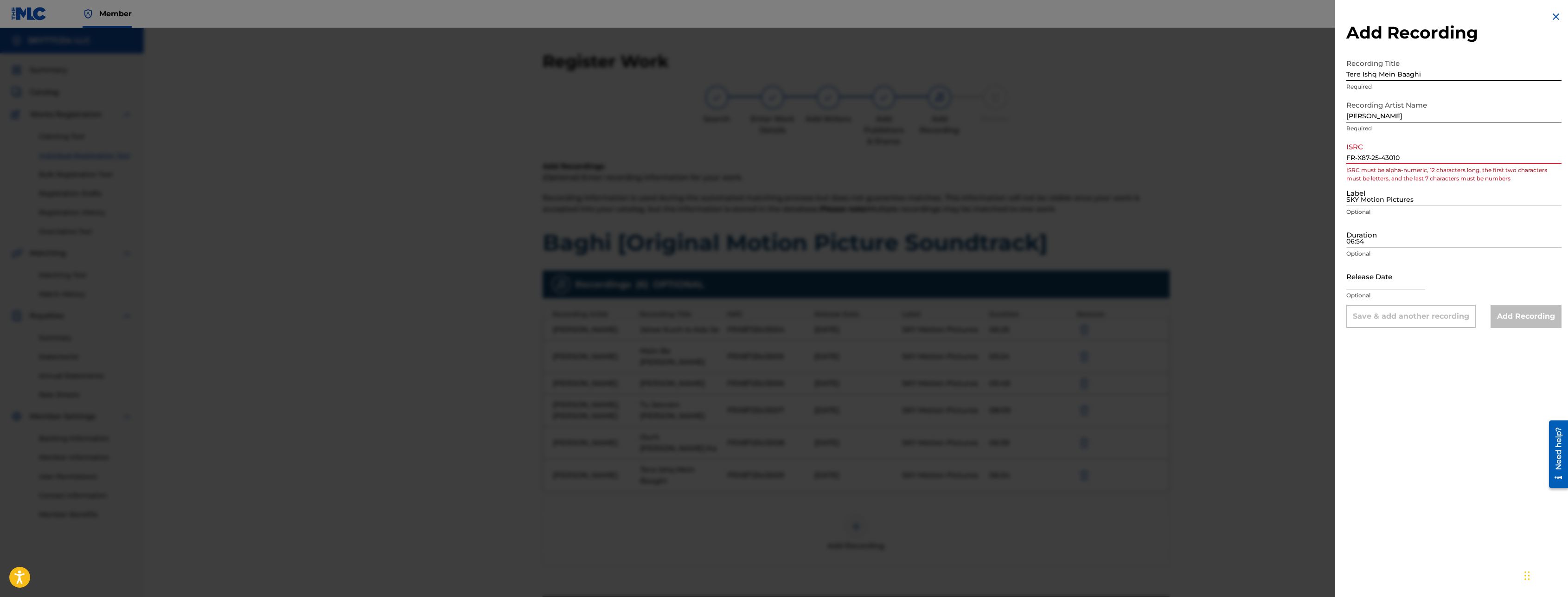
click at [1384, 159] on input "FR-X87-25-43010" at bounding box center [1454, 150] width 215 height 26
type input "FRX872543010"
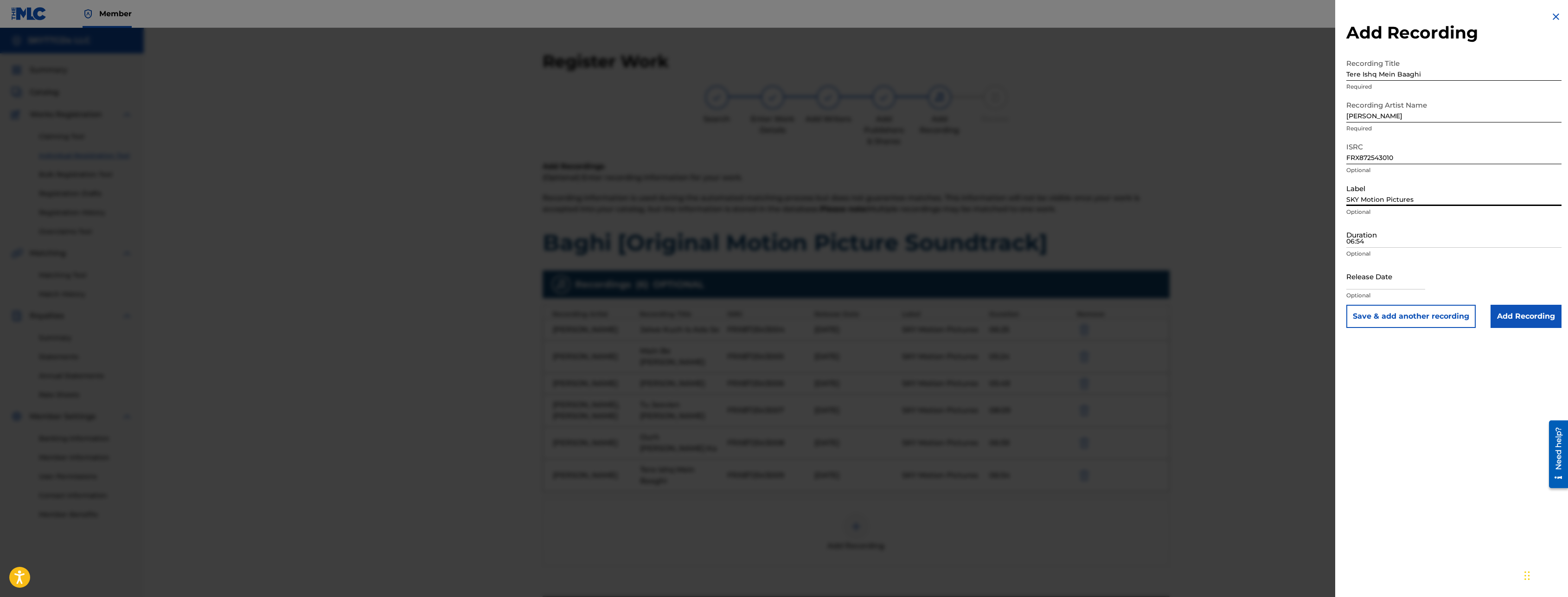
click at [1386, 200] on input "SKY Motion Pictures" at bounding box center [1454, 192] width 215 height 26
type input "SKY Motion Pictures"
click at [1396, 232] on input "06:54" at bounding box center [1454, 234] width 215 height 26
type input "06:57"
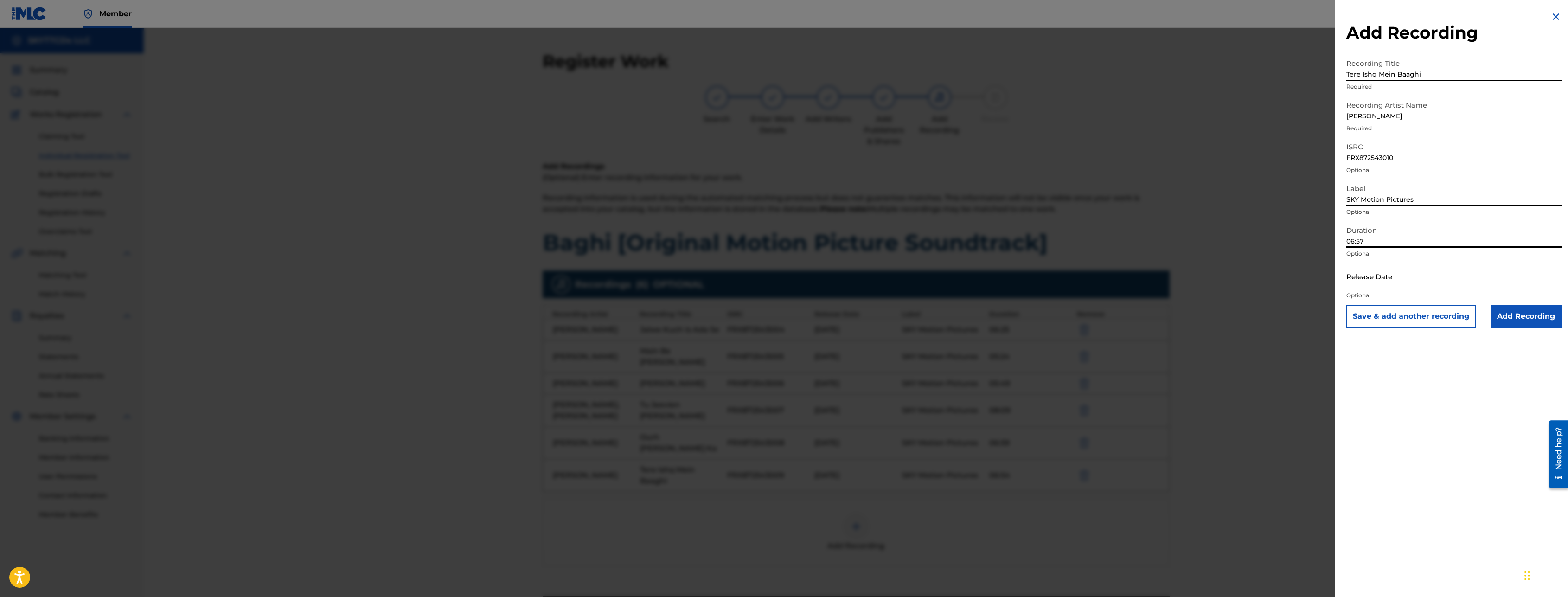
select select "7"
select select "2025"
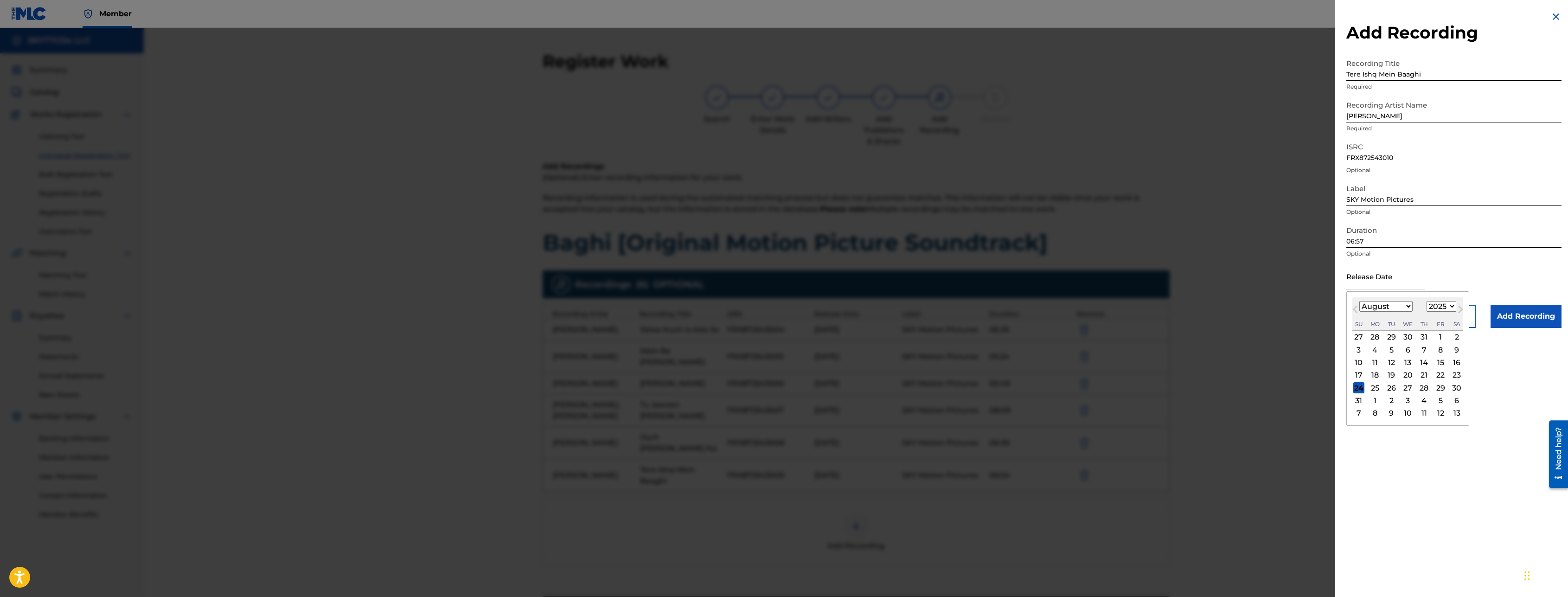
click at [1382, 285] on input "text" at bounding box center [1386, 276] width 79 height 26
click at [1376, 361] on div "11" at bounding box center [1375, 363] width 11 height 11
type input "[DATE]"
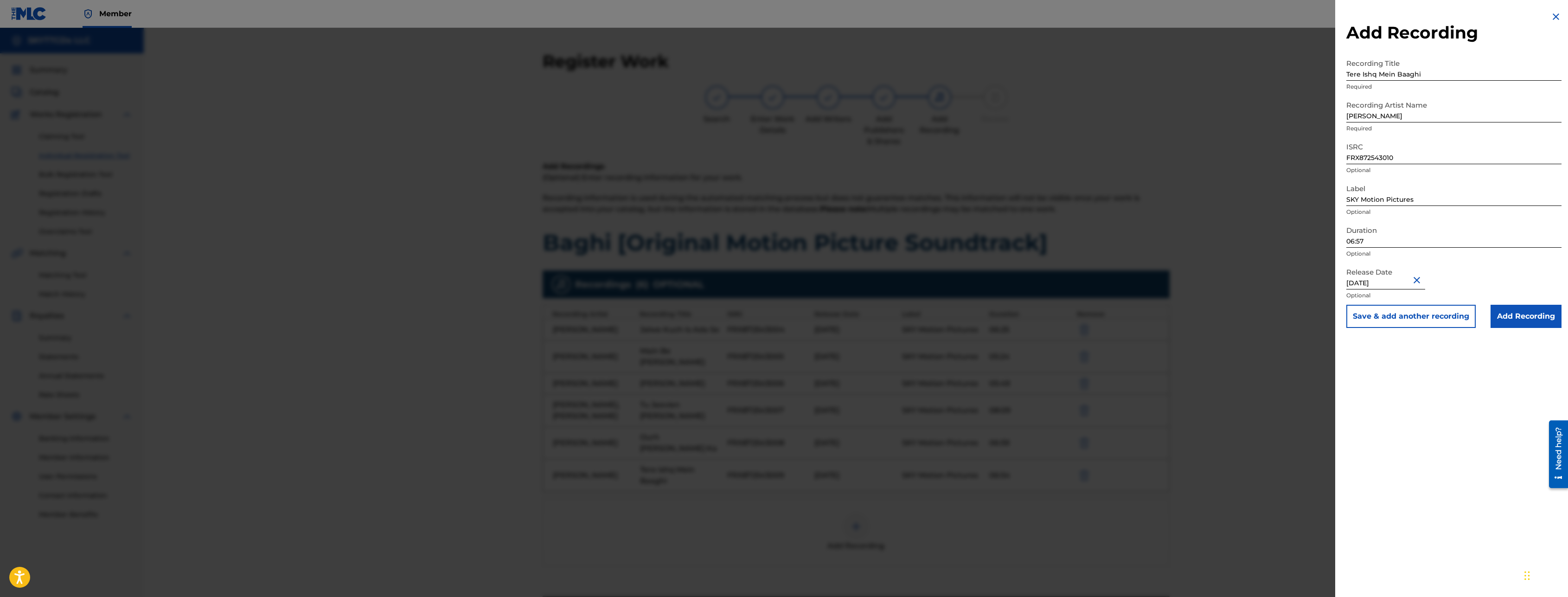
click at [1501, 317] on input "Add Recording" at bounding box center [1526, 316] width 71 height 23
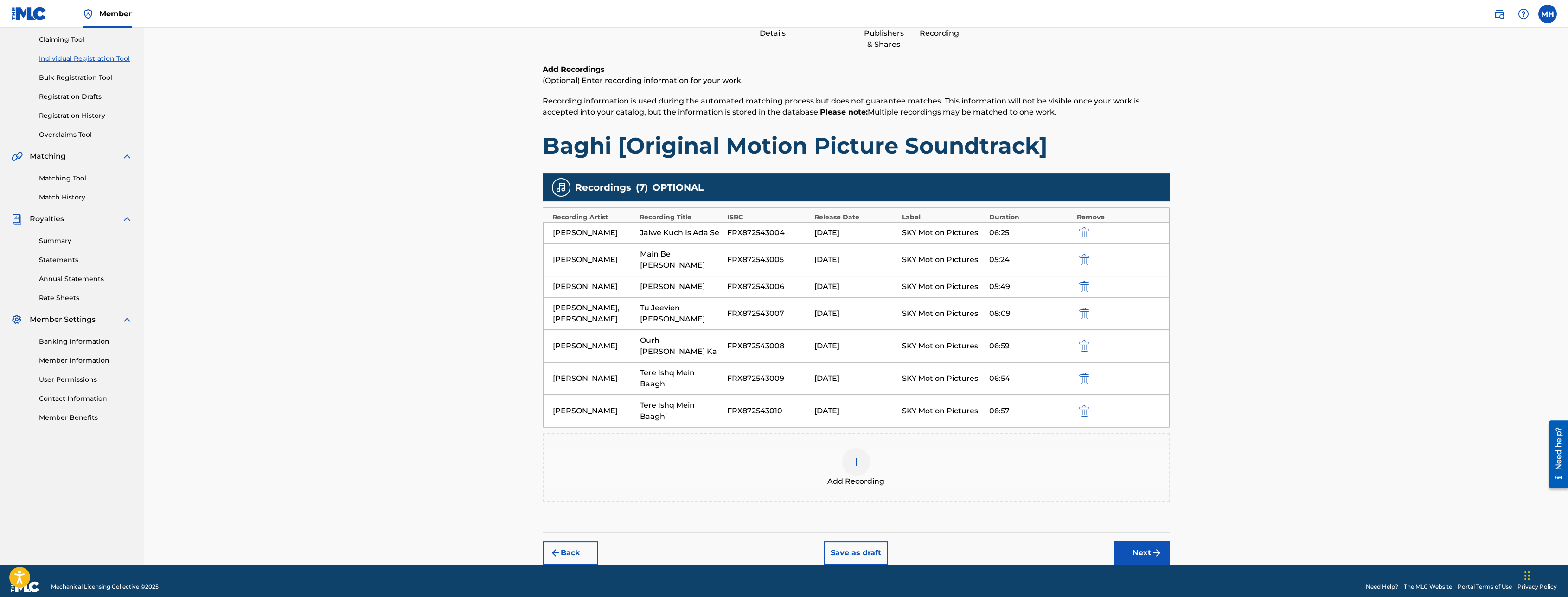
scroll to position [98, 0]
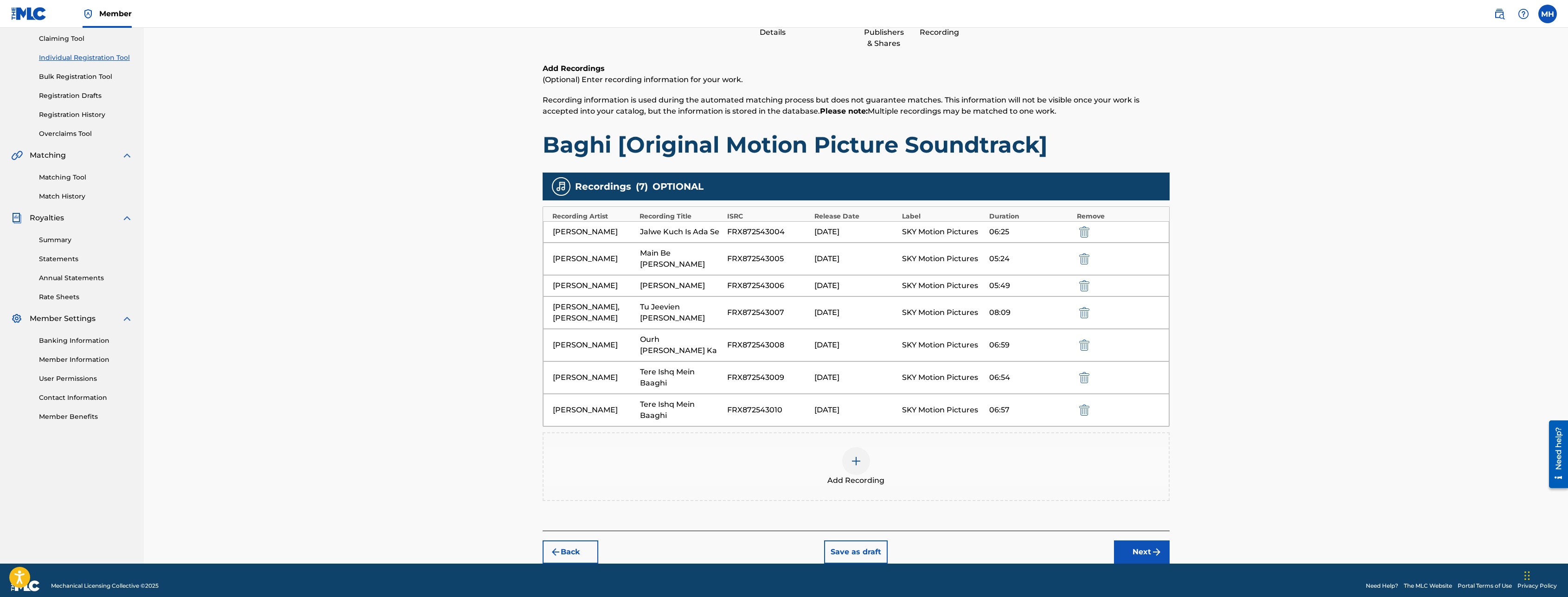
click at [1155, 546] on img "submit" at bounding box center [1157, 552] width 11 height 11
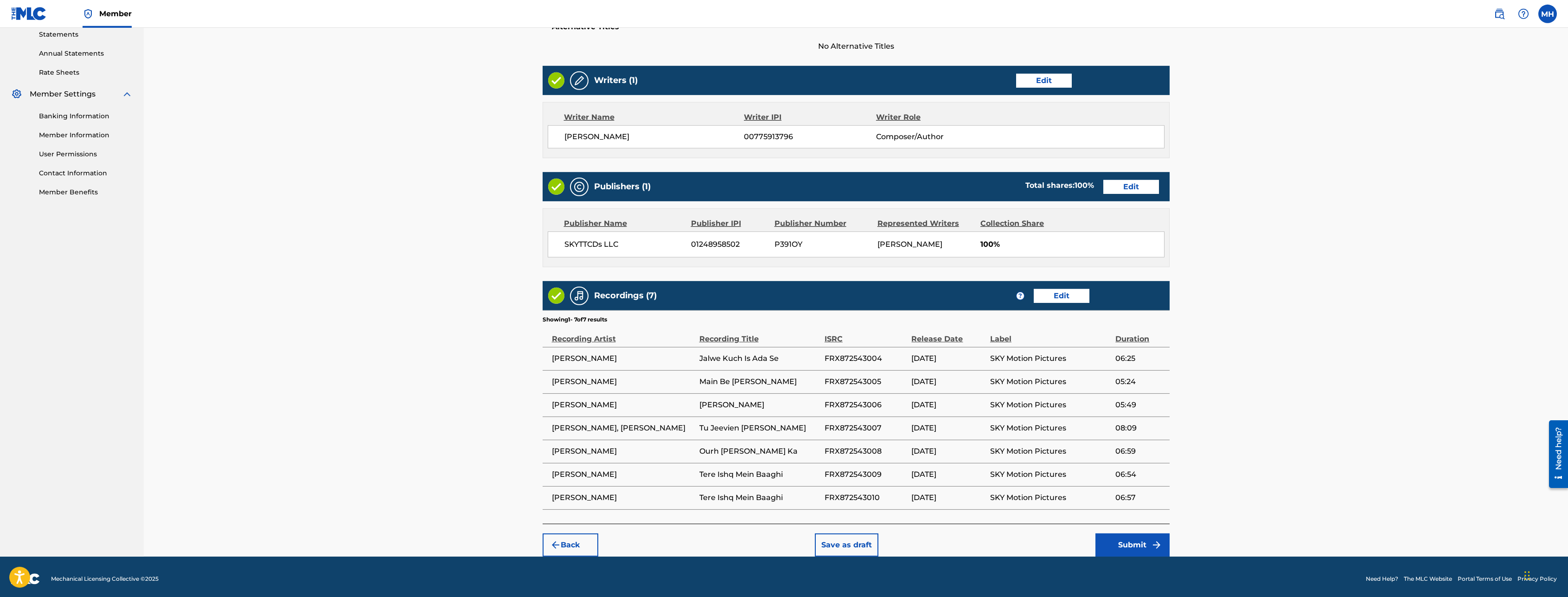
scroll to position [326, 0]
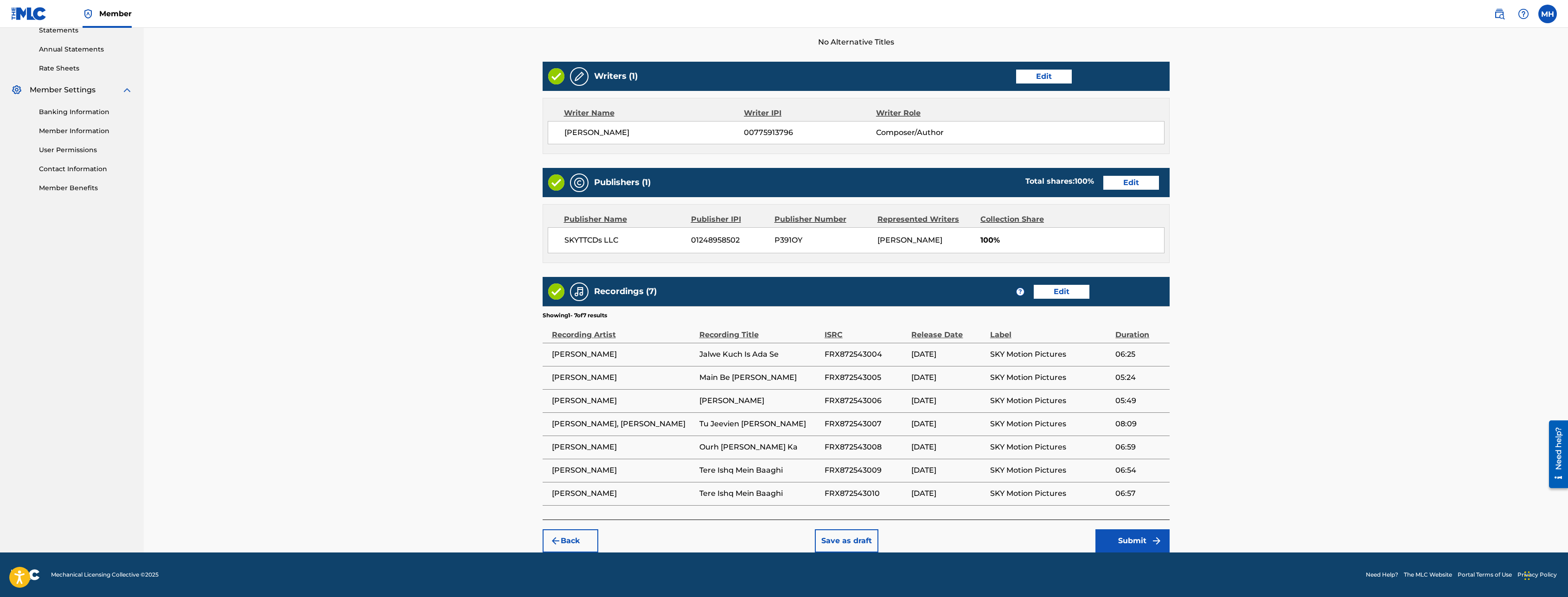
click at [1141, 536] on button "Submit" at bounding box center [1133, 540] width 74 height 23
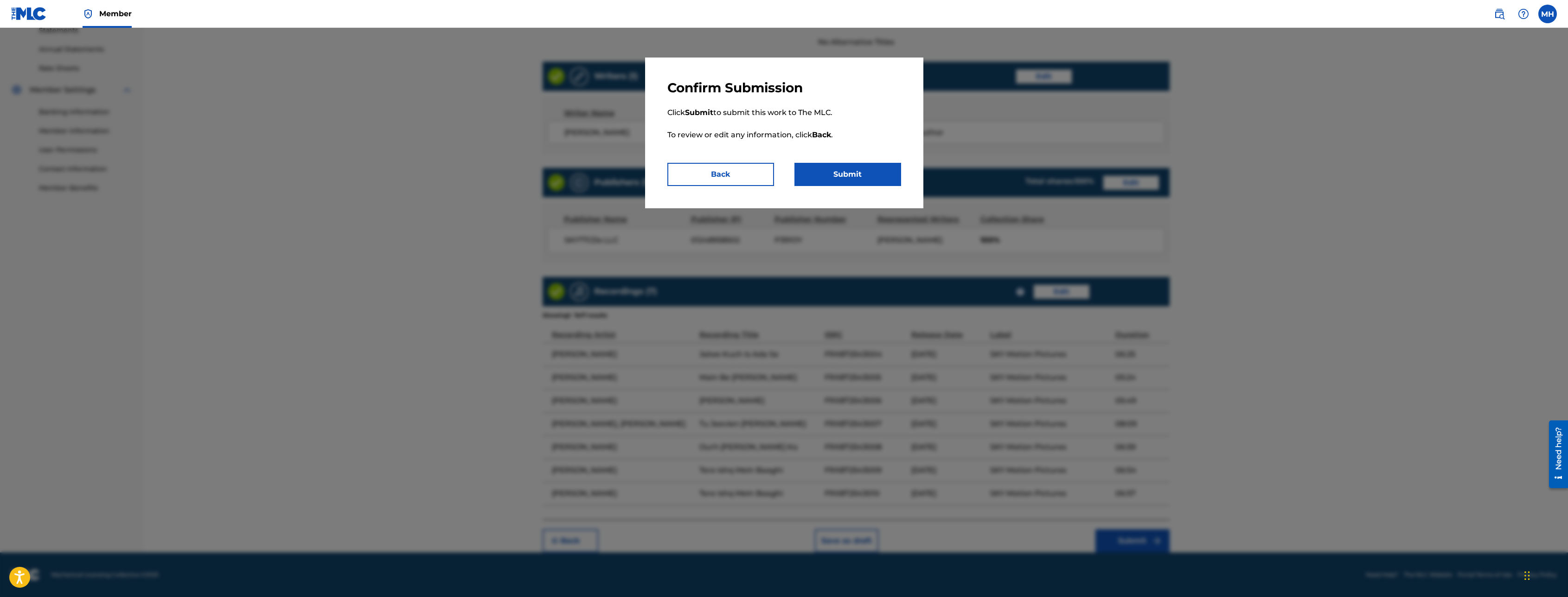
click at [883, 178] on button "Submit" at bounding box center [847, 174] width 107 height 23
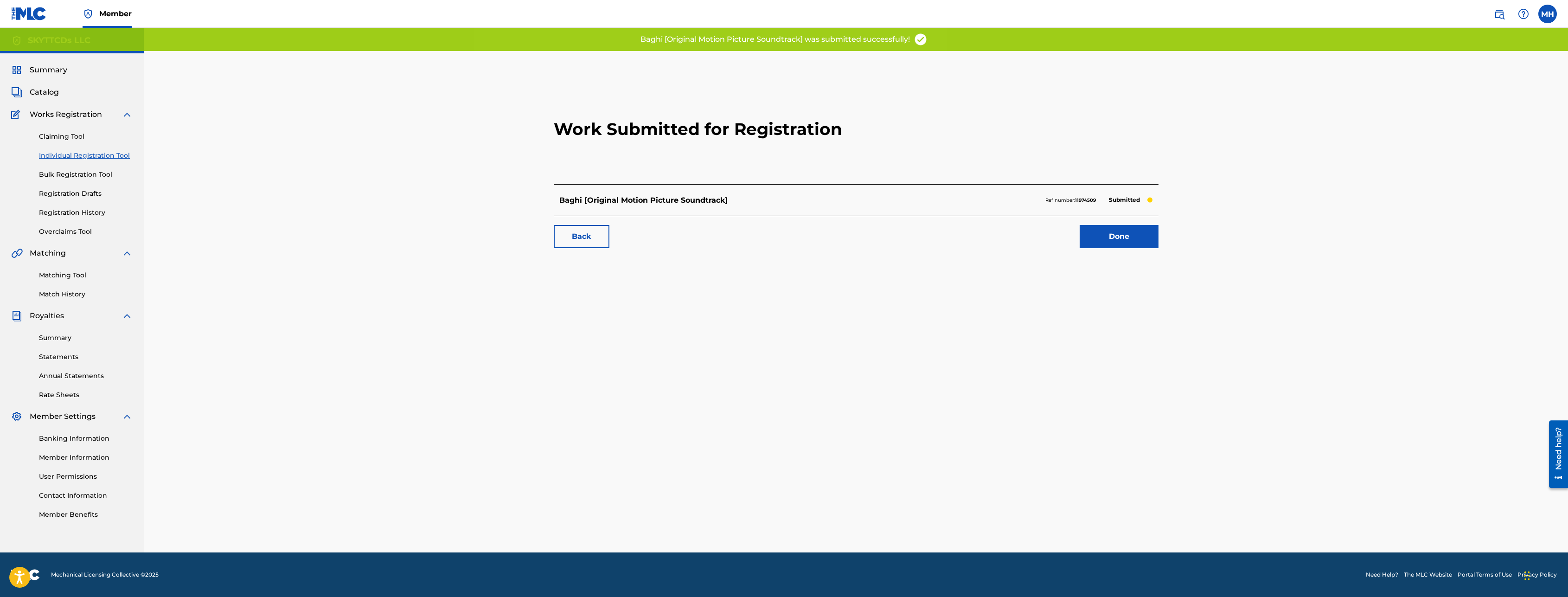
click at [1111, 228] on link "Done" at bounding box center [1119, 237] width 79 height 23
